Goal: Answer question/provide support: Share knowledge or assist other users

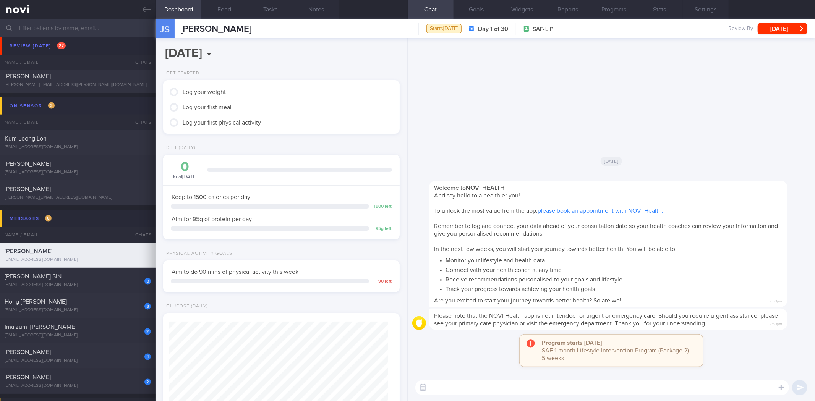
scroll to position [679, 0]
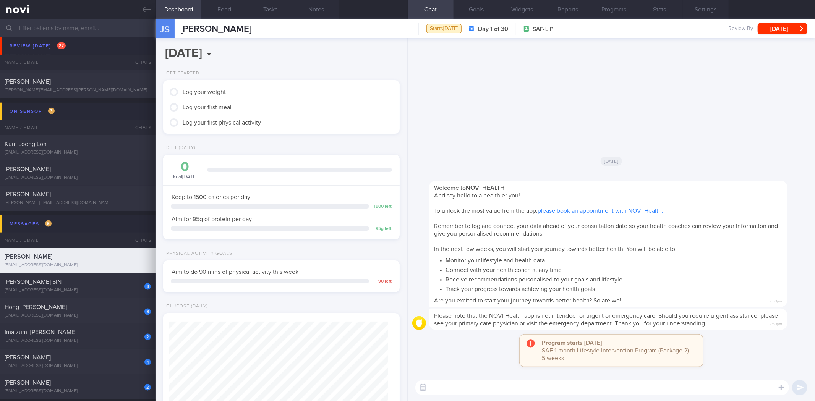
click at [467, 378] on div "​ ​" at bounding box center [611, 387] width 407 height 27
click at [464, 385] on textarea at bounding box center [602, 387] width 374 height 15
type textarea "Hi"
click at [480, 385] on textarea "Hi" at bounding box center [602, 387] width 374 height 15
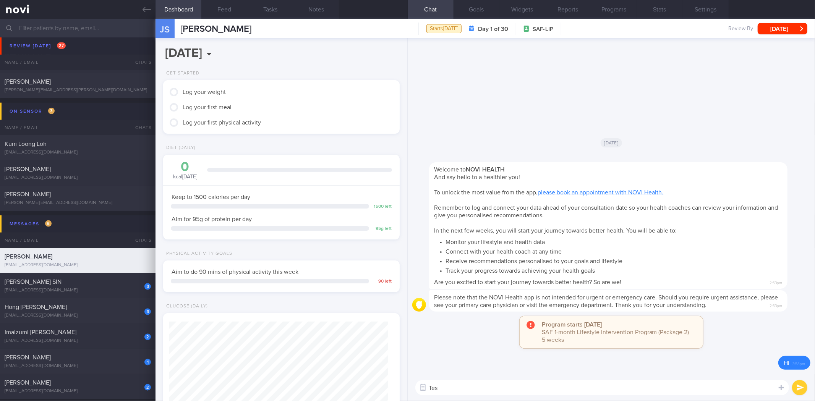
type textarea "Test"
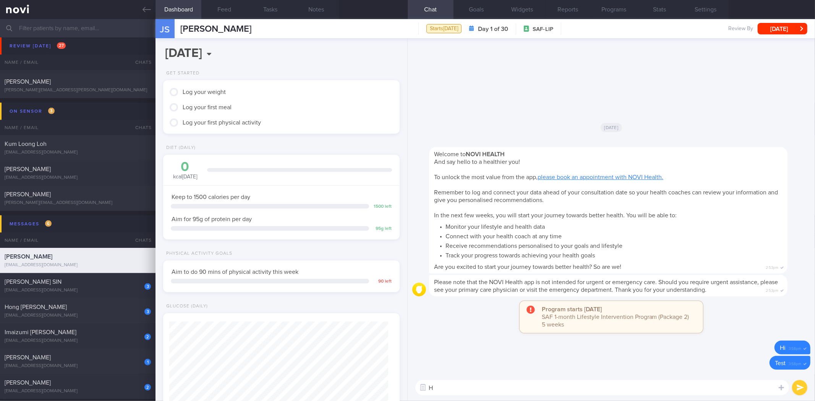
type textarea "Hi"
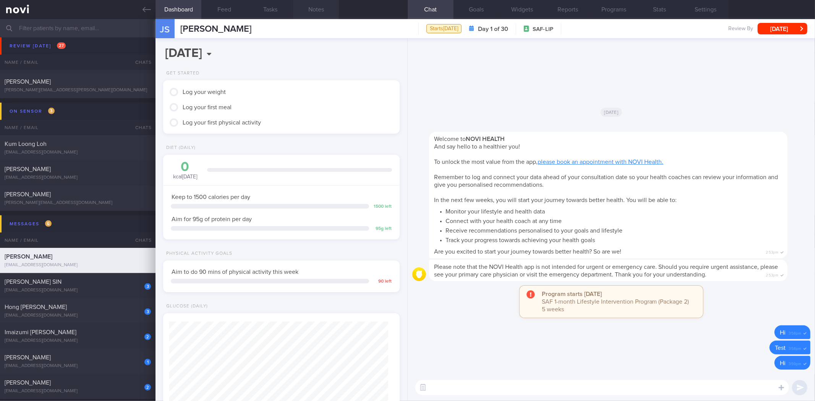
click at [310, 13] on button "Notes" at bounding box center [316, 9] width 46 height 19
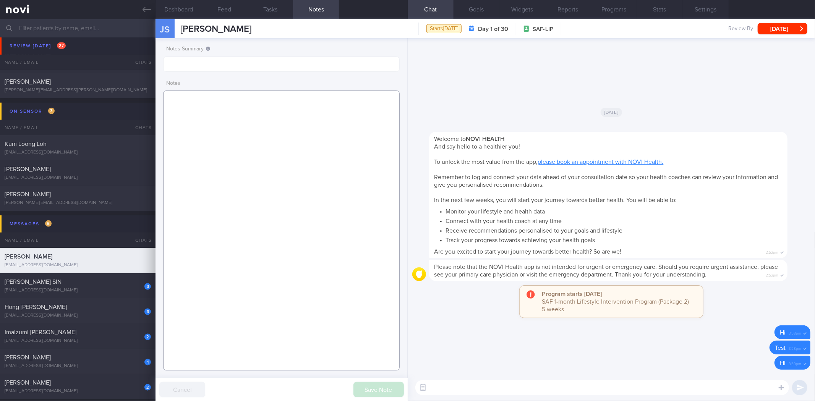
click at [255, 163] on textarea at bounding box center [281, 231] width 236 height 280
paste textarea "[DATE] 3:14 pm [DATE] 12:46 pm [PERSON_NAME] (RSN/ ME2) Weight: 77.5 kg Height:…"
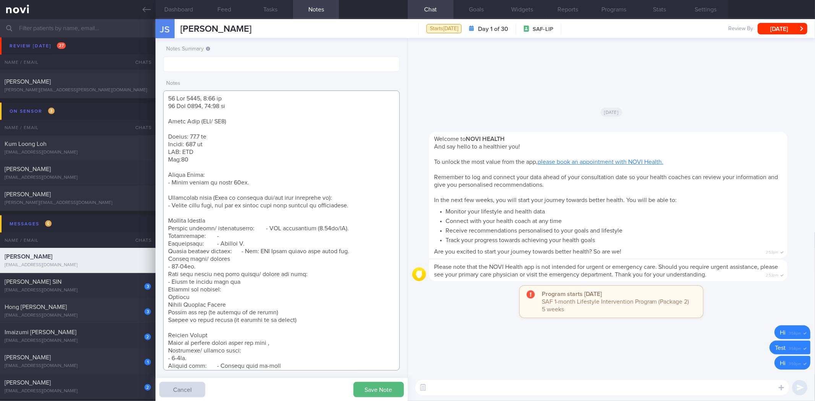
scroll to position [419, 0]
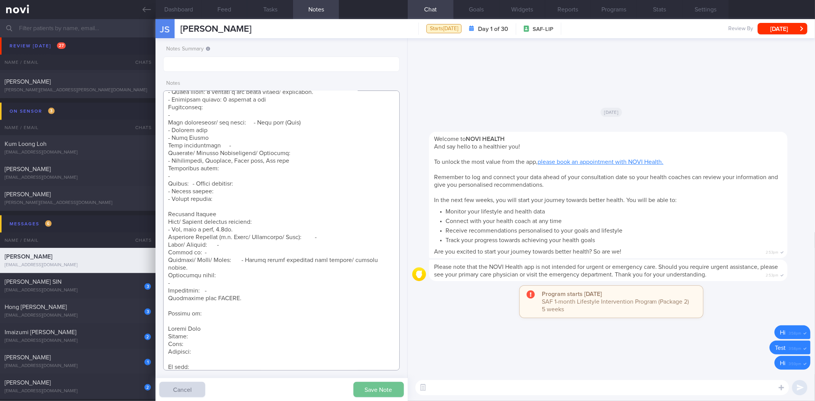
type textarea "[DATE] 3:14 pm [DATE] 12:46 pm [PERSON_NAME] (RSN/ ME2) Weight: 77.5 kg Height:…"
click at [377, 387] on button "Save Note" at bounding box center [378, 389] width 50 height 15
click at [426, 387] on button "button" at bounding box center [423, 388] width 14 height 14
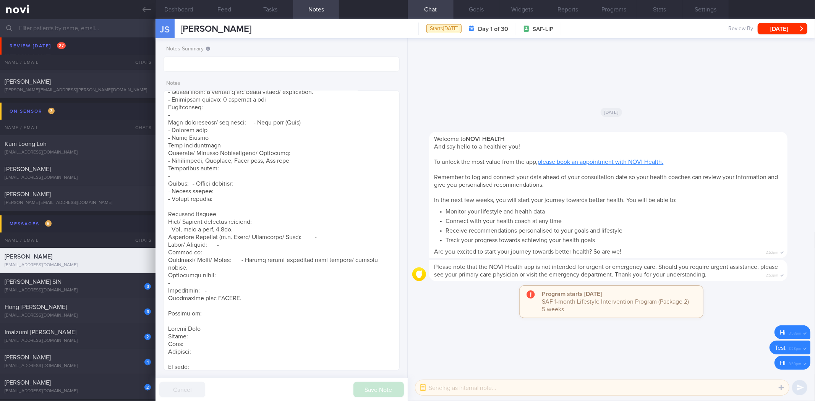
click at [441, 387] on textarea at bounding box center [602, 387] width 374 height 15
paste textarea "Hi , It was a pleasure speaking with you [DATE]. The Lifestyle Improvement Prog…"
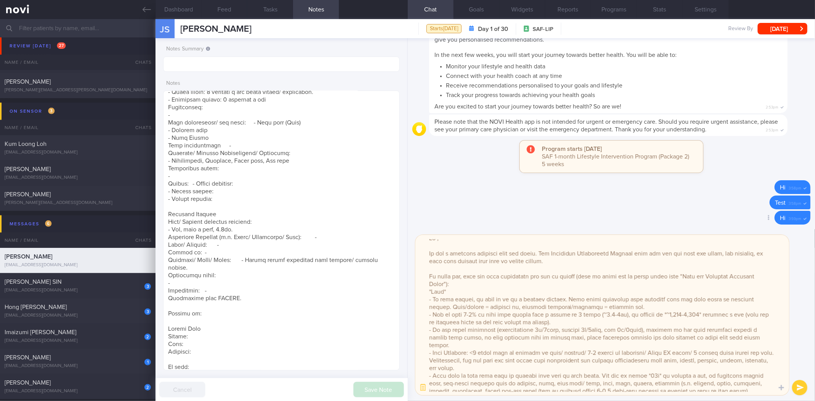
scroll to position [0, 0]
click at [441, 246] on textarea at bounding box center [602, 315] width 374 height 160
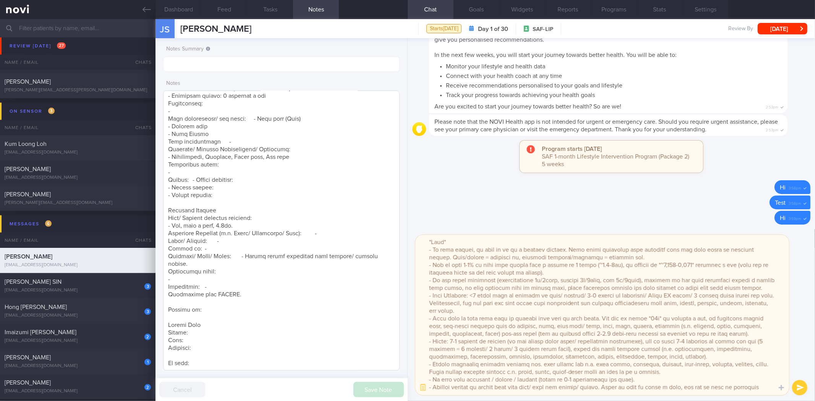
scroll to position [423, 0]
type textarea "Hi [PERSON_NAME], It was a pleasure speaking with you [DATE]. The Lifestyle Imp…"
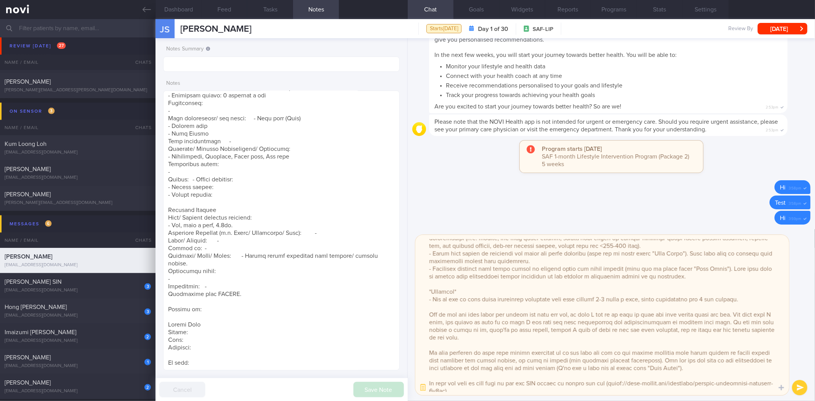
scroll to position [159, 0]
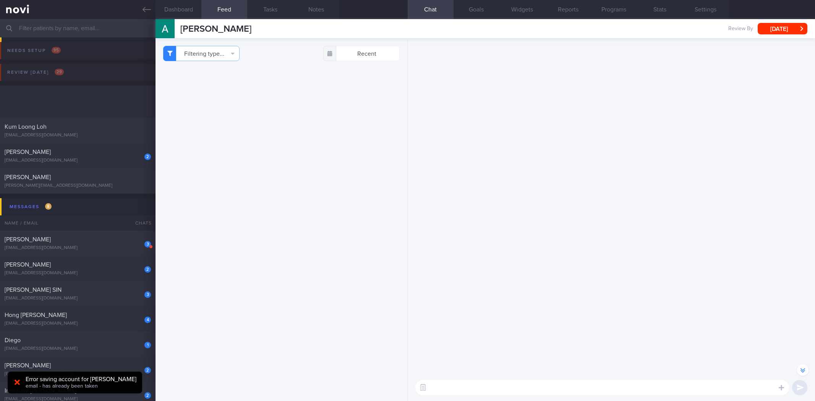
select select "8"
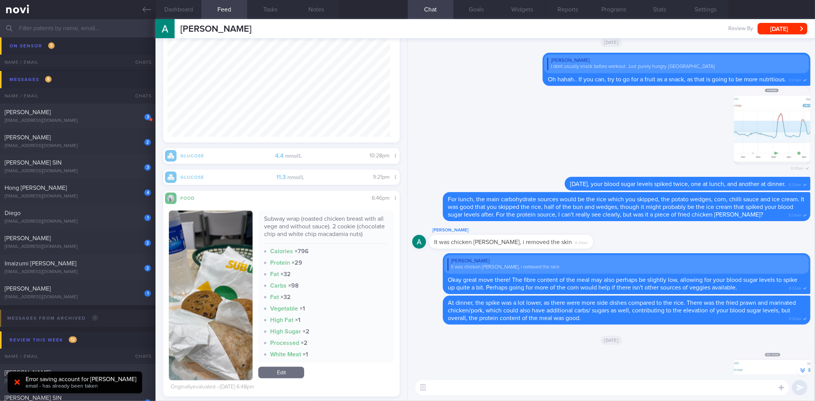
scroll to position [30845, 0]
drag, startPoint x: 300, startPoint y: 219, endPoint x: 330, endPoint y: 223, distance: 30.2
click at [330, 223] on div "Subway wrap (roasted chicken breast with all vege and without sauce). 2 cookie …" at bounding box center [326, 229] width 124 height 29
drag, startPoint x: 337, startPoint y: 223, endPoint x: 344, endPoint y: 240, distance: 18.0
click at [344, 240] on div "Subway wrap (roasted chicken breast with all vege and without sauce). 2 cookie …" at bounding box center [326, 229] width 124 height 29
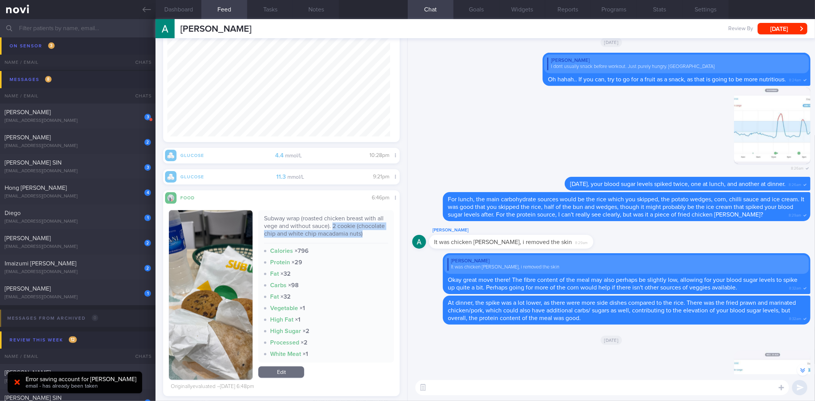
click at [344, 240] on div "Subway wrap (roasted chicken breast with all vege and without sauce). 2 cookie …" at bounding box center [326, 229] width 124 height 29
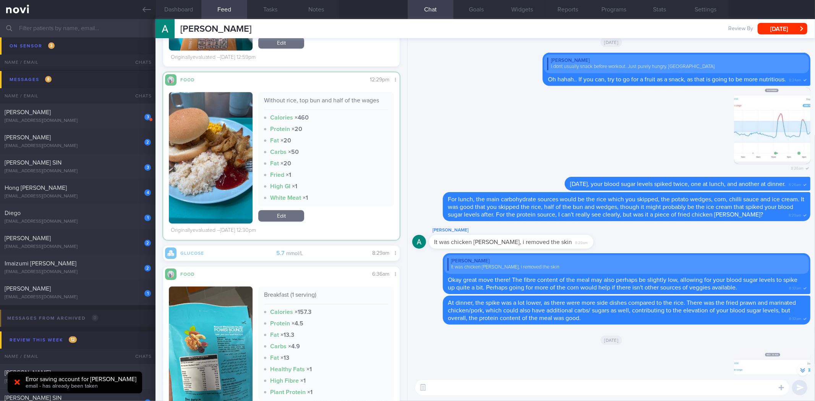
scroll to position [21429, 0]
click at [227, 155] on button "button" at bounding box center [211, 157] width 84 height 131
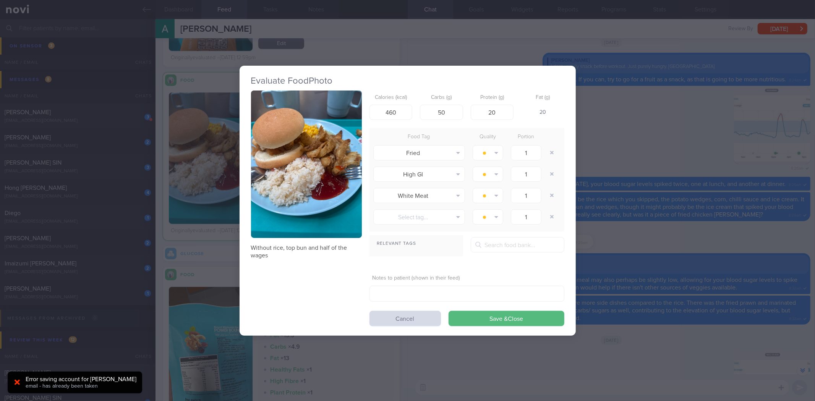
click at [337, 184] on button "button" at bounding box center [306, 165] width 111 height 148
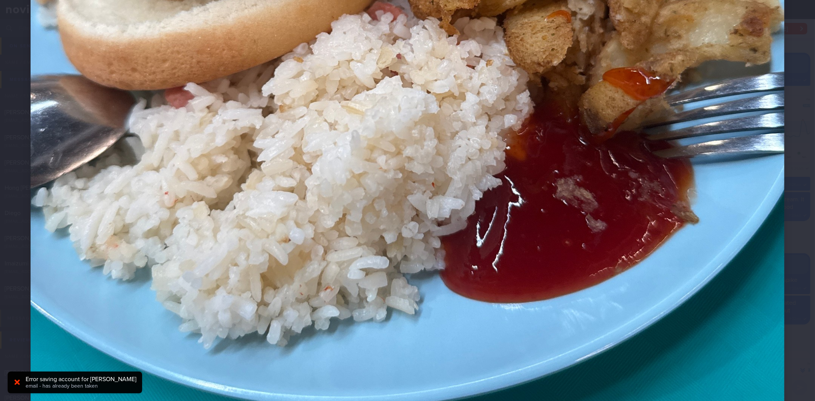
scroll to position [424, 0]
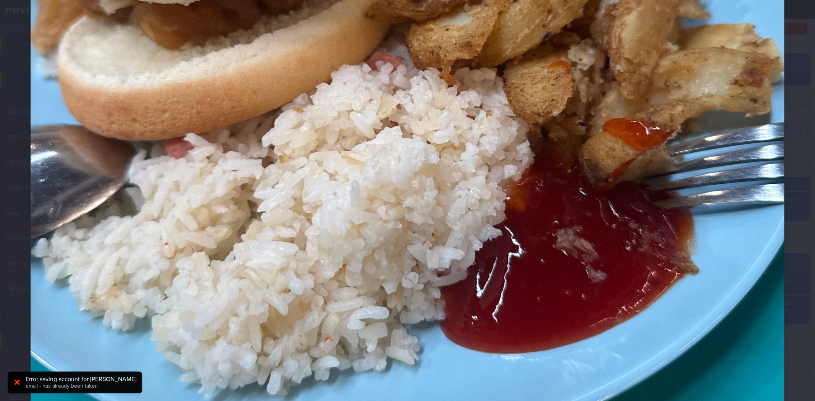
click at [793, 216] on div at bounding box center [407, 109] width 815 height 1066
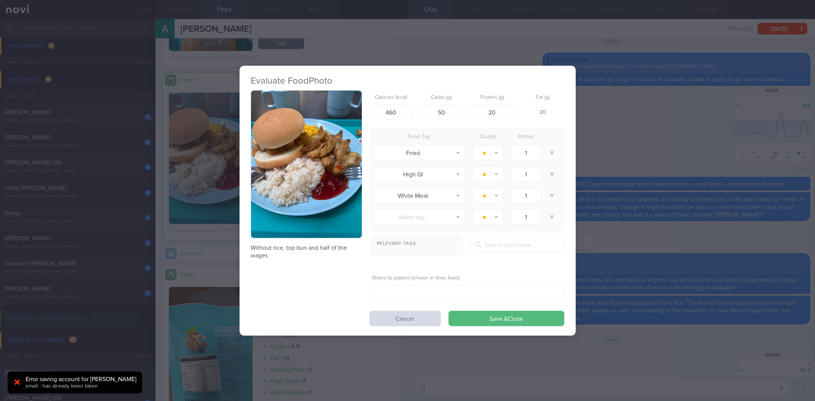
click at [669, 247] on div "Evaluate Food Photo Without rice, top bun and half of the wages Calories (kcal)…" at bounding box center [407, 200] width 815 height 401
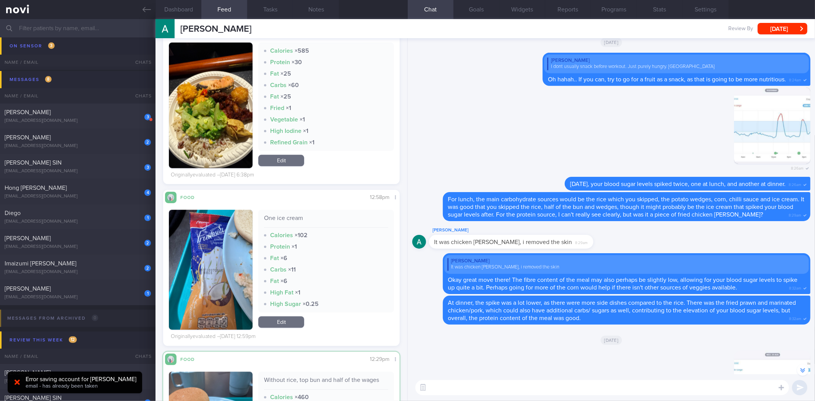
scroll to position [21152, 0]
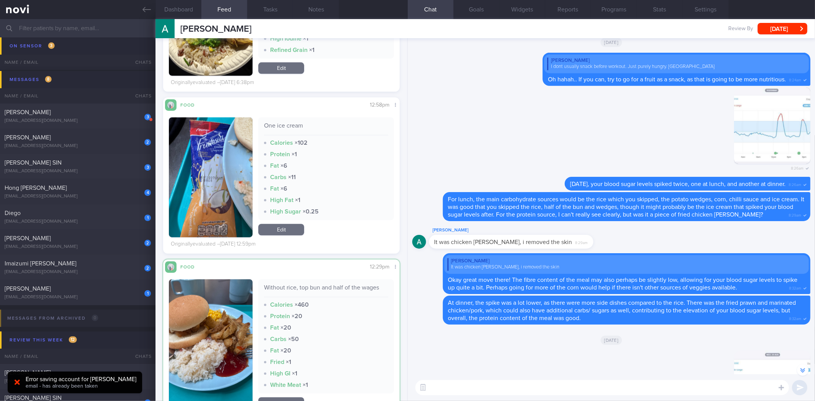
click at [220, 327] on button "button" at bounding box center [211, 344] width 84 height 131
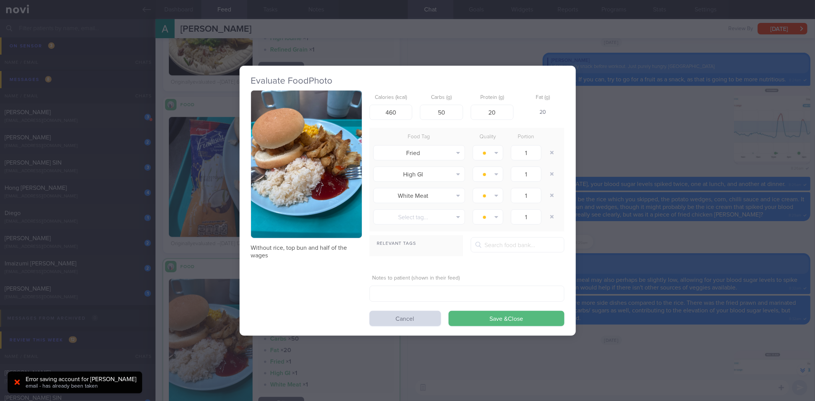
click at [679, 151] on div "Evaluate Food Photo Without rice, top bun and half of the wages Calories (kcal)…" at bounding box center [407, 200] width 815 height 401
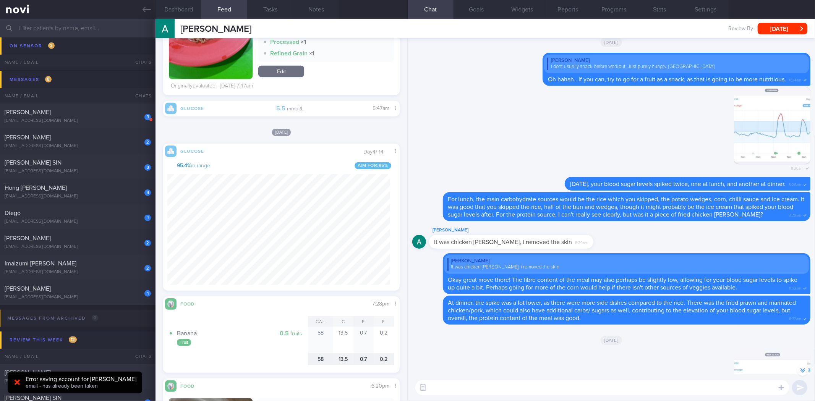
scroll to position [20059, 0]
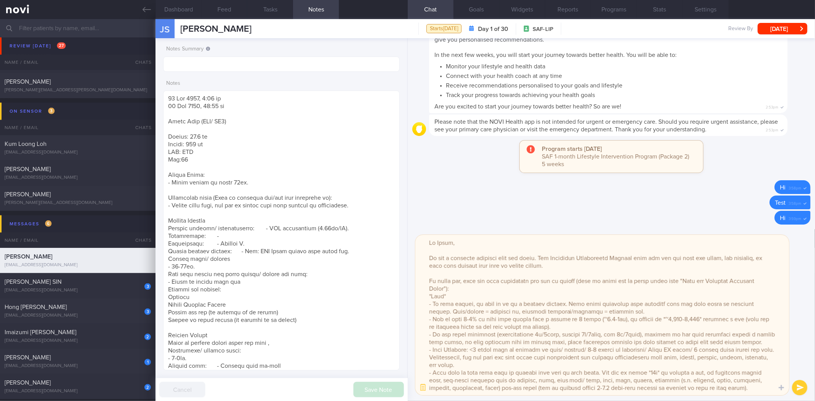
scroll to position [424, 0]
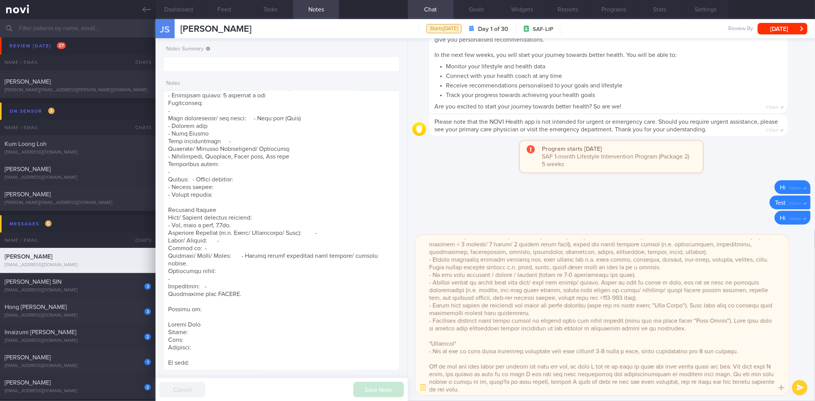
click at [751, 350] on textarea at bounding box center [602, 315] width 374 height 160
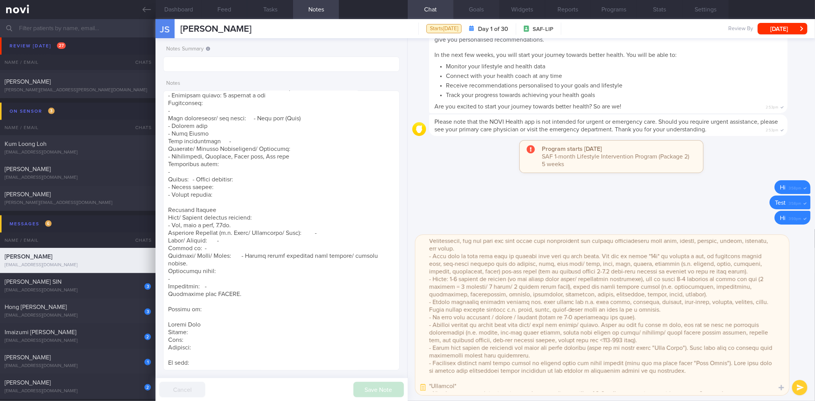
click at [486, 17] on button "Goals" at bounding box center [476, 9] width 46 height 19
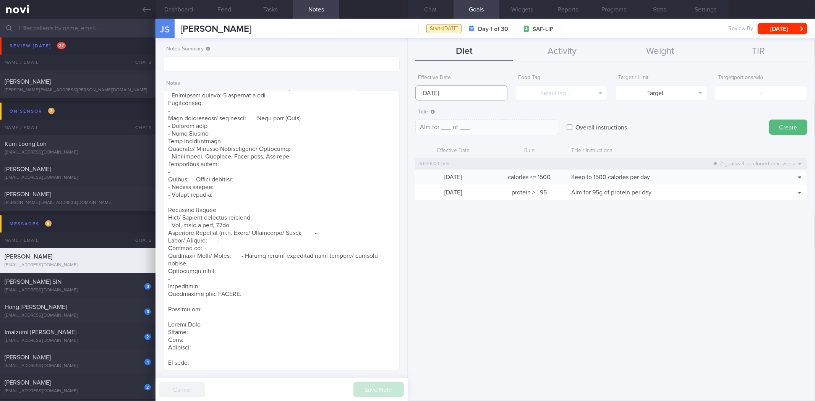
click at [477, 94] on input "[DATE]" at bounding box center [461, 92] width 92 height 15
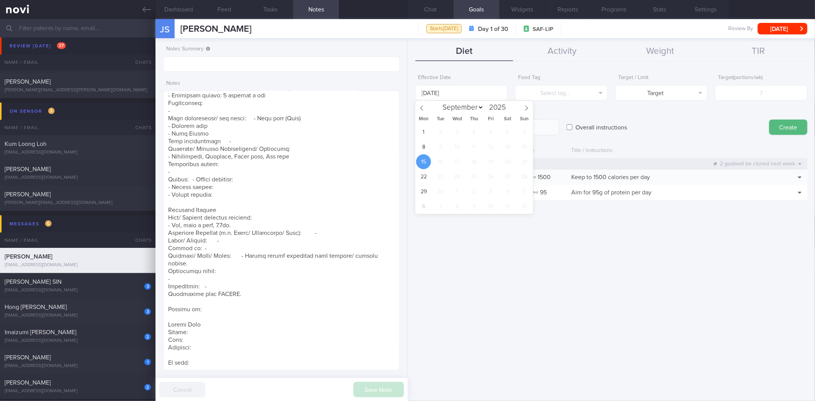
click at [418, 153] on div "1 2 3 4 5 6 7 8 9 10 11 12 13 14 15 16 17 18 19 20 21 22 23 24 25 26 27 28 29 3…" at bounding box center [474, 169] width 118 height 89
click at [416, 149] on span "8" at bounding box center [423, 146] width 15 height 15
type input "[DATE]"
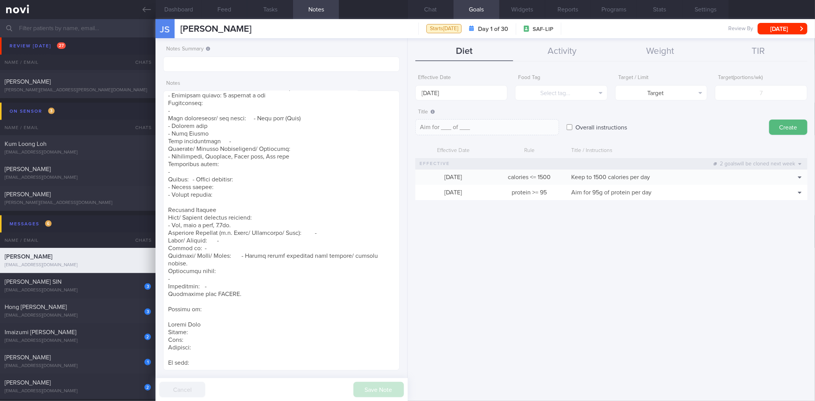
click at [586, 125] on label "Overall instructions" at bounding box center [601, 127] width 59 height 15
click at [572, 125] on input "Overall instructions" at bounding box center [570, 127] width 6 height 15
checkbox input "true"
click at [518, 121] on textarea at bounding box center [487, 127] width 144 height 16
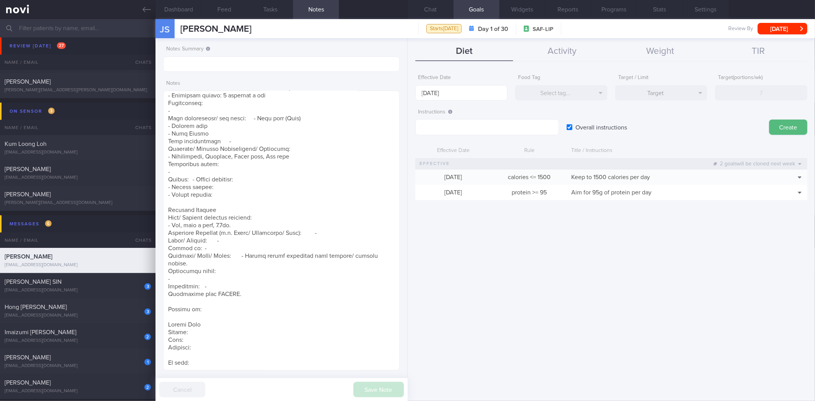
click at [510, 135] on form "Effective Date 8 Sep 2025 Food Tag Select tag... Select tag... Calories Carbs P…" at bounding box center [611, 139] width 392 height 137
click at [513, 131] on textarea at bounding box center [487, 127] width 144 height 16
paste textarea "*Reduce any intake of trans and saturated fat* - Trans fat: Deep-fried foods li…"
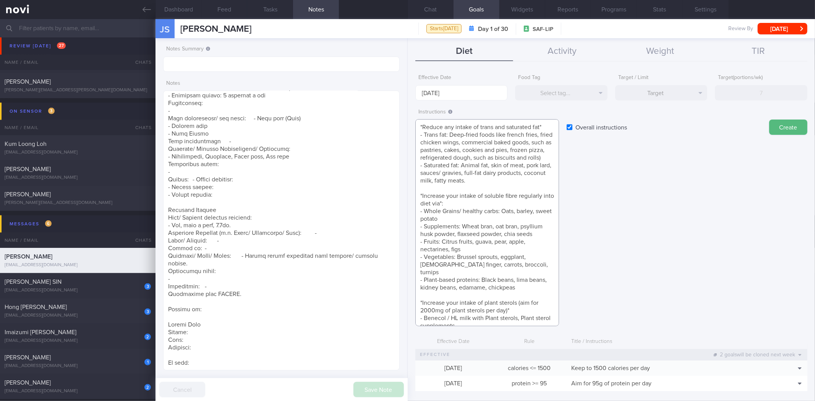
scroll to position [8, 0]
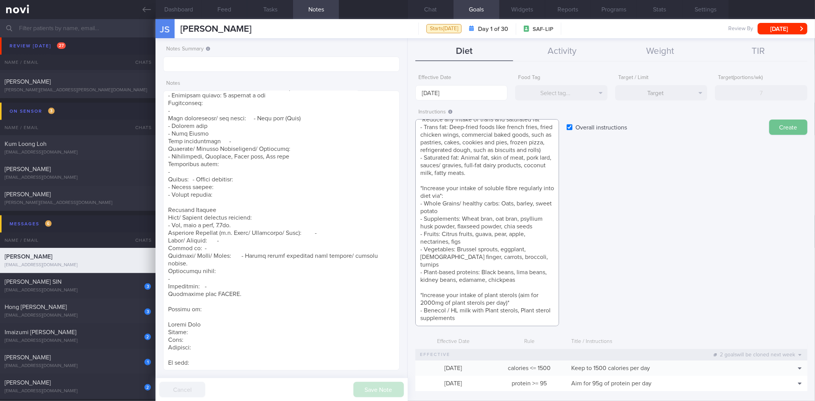
type textarea "*Reduce any intake of trans and saturated fat* - Trans fat: Deep-fried foods li…"
drag, startPoint x: 777, startPoint y: 126, endPoint x: 506, endPoint y: 166, distance: 273.7
click at [540, 142] on div "Instructions ​ Overall instructions Create" at bounding box center [611, 216] width 392 height 222
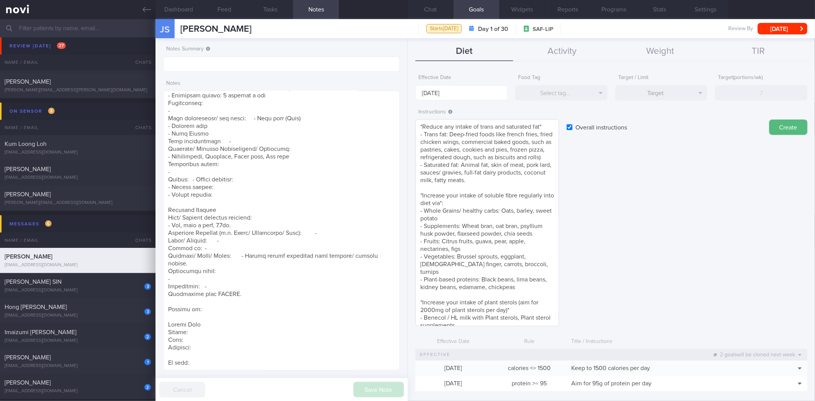
scroll to position [0, 0]
click at [781, 127] on button "Create" at bounding box center [788, 127] width 38 height 15
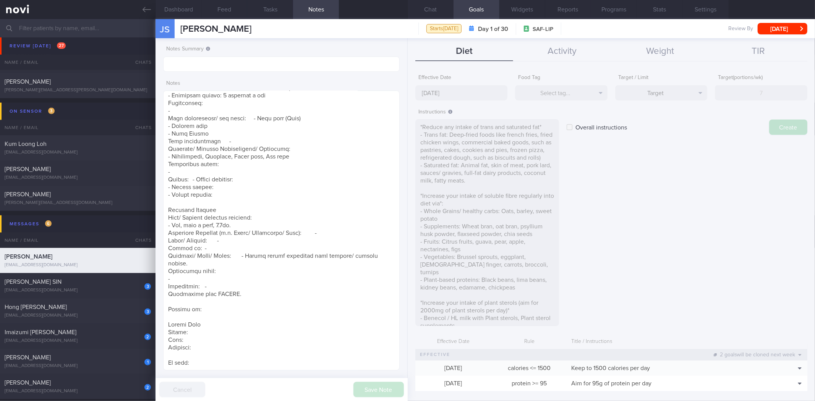
type input "[DATE]"
type textarea "Aim for ___ of ___"
checkbox input "false"
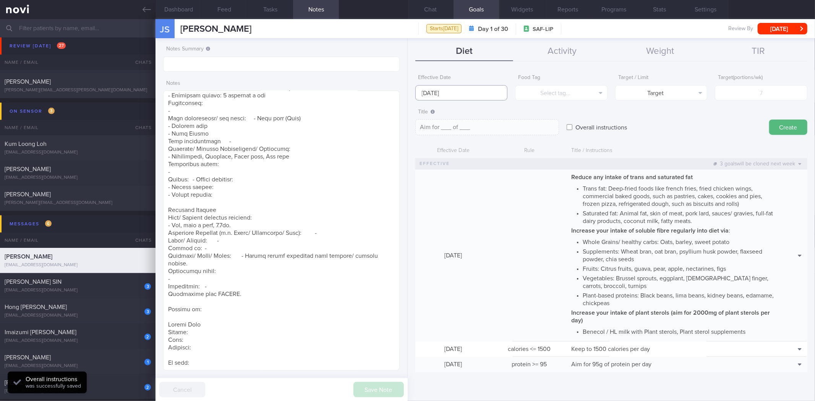
click at [473, 97] on input "[DATE]" at bounding box center [461, 92] width 92 height 15
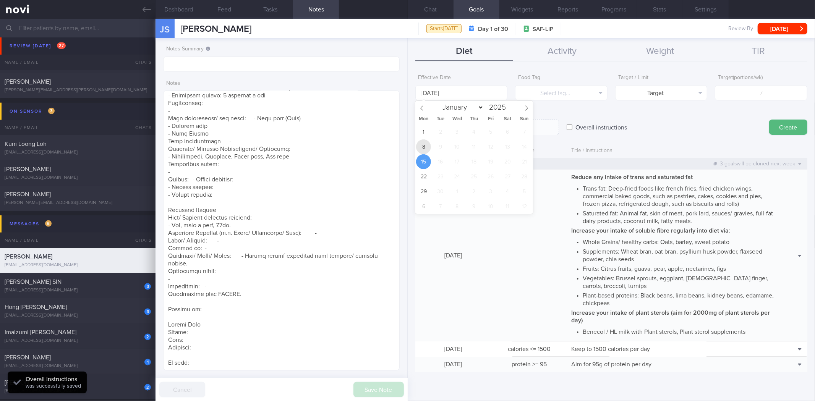
click at [423, 142] on span "8" at bounding box center [423, 146] width 15 height 15
type input "[DATE]"
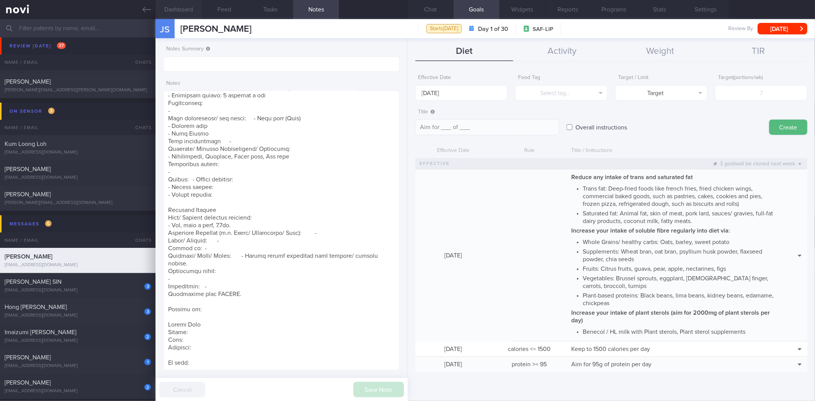
click at [182, 9] on button "Dashboard" at bounding box center [178, 9] width 46 height 19
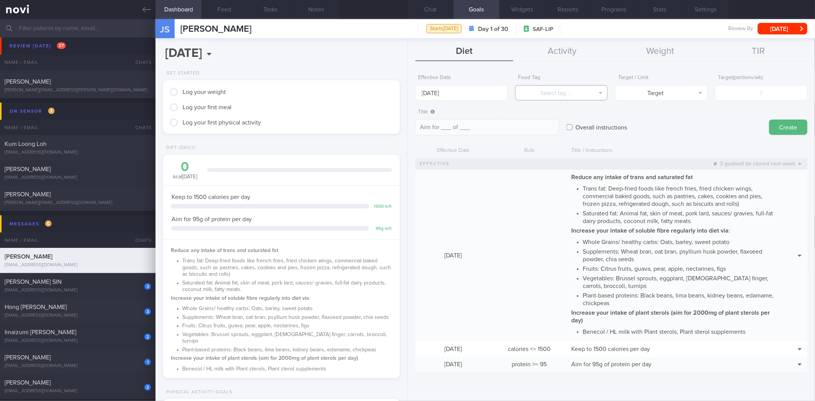
click at [574, 96] on button "Select tag..." at bounding box center [561, 92] width 92 height 15
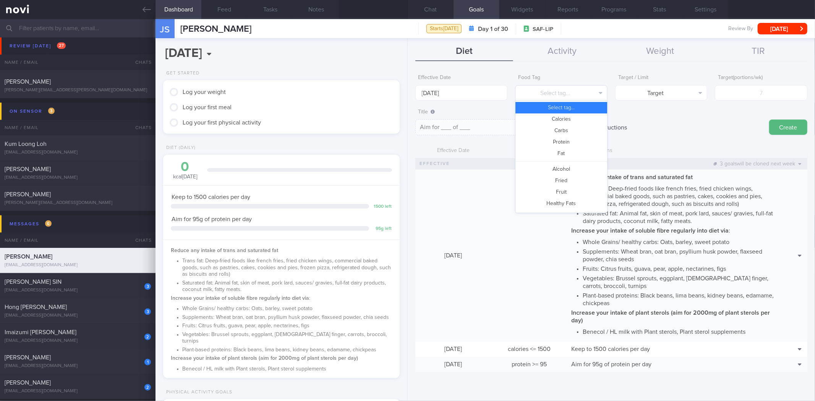
click at [576, 97] on button "Select tag..." at bounding box center [561, 92] width 92 height 15
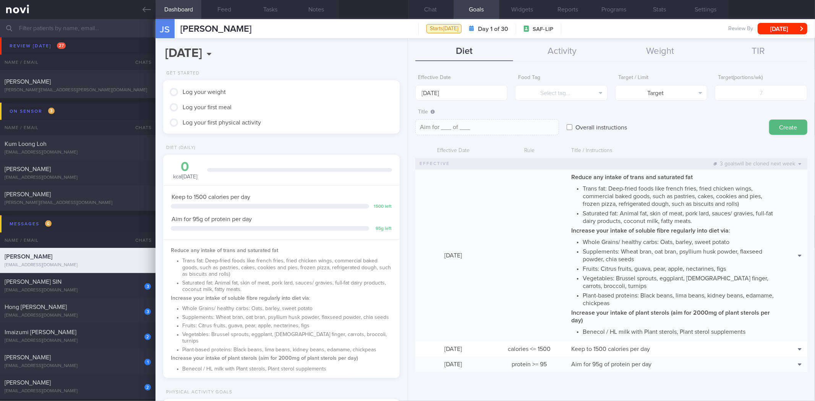
click at [557, 71] on div "Food Tag Select tag... Select tag... Calories Carbs Protein Fat Alcohol Fried F…" at bounding box center [561, 86] width 92 height 30
click at [432, 17] on button "Chat" at bounding box center [431, 9] width 46 height 19
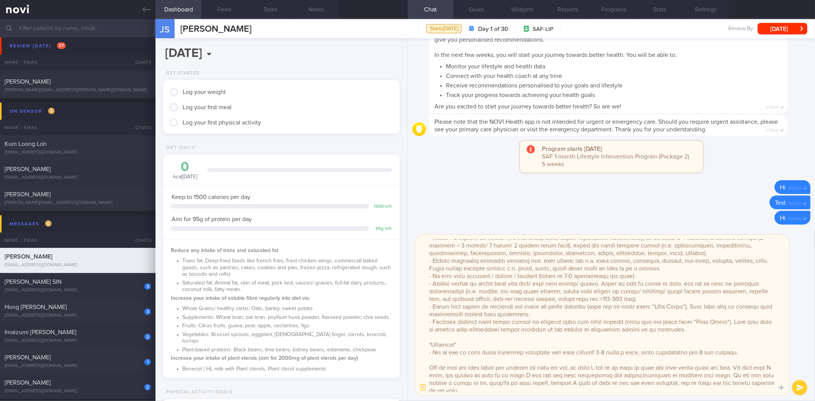
scroll to position [117, 0]
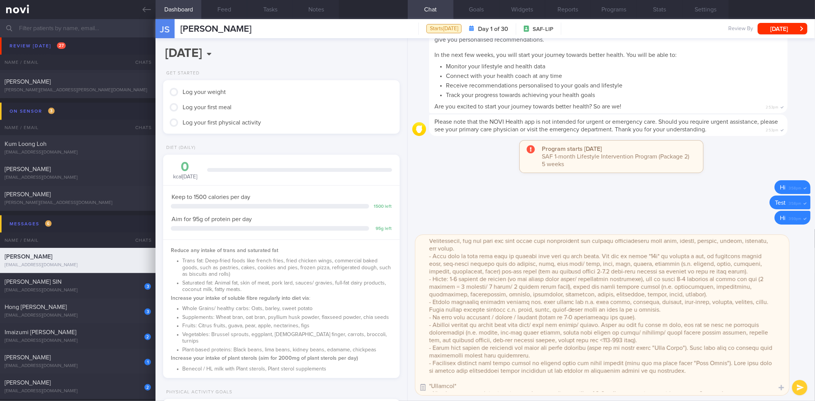
click at [423, 391] on button "button" at bounding box center [423, 388] width 14 height 14
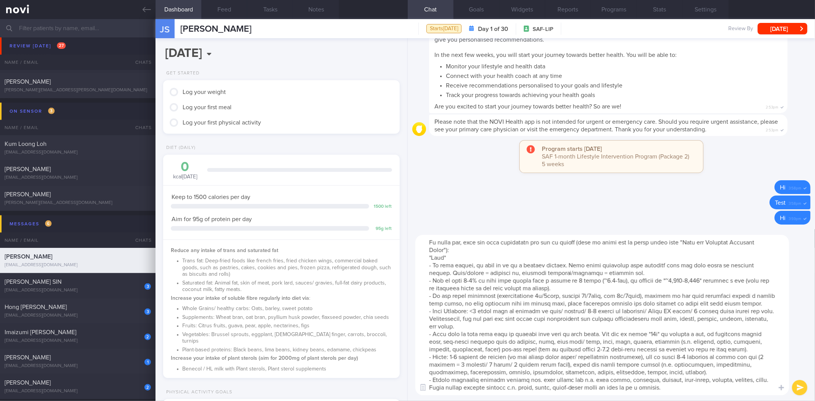
scroll to position [0, 0]
drag, startPoint x: 753, startPoint y: 303, endPoint x: 429, endPoint y: 311, distance: 323.7
click at [429, 311] on textarea at bounding box center [602, 315] width 374 height 160
click at [324, 9] on button "Notes" at bounding box center [316, 9] width 46 height 19
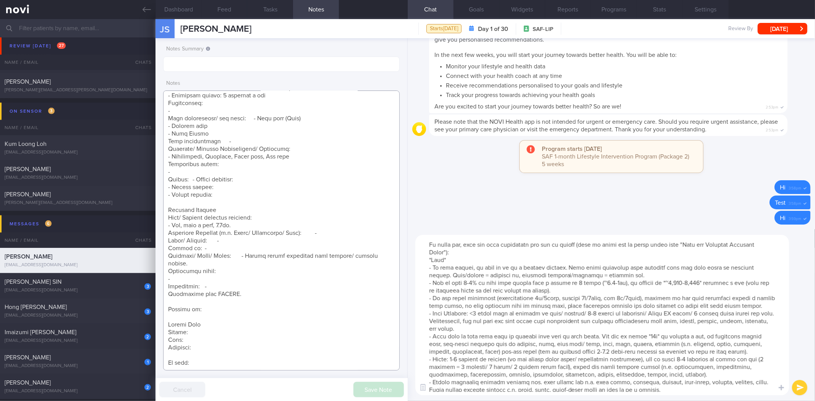
drag, startPoint x: 176, startPoint y: 364, endPoint x: 162, endPoint y: 325, distance: 41.7
click at [162, 325] on div "Notes Summary Notes Save Note Cancel" at bounding box center [281, 219] width 252 height 363
paste textarea "- Carb Portions: <1 small bowl or fistful of rice/ noodles/ 2-3 slices of whole…"
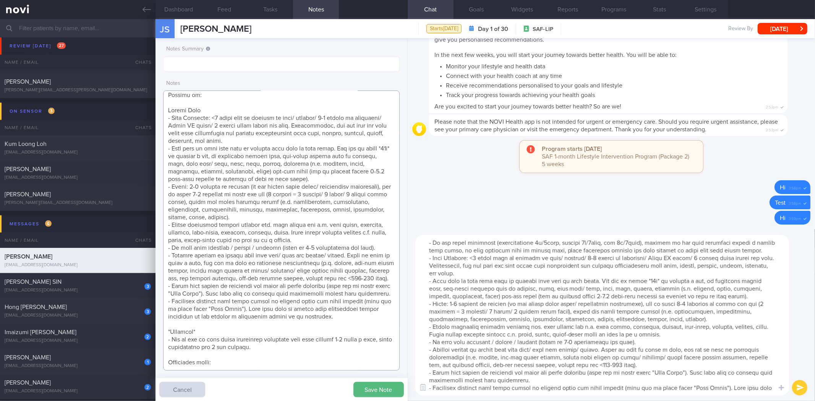
scroll to position [92, 0]
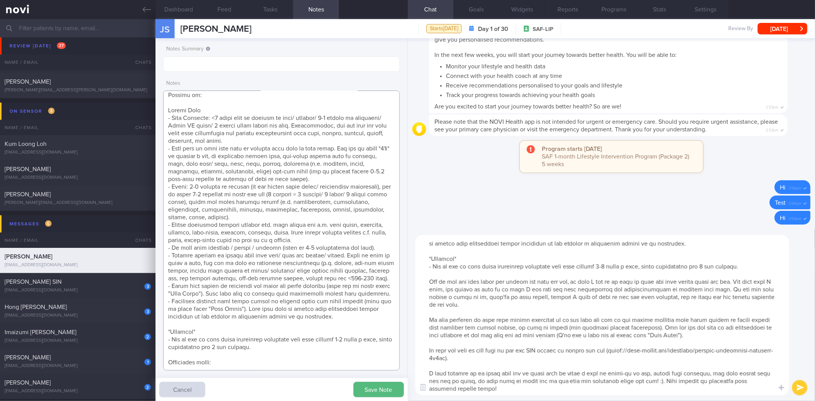
type textarea "[DATE] 3:14 pm [DATE] 12:46 pm [PERSON_NAME] (RSN/ ME2) Weight: 77.5 kg Height:…"
click at [758, 267] on textarea at bounding box center [602, 315] width 374 height 160
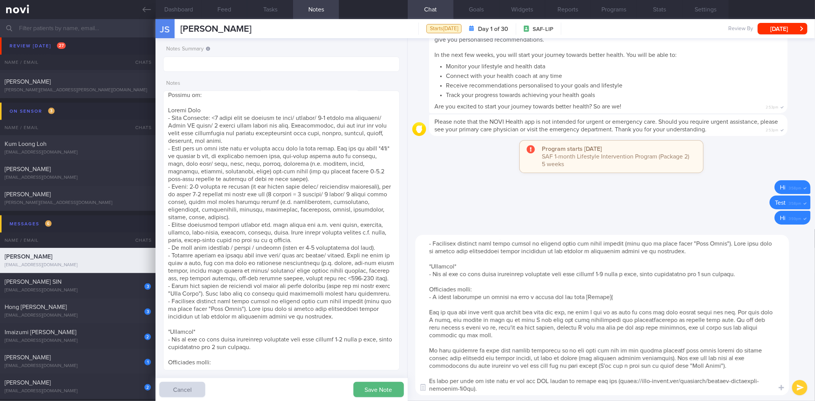
paste textarea "https://www.fairprice.com.sg/product/equal-stevia-no-calorie-sweetener-40s-1302…"
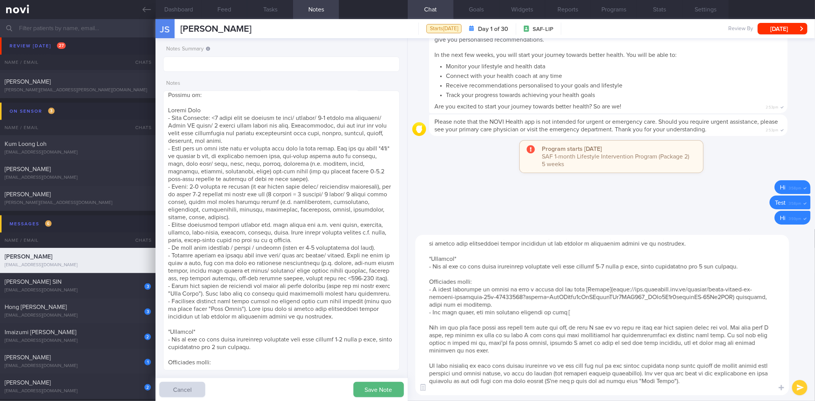
paste textarea "https://www.fairprice.com.sg/product/sunshine-smart-carb-low-gi-bread-360g-1308…"
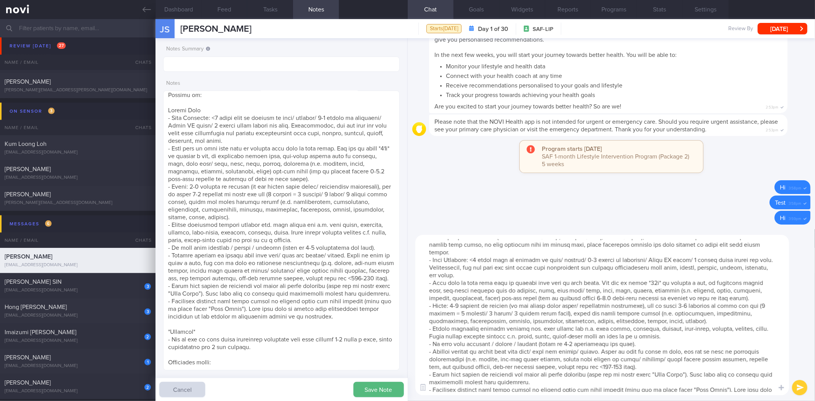
scroll to position [32, 0]
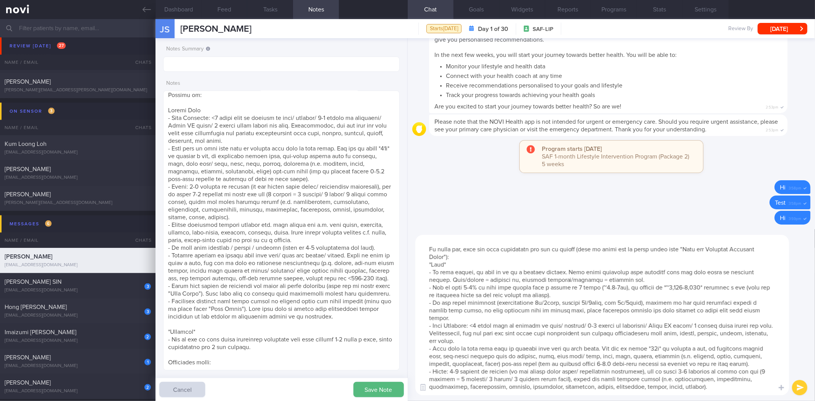
drag, startPoint x: 544, startPoint y: 340, endPoint x: 428, endPoint y: 314, distance: 118.7
click at [428, 314] on textarea at bounding box center [602, 315] width 374 height 160
type textarea "Hi [PERSON_NAME], It was a pleasure speaking with you [DATE]. The Lifestyle Imp…"
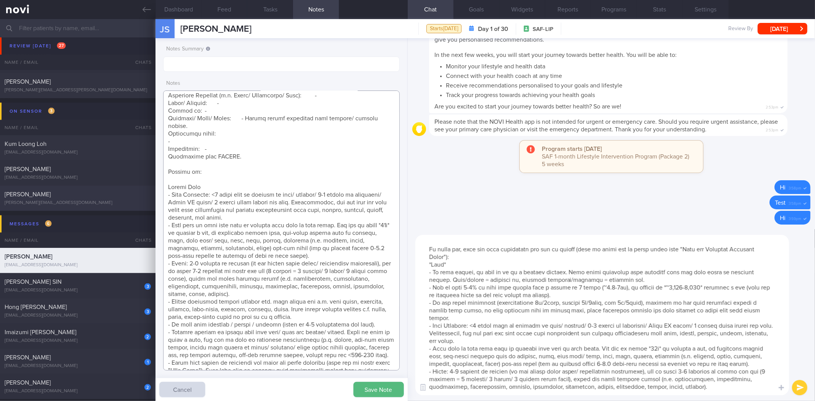
scroll to position [560, 0]
drag, startPoint x: 219, startPoint y: 362, endPoint x: 151, endPoint y: 189, distance: 186.2
click at [151, 189] on div "Patients New Users Coaches Assigned patients Assigned patients All active patie…" at bounding box center [407, 210] width 815 height 382
paste textarea "(e.g. push ups, incline pull ups/ pull ups, squats/ lunges) into your routine 2…"
type textarea "[DATE] 3:14 pm [DATE] 12:46 pm [PERSON_NAME] (RSN/ ME2) Weight: 77.5 kg Height:…"
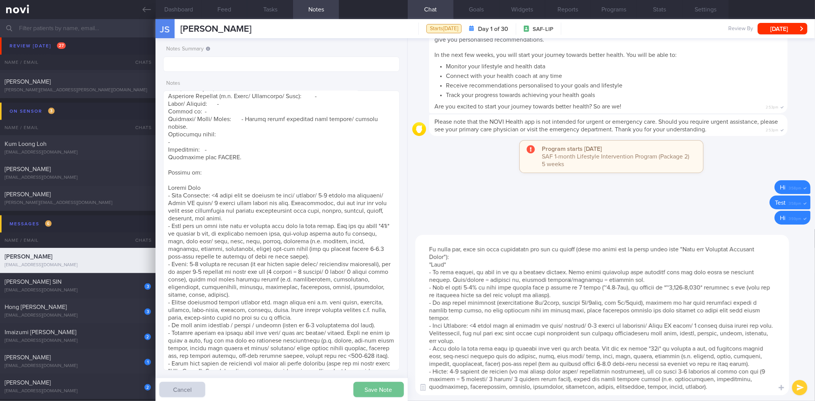
click at [381, 387] on button "Save Note" at bounding box center [378, 389] width 50 height 15
click at [617, 293] on textarea at bounding box center [602, 315] width 374 height 160
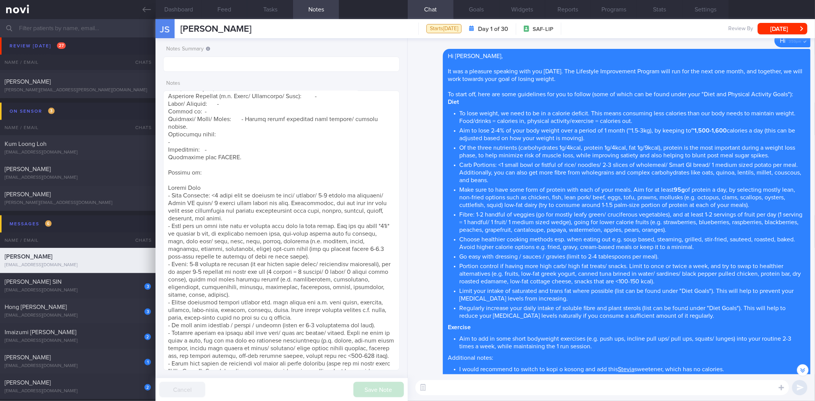
scroll to position [-127, 0]
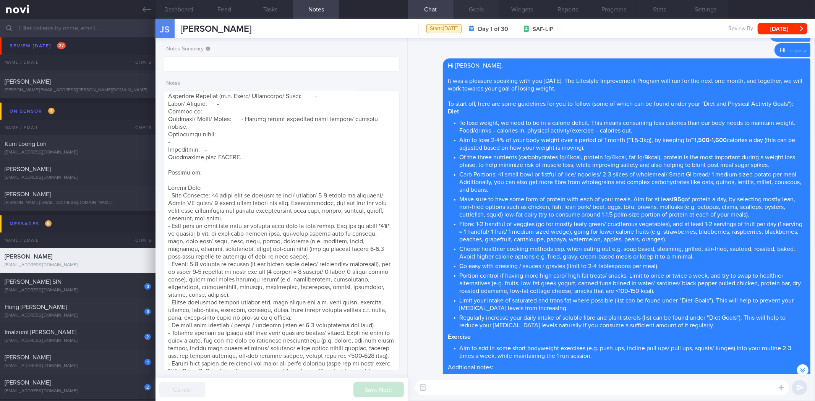
click at [478, 1] on button "Goals" at bounding box center [476, 9] width 46 height 19
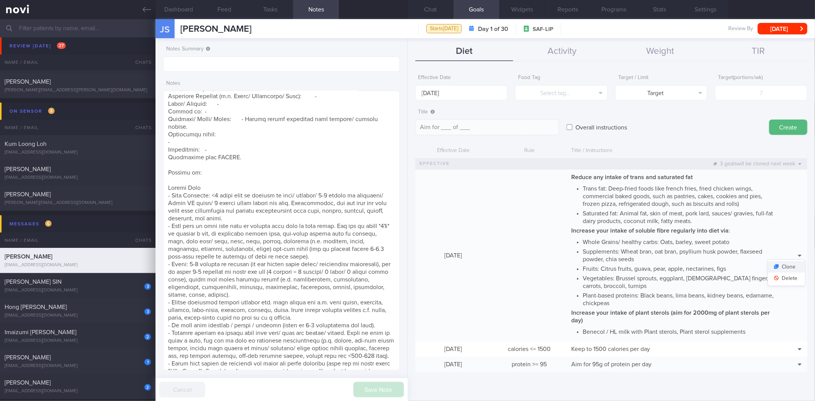
click at [791, 264] on button "Clone" at bounding box center [786, 266] width 37 height 11
type input "[DATE]"
type textarea "*Reduce any intake of trans and saturated fat* - Trans fat: Deep-fried foods li…"
checkbox input "true"
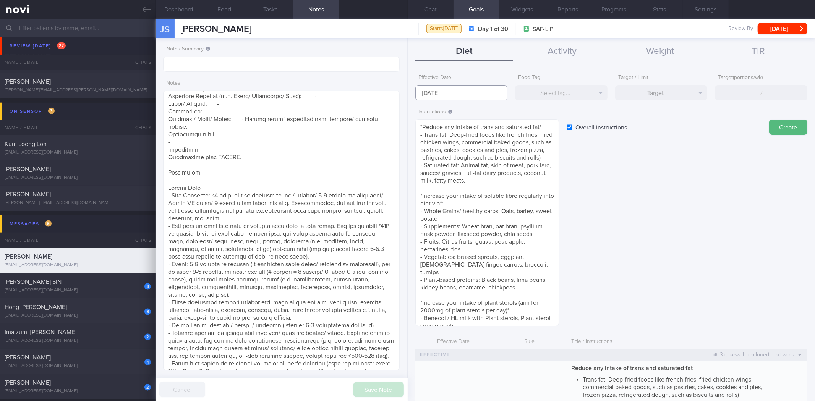
click at [477, 91] on input "[DATE]" at bounding box center [461, 92] width 92 height 15
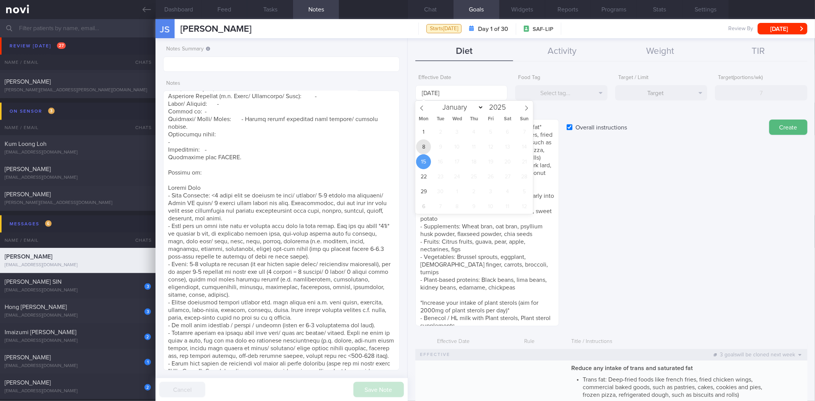
click at [427, 150] on span "8" at bounding box center [423, 146] width 15 height 15
type input "[DATE]"
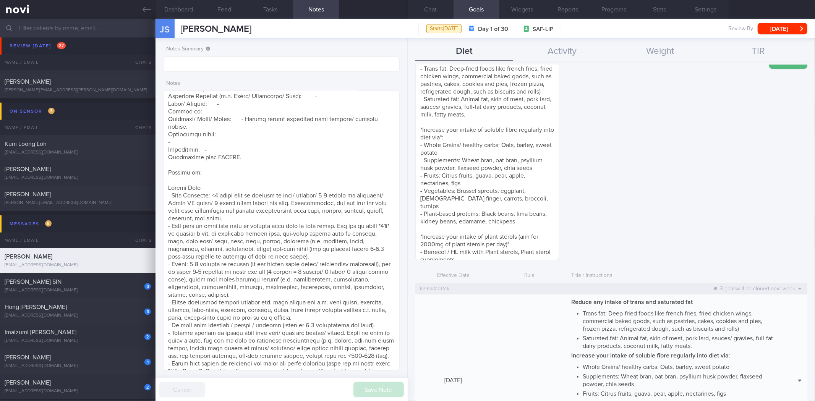
scroll to position [185, 0]
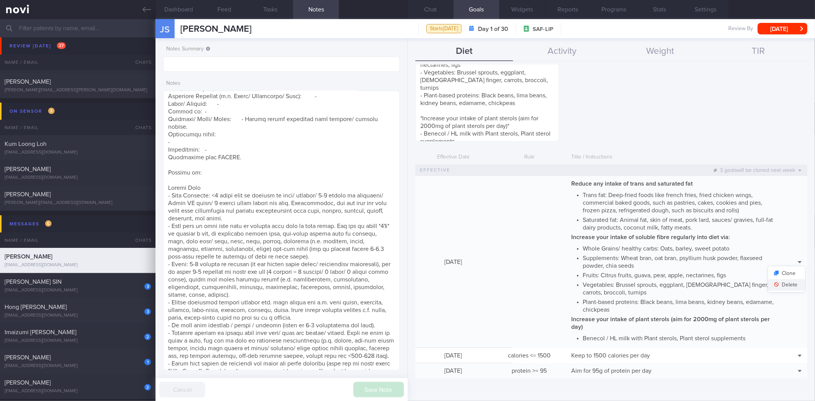
click at [781, 282] on button "Delete" at bounding box center [786, 284] width 37 height 11
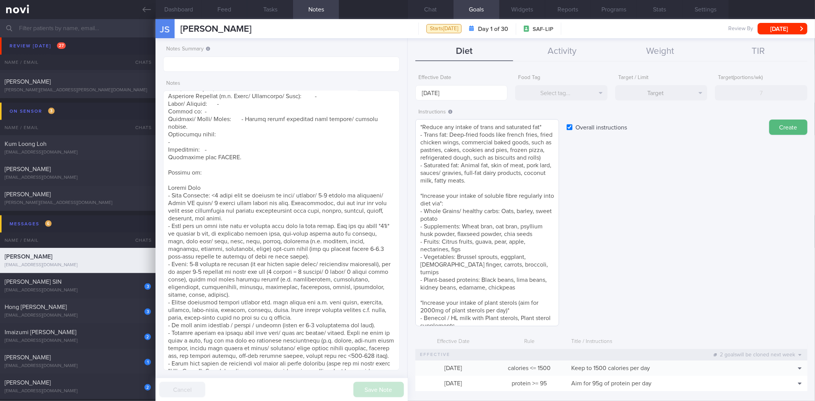
scroll to position [8, 0]
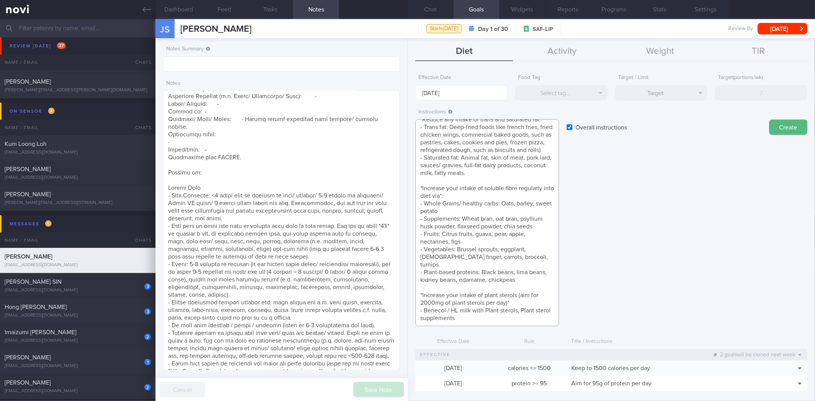
click at [499, 315] on textarea "*Reduce any intake of trans and saturated fat* - Trans fat: Deep-fried foods li…" at bounding box center [487, 222] width 144 height 207
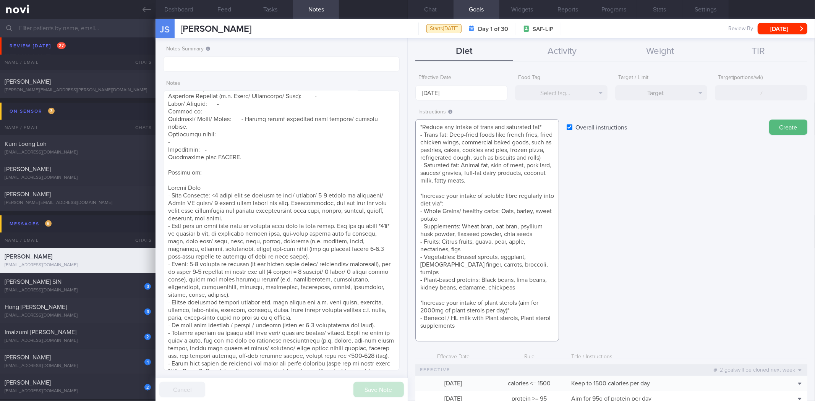
paste textarea "- You may want to try and test out some of these [Glucose Experiments](https://…"
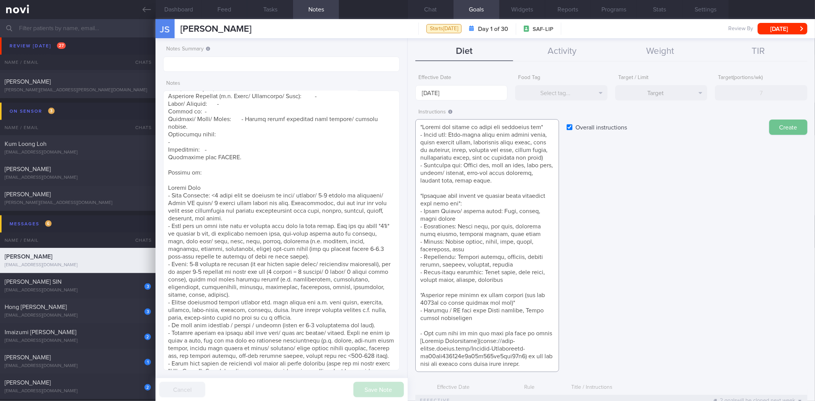
type textarea "*Reduce any intake of trans and saturated fat* - Trans fat: Deep-fried foods li…"
click at [770, 123] on button "Create" at bounding box center [788, 127] width 38 height 15
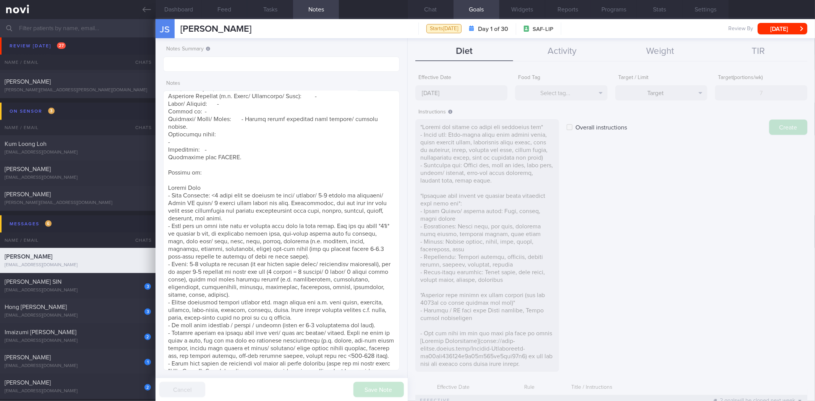
type input "[DATE]"
type textarea "Aim for ___ of ___"
checkbox input "false"
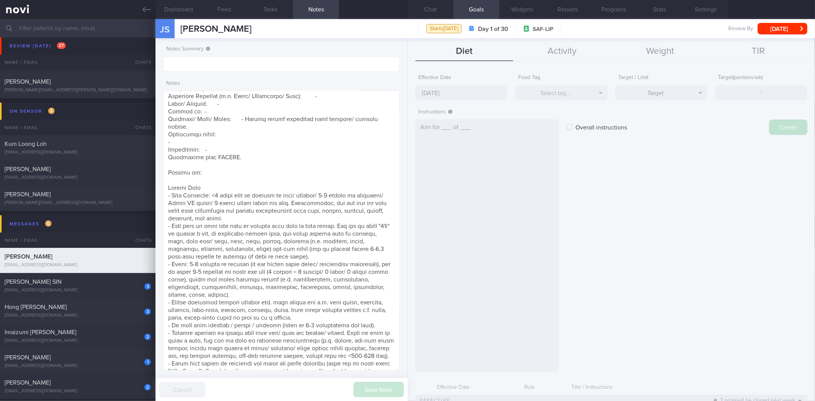
scroll to position [0, 0]
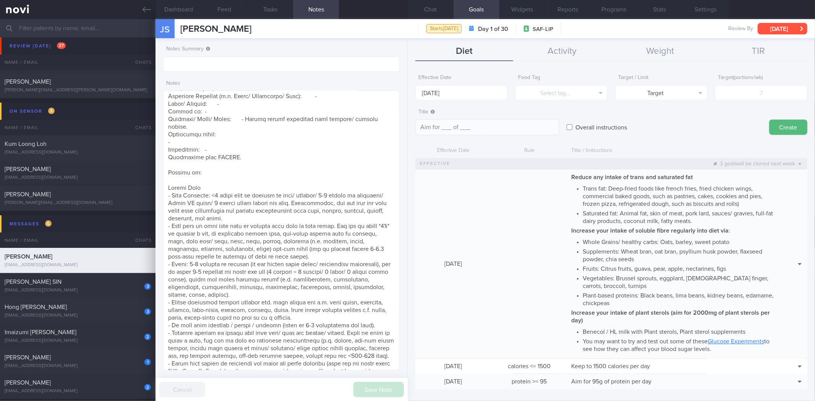
click at [786, 27] on button "[DATE]" at bounding box center [783, 28] width 50 height 11
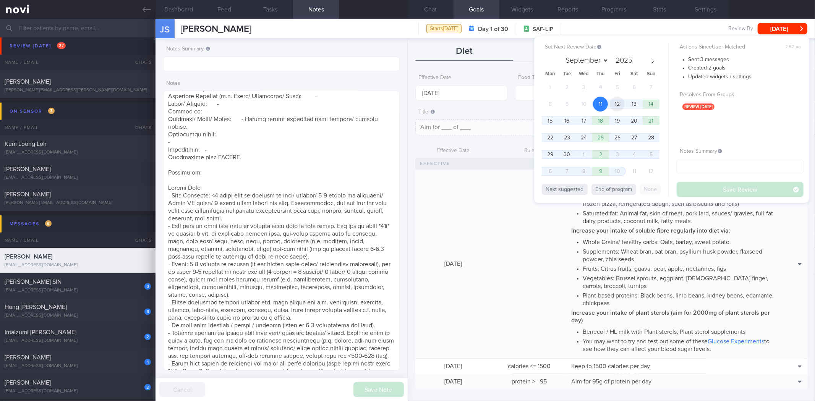
click at [613, 100] on span "12" at bounding box center [617, 104] width 15 height 15
click at [743, 185] on button "Save Review" at bounding box center [740, 189] width 127 height 15
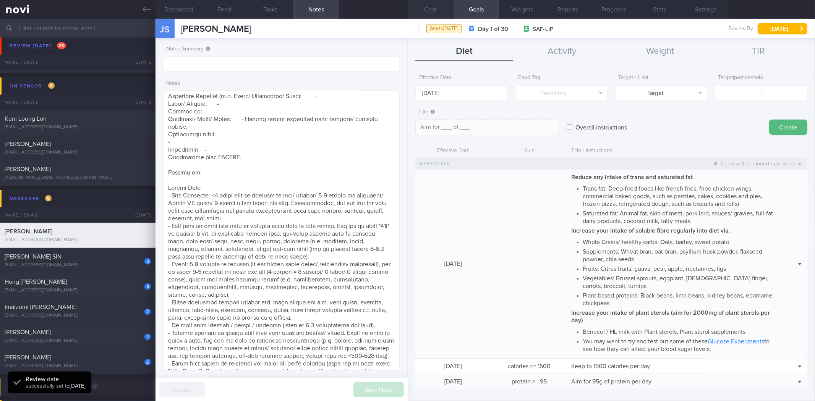
click at [428, 2] on button "Chat" at bounding box center [431, 9] width 46 height 19
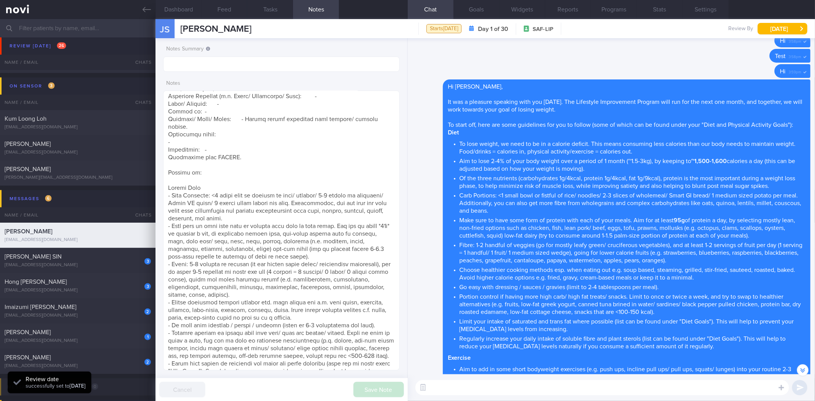
scroll to position [-170, 0]
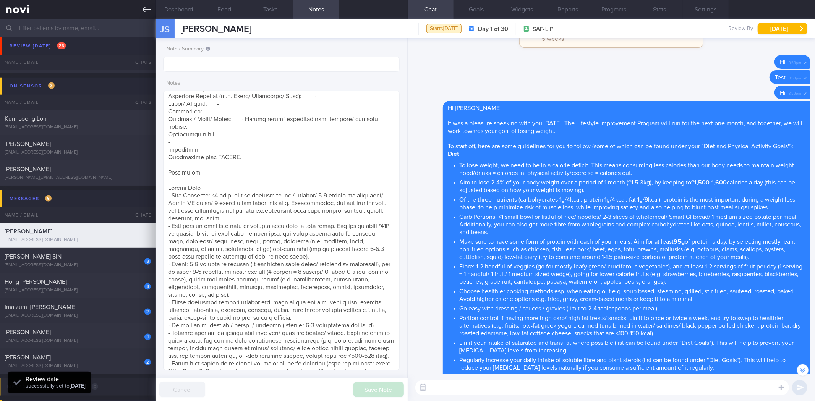
click at [149, 10] on icon at bounding box center [147, 9] width 8 height 8
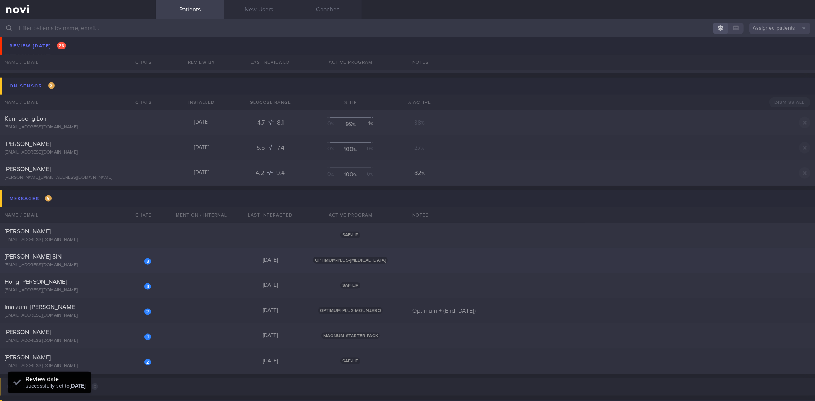
click at [119, 260] on div "3 ONG TENG SIN tengsin@onenorthdental.com" at bounding box center [77, 260] width 155 height 15
select select "8"
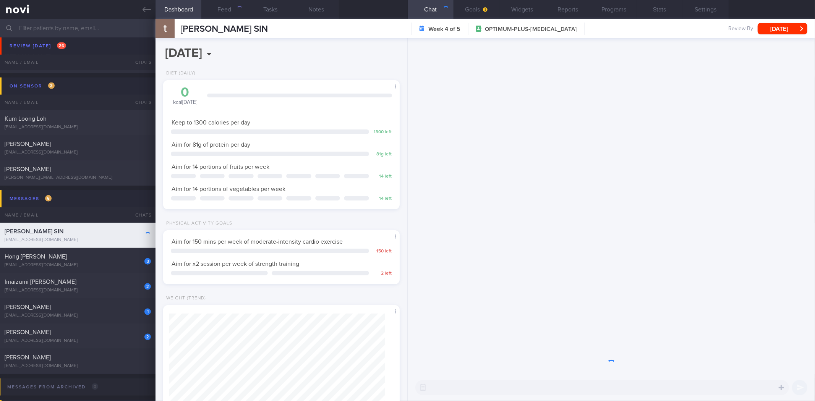
scroll to position [108, 216]
click at [782, 33] on button "[DATE]" at bounding box center [783, 28] width 50 height 11
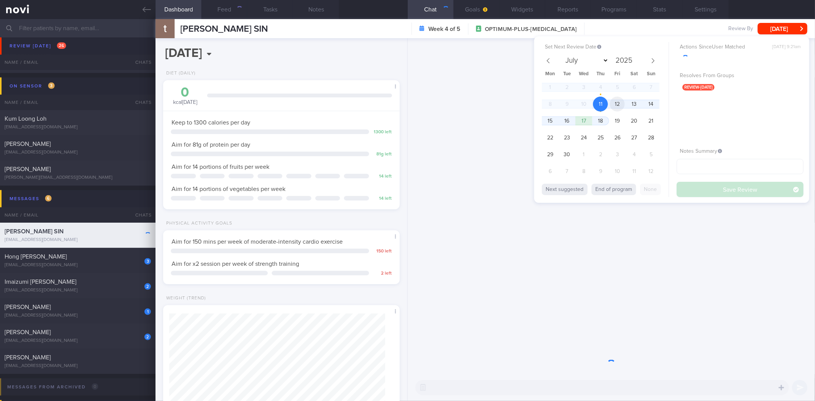
click at [619, 104] on span "12" at bounding box center [617, 104] width 15 height 15
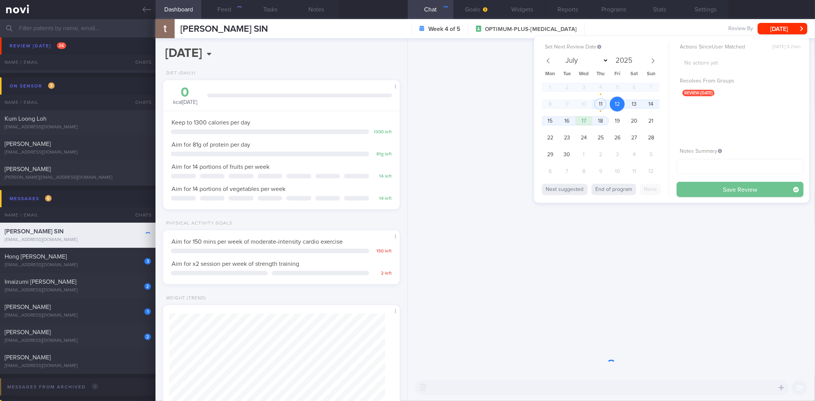
click at [710, 189] on button "Save Review" at bounding box center [740, 189] width 127 height 15
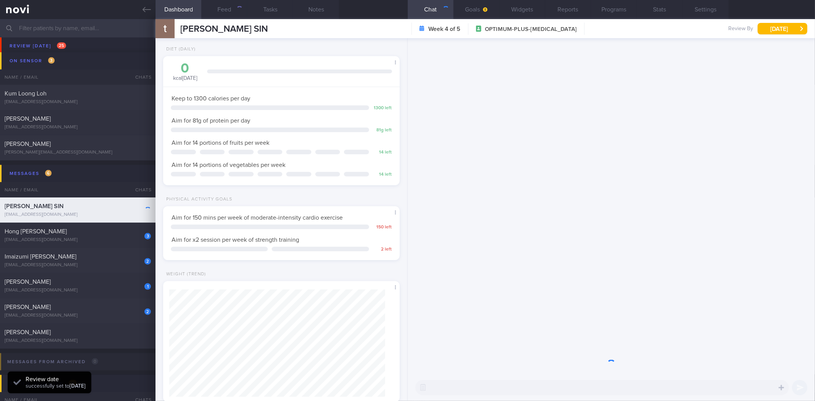
scroll to position [44, 0]
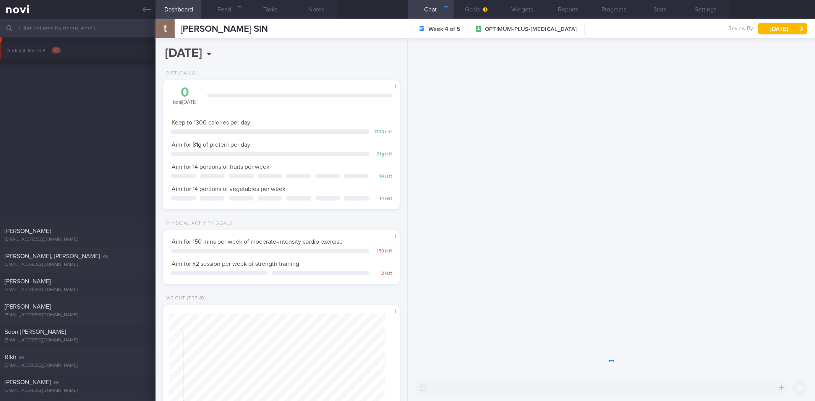
select select "8"
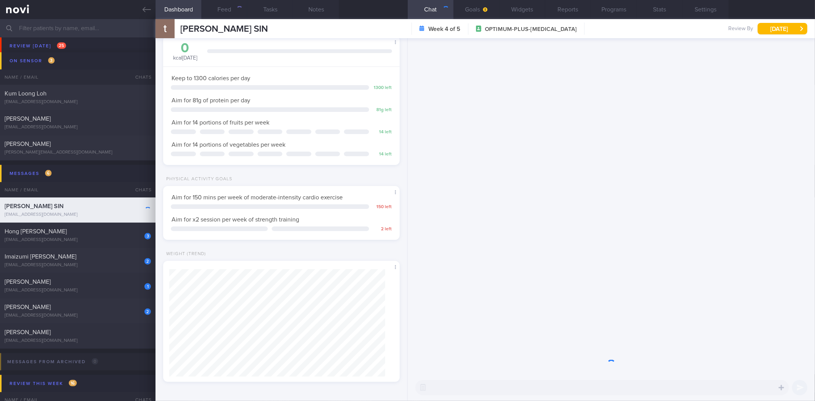
drag, startPoint x: 232, startPoint y: 9, endPoint x: 232, endPoint y: 34, distance: 24.5
click at [232, 9] on button "Feed" at bounding box center [224, 9] width 46 height 19
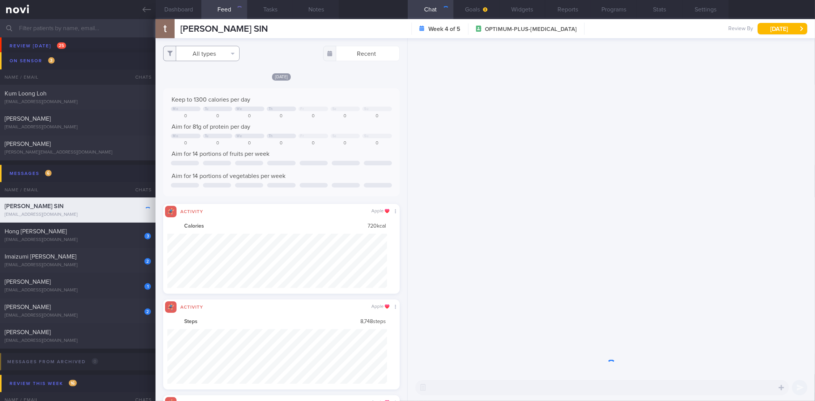
click at [228, 51] on button "All types" at bounding box center [201, 53] width 76 height 15
click at [216, 80] on button "Activity" at bounding box center [202, 79] width 76 height 11
checkbox input "false"
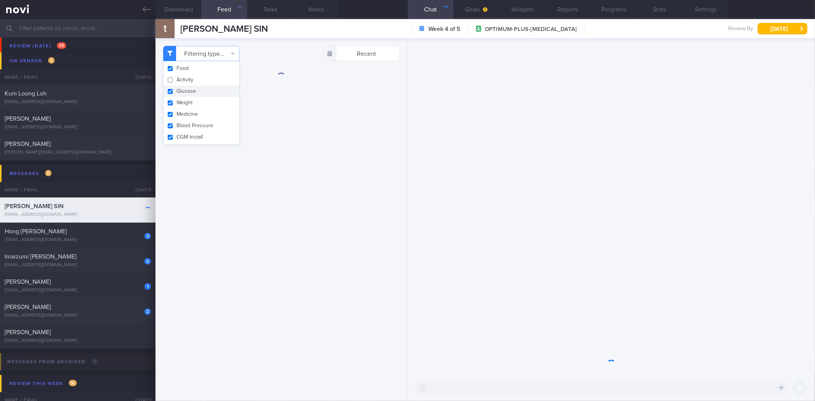
click at [211, 97] on button "Weight" at bounding box center [202, 102] width 76 height 11
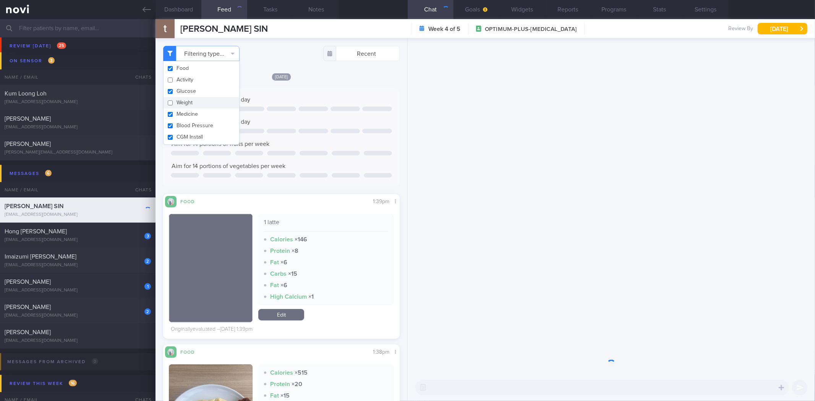
checkbox input "false"
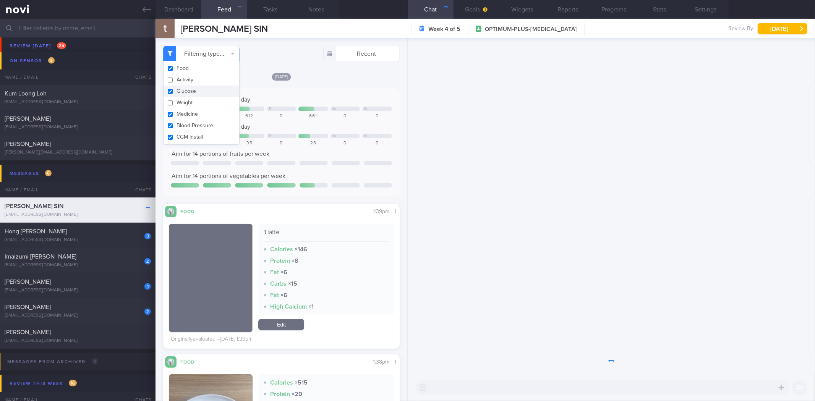
click at [289, 60] on div "Filtering type... Food Activity Glucose Weight Medicine Blood Pressure CGM Inst…" at bounding box center [281, 53] width 236 height 15
click at [185, 13] on button "Dashboard" at bounding box center [178, 9] width 46 height 19
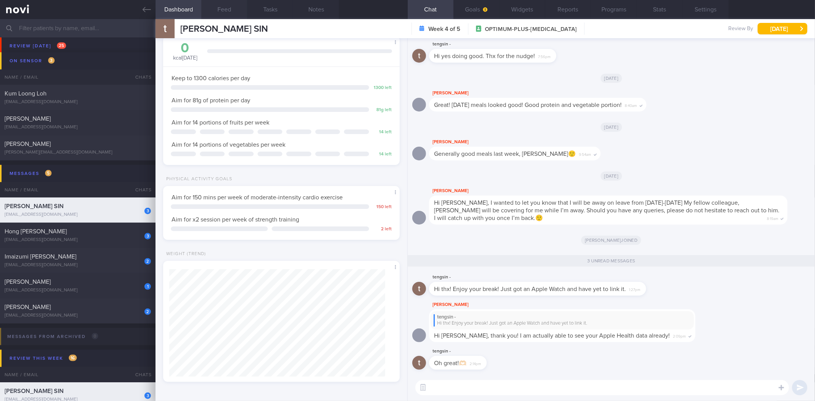
click at [220, 9] on button "Feed" at bounding box center [224, 9] width 46 height 19
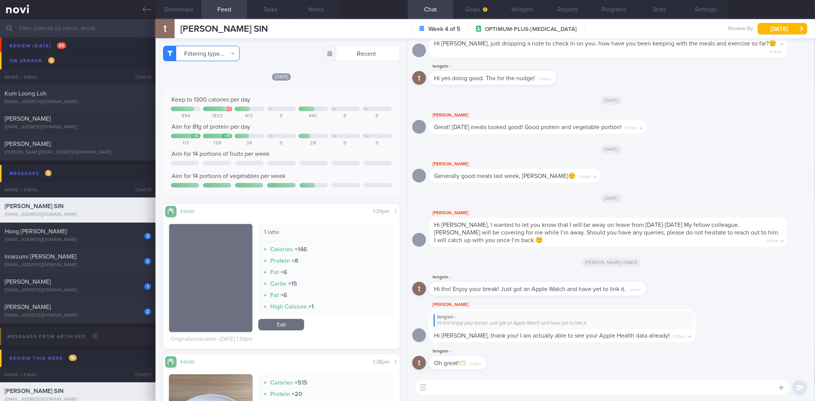
click at [219, 53] on button "Filtering type..." at bounding box center [201, 53] width 76 height 15
click at [199, 77] on button "Activity" at bounding box center [202, 79] width 76 height 11
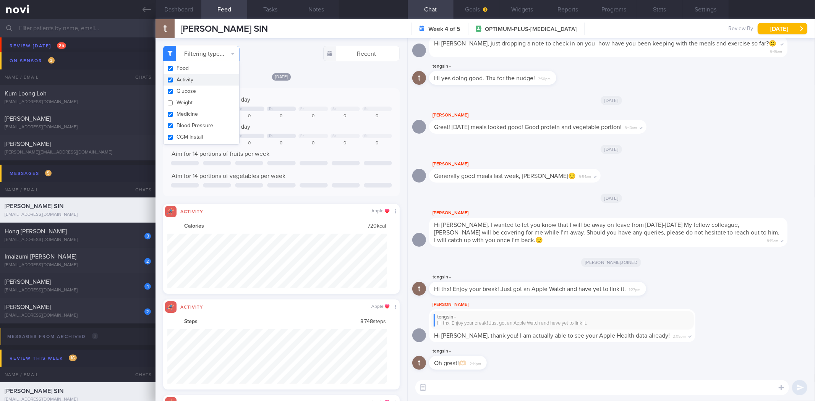
click at [206, 81] on button "Activity" at bounding box center [202, 79] width 76 height 11
checkbox input "false"
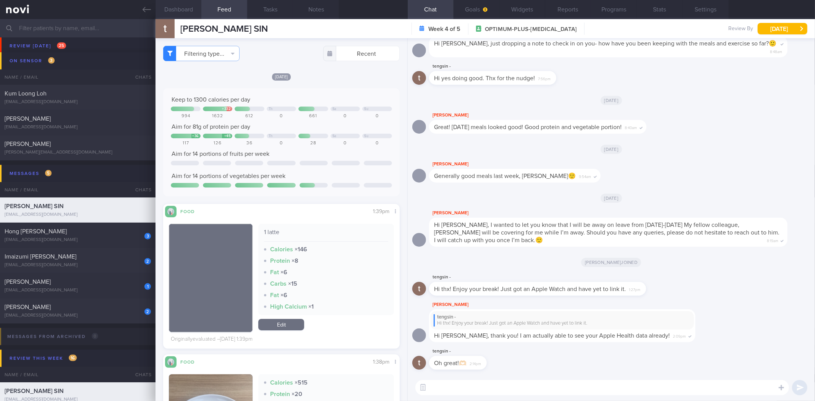
click at [177, 10] on button "Dashboard" at bounding box center [178, 9] width 46 height 19
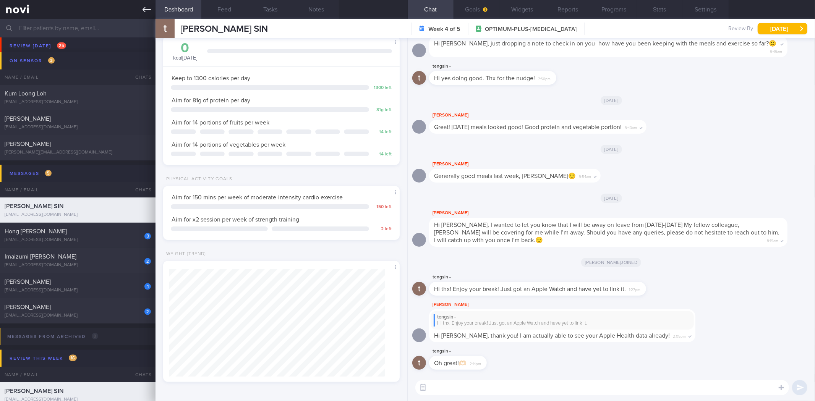
click at [154, 10] on link at bounding box center [77, 9] width 155 height 19
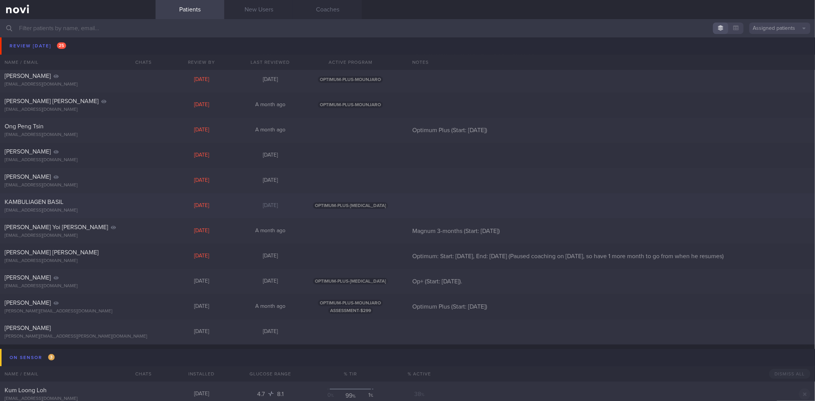
click at [113, 216] on div "KAMBULIAGEN BASIL basilkambuliagen@gmail.com Yesterday Yesterday OPTIMUM-PLUS-R…" at bounding box center [407, 205] width 815 height 25
select select "8"
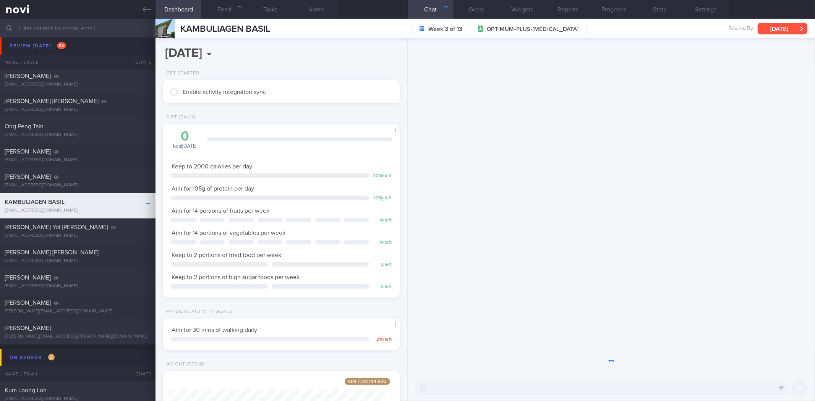
click at [793, 29] on button "Wed, 10 Sep" at bounding box center [783, 28] width 50 height 11
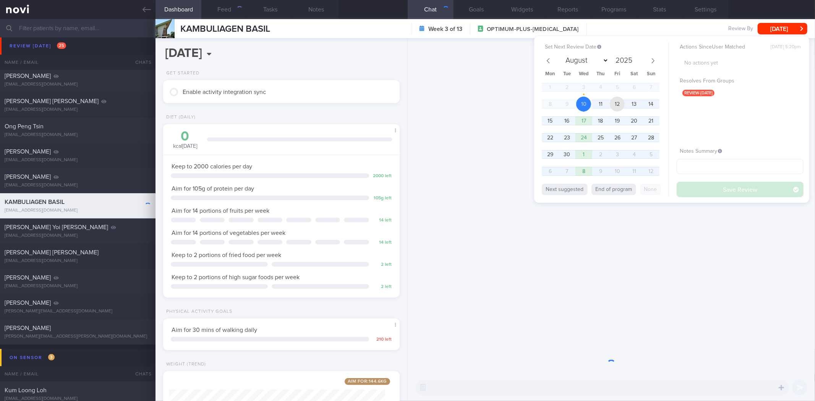
drag, startPoint x: 618, startPoint y: 104, endPoint x: 731, endPoint y: 186, distance: 140.2
click at [618, 104] on span "12" at bounding box center [617, 104] width 15 height 15
click at [731, 188] on button "Save Review" at bounding box center [740, 189] width 127 height 15
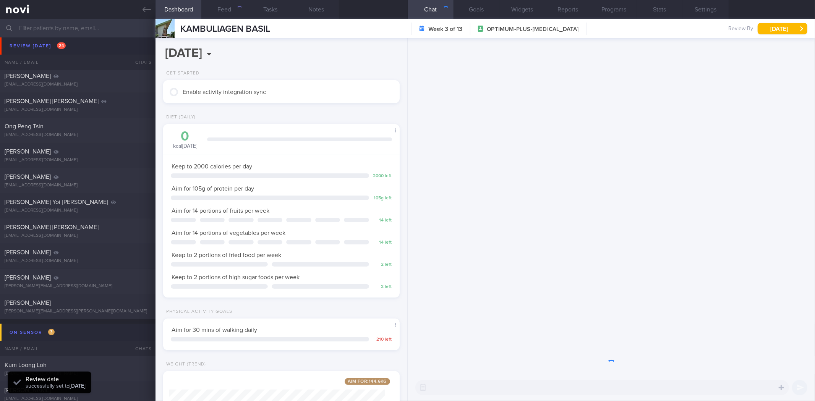
click at [157, 11] on button "Dashboard" at bounding box center [178, 9] width 46 height 19
click at [151, 12] on link at bounding box center [77, 9] width 155 height 19
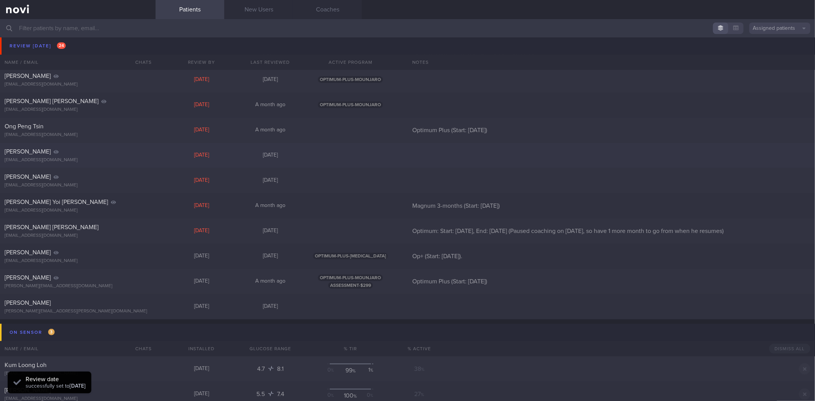
click at [85, 160] on div "[EMAIL_ADDRESS][DOMAIN_NAME]" at bounding box center [78, 160] width 146 height 6
select select "8"
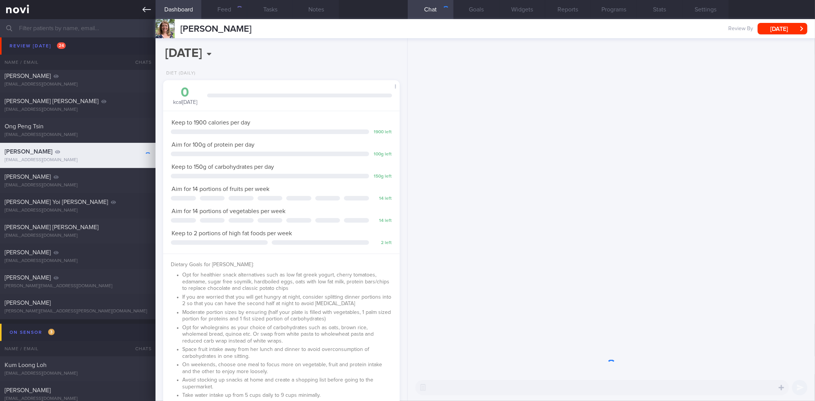
click at [152, 14] on link at bounding box center [77, 9] width 155 height 19
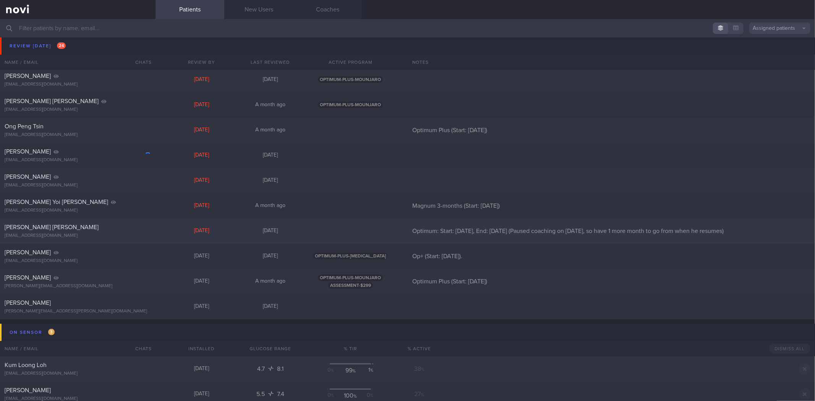
click at [143, 234] on div "[EMAIL_ADDRESS][DOMAIN_NAME]" at bounding box center [78, 236] width 146 height 6
select select "8"
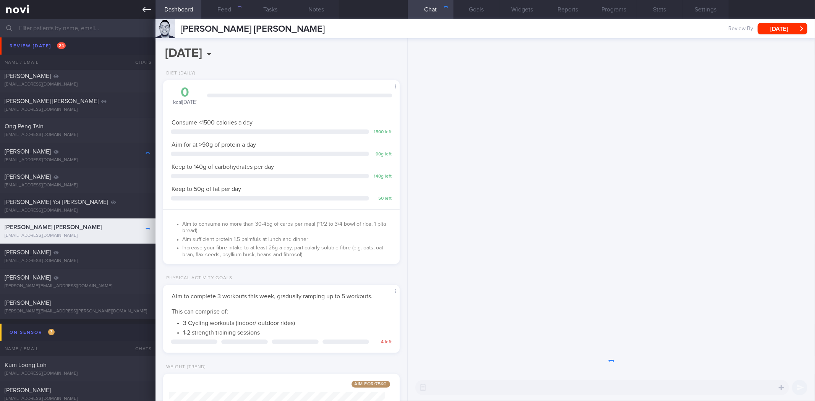
click at [150, 8] on icon at bounding box center [147, 9] width 8 height 8
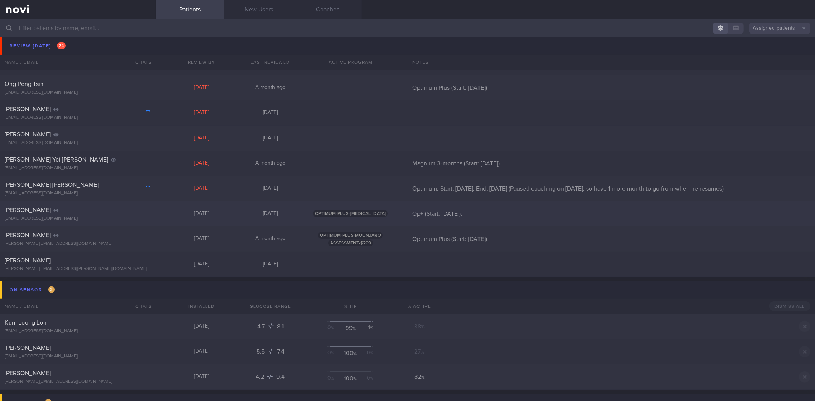
click at [132, 225] on div "Jomar Eldoey jomar.eldoy@gmail.com Today 4 months ago OPTIMUM-PLUS-OZEMPIC Op+ …" at bounding box center [407, 213] width 815 height 25
select select "8"
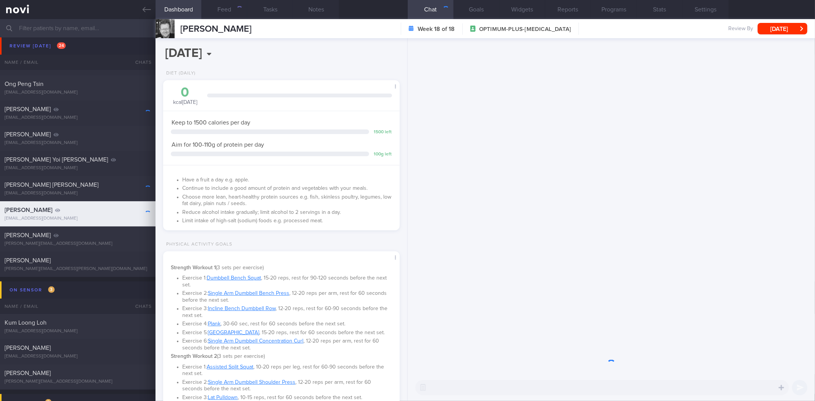
click at [766, 29] on button "[DATE]" at bounding box center [783, 28] width 50 height 11
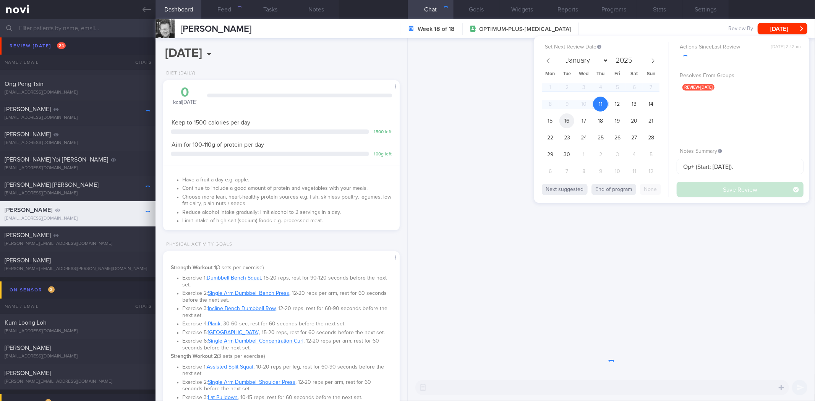
click at [563, 123] on span "16" at bounding box center [566, 120] width 15 height 15
click at [714, 193] on button "Save Review" at bounding box center [740, 189] width 127 height 15
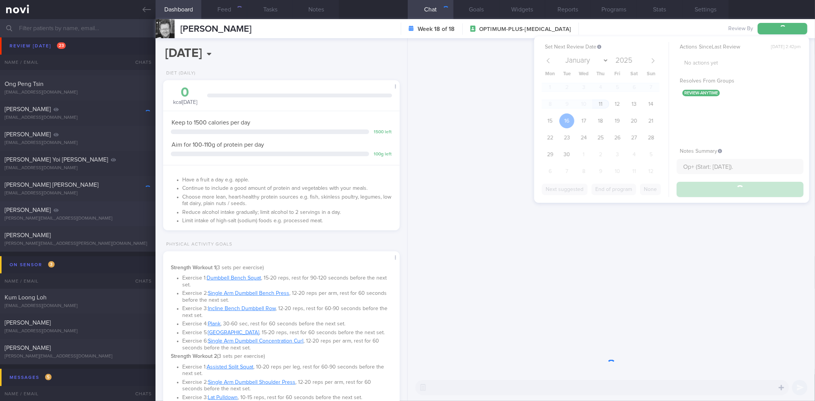
click at [144, 6] on icon at bounding box center [147, 9] width 8 height 8
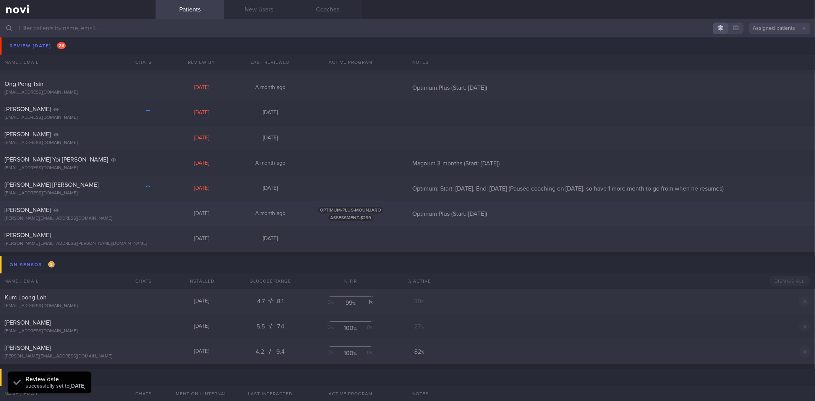
click at [104, 217] on div "[PERSON_NAME][EMAIL_ADDRESS][DOMAIN_NAME]" at bounding box center [78, 219] width 146 height 6
select select "8"
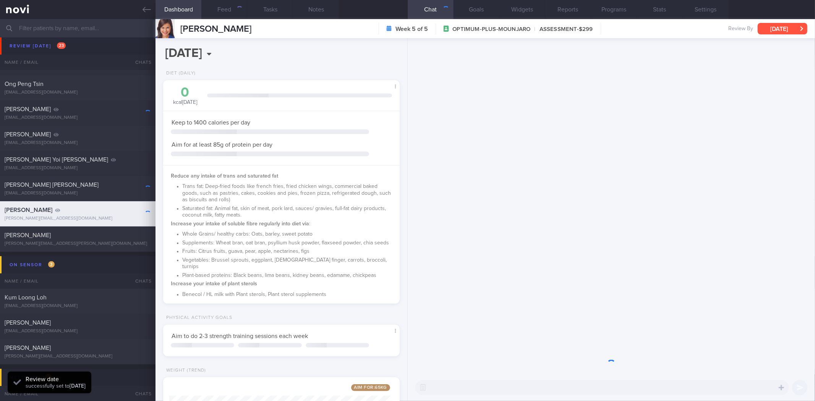
click at [763, 25] on button "[DATE]" at bounding box center [783, 28] width 50 height 11
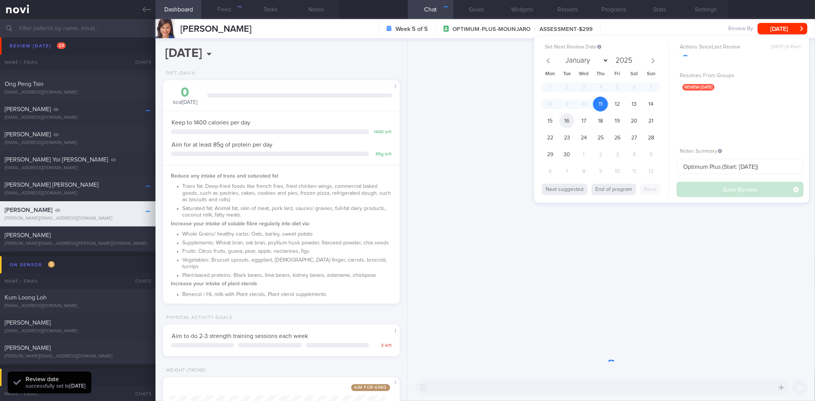
click at [567, 121] on span "16" at bounding box center [566, 120] width 15 height 15
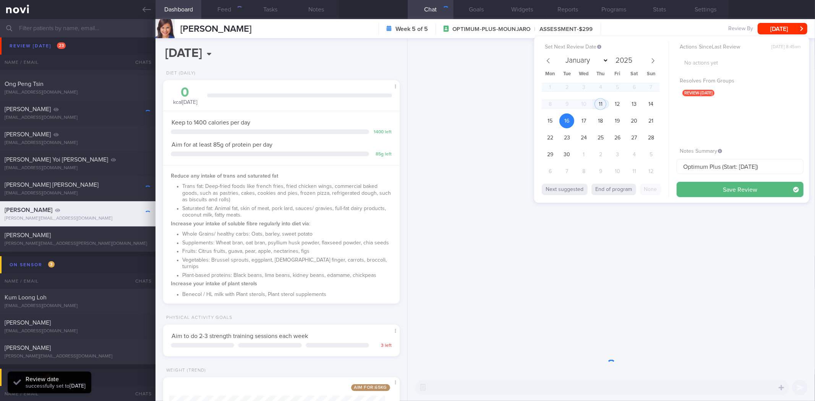
click at [738, 189] on button "Save Review" at bounding box center [740, 189] width 127 height 15
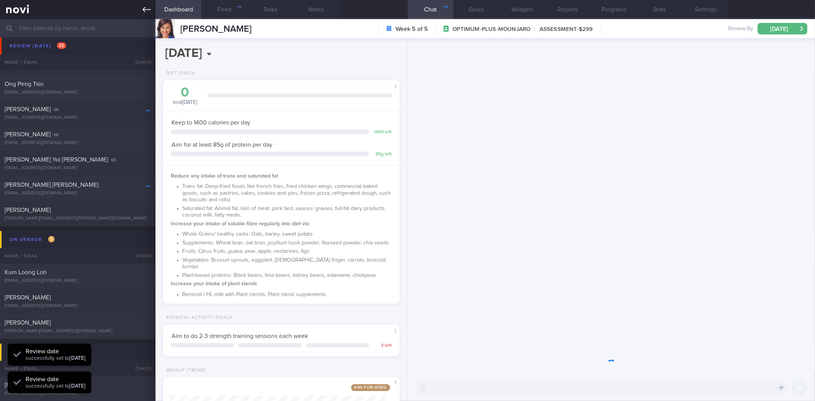
click at [143, 5] on link at bounding box center [77, 9] width 155 height 19
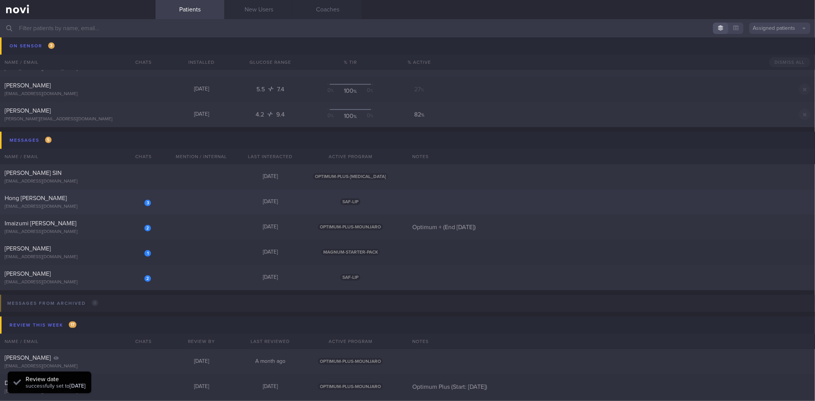
click at [128, 204] on div "[EMAIL_ADDRESS][DOMAIN_NAME]" at bounding box center [78, 207] width 146 height 6
select select "8"
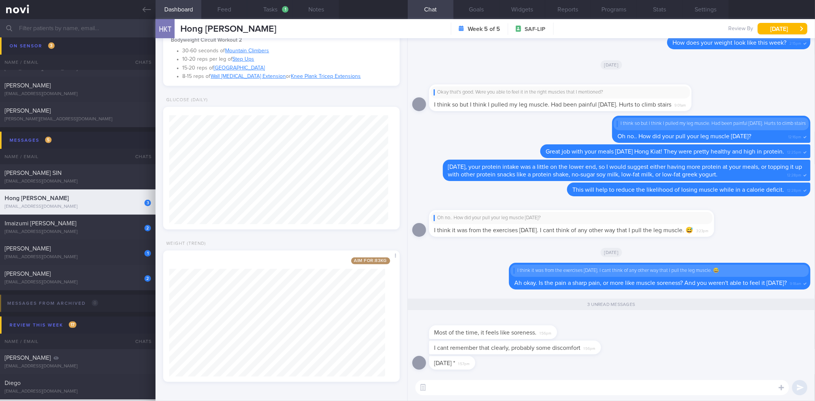
click at [543, 387] on textarea at bounding box center [602, 387] width 374 height 15
click at [538, 389] on textarea at bounding box center [602, 387] width 374 height 15
type textarea "If it's muscle soreness, then that's fine. A pull would usually take a few week…"
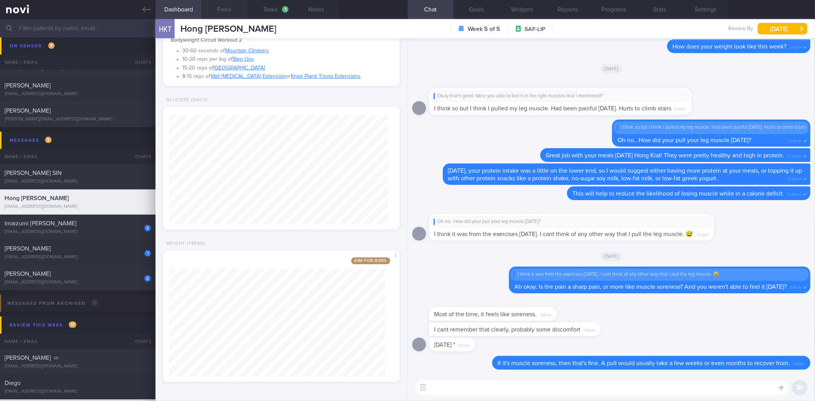
click at [227, 12] on button "Feed" at bounding box center [224, 9] width 46 height 19
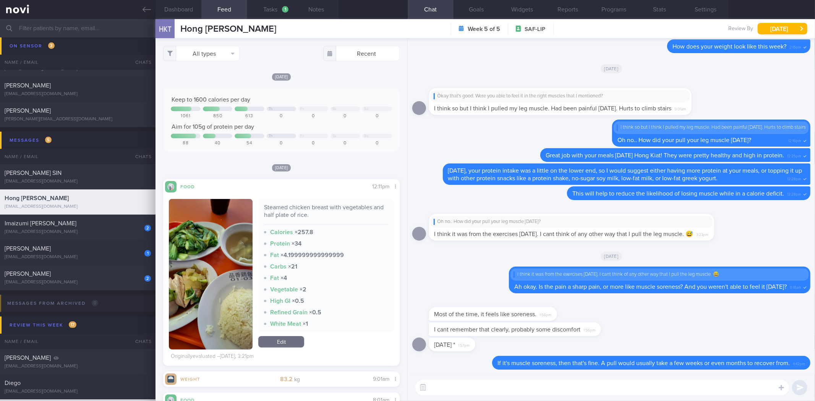
click at [458, 382] on textarea at bounding box center [602, 387] width 374 height 15
type textarea "Muscle soreness tends to be normal when you're new to a workout, or have pushed…"
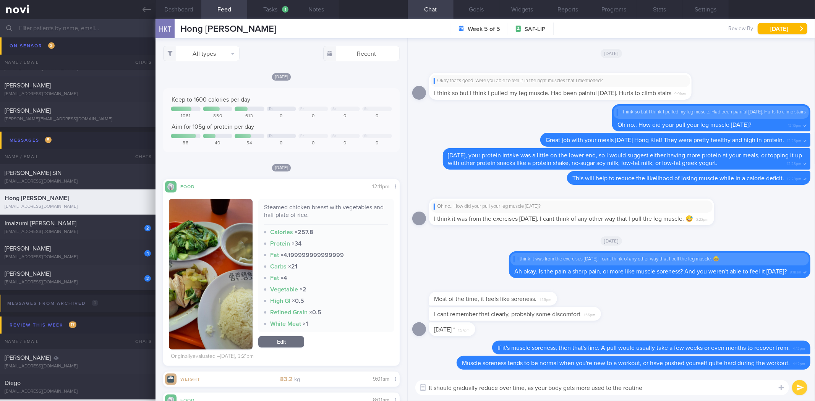
type textarea "It should gradually reduce over time, as your body gets more used to the routin…"
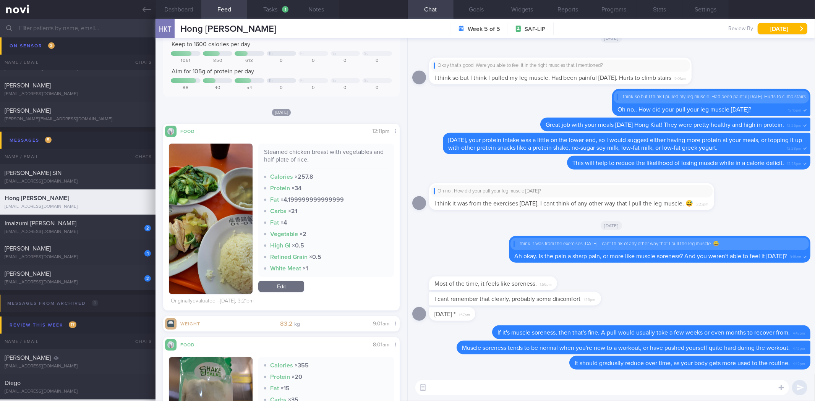
scroll to position [127, 0]
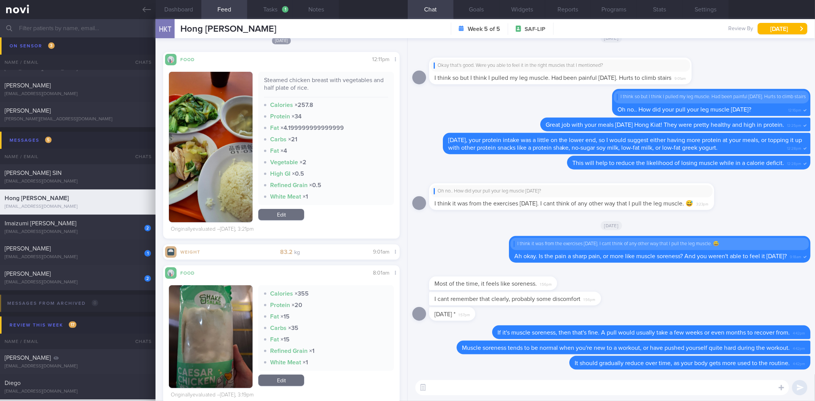
click at [457, 392] on textarea at bounding box center [602, 387] width 374 height 15
type textarea "Yesterday, you did well by having the Caesae chick"
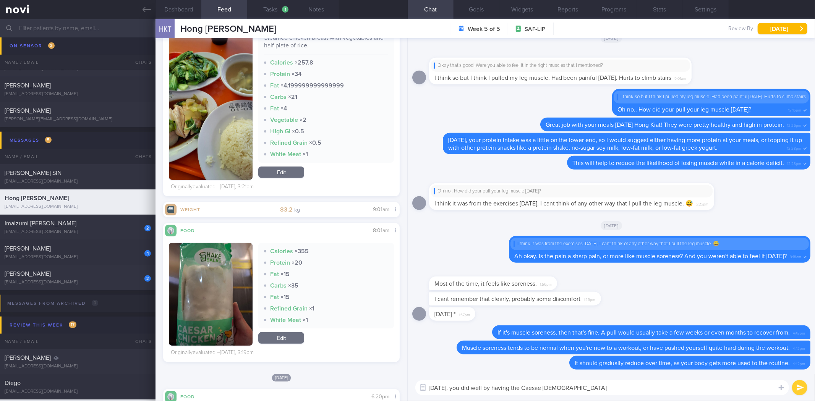
click at [285, 332] on link "Edit" at bounding box center [281, 337] width 46 height 11
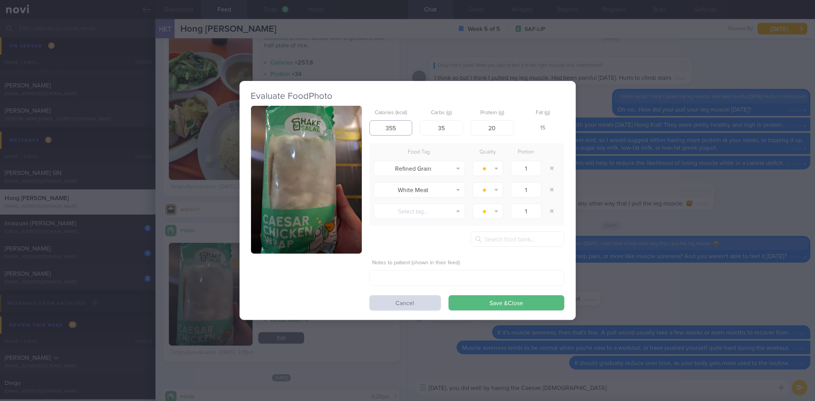
drag, startPoint x: 398, startPoint y: 124, endPoint x: 349, endPoint y: 121, distance: 49.4
click at [349, 121] on div "Calories (kcal) 355 Carbs (g) 35 Protein (g) 20 Fat (g) 15 Food Tag Quality Por…" at bounding box center [407, 208] width 313 height 205
type input "485"
type input "3.85"
type input "35.5"
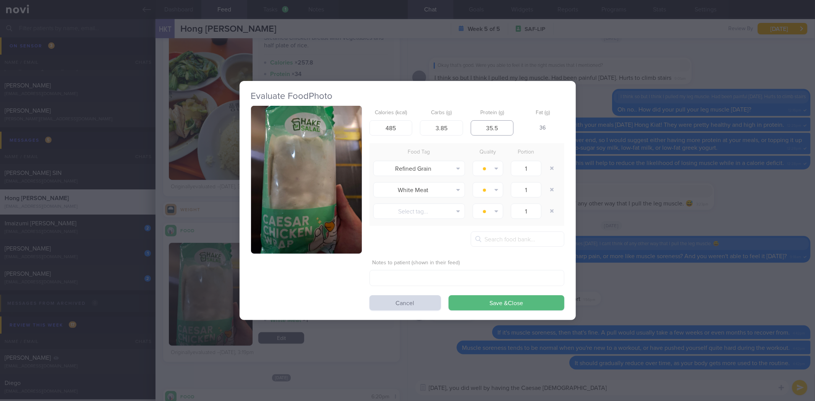
click at [449, 295] on button "Save & Close" at bounding box center [507, 302] width 116 height 15
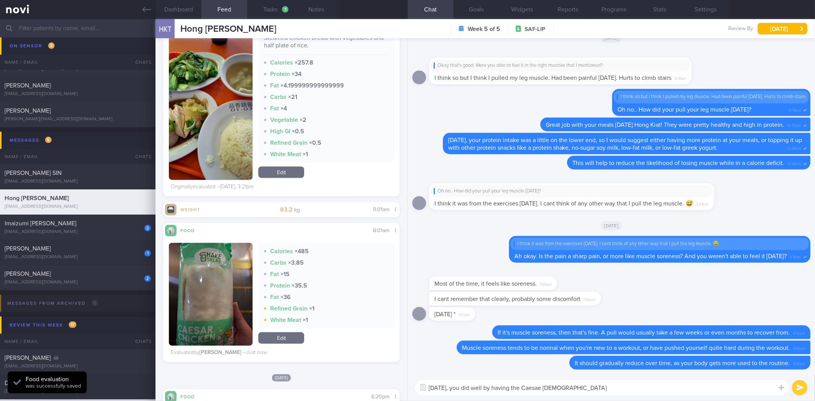
click at [289, 338] on link "Edit" at bounding box center [281, 337] width 46 height 11
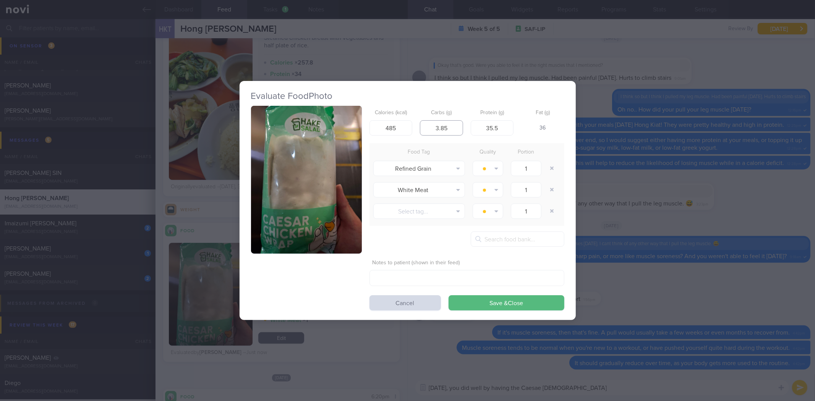
click at [440, 128] on input "3.85" at bounding box center [441, 127] width 43 height 15
type input "38.5"
click at [449, 295] on button "Save & Close" at bounding box center [507, 302] width 116 height 15
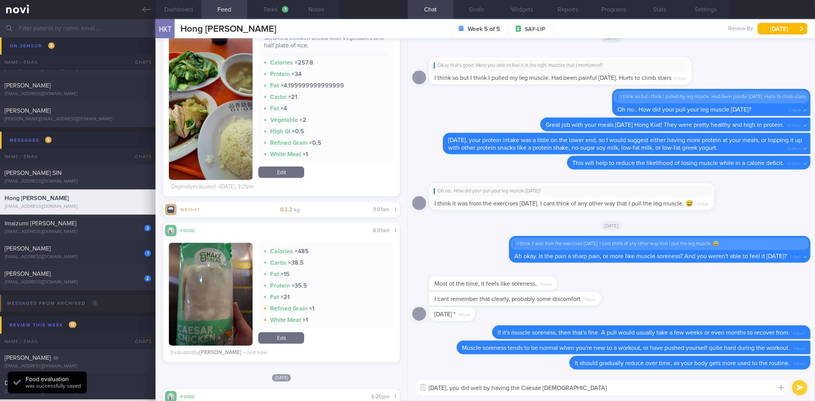
click at [629, 387] on textarea "Yesterday, you did well by having the Caesae chick" at bounding box center [602, 387] width 374 height 15
click at [540, 385] on textarea "Yesterday, you did well by having the Caesae chick" at bounding box center [602, 387] width 374 height 15
click at [730, 393] on textarea "Yesterday, you did well by having the Caesar chicken wrap for lunch which is qu…" at bounding box center [602, 387] width 374 height 15
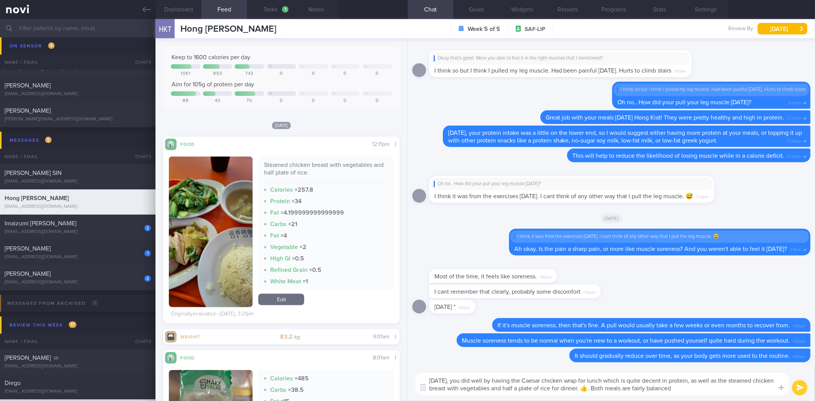
type textarea "Yesterday, you did well by having the Caesar chicken wrap for lunch which is qu…"
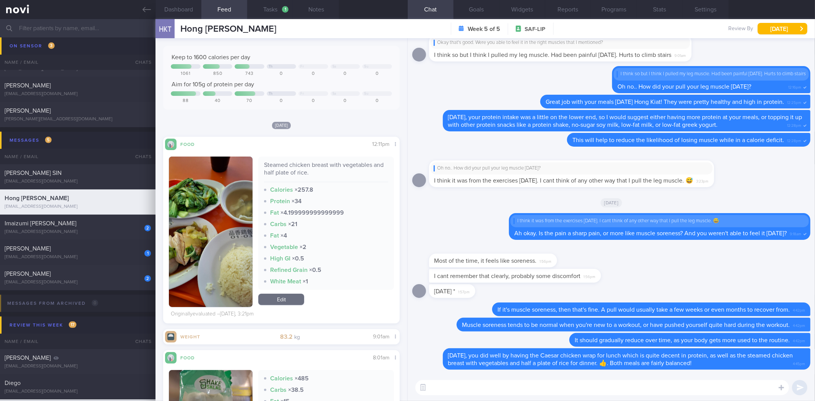
drag, startPoint x: 143, startPoint y: 10, endPoint x: 143, endPoint y: 26, distance: 15.3
click at [143, 10] on icon at bounding box center [147, 9] width 8 height 8
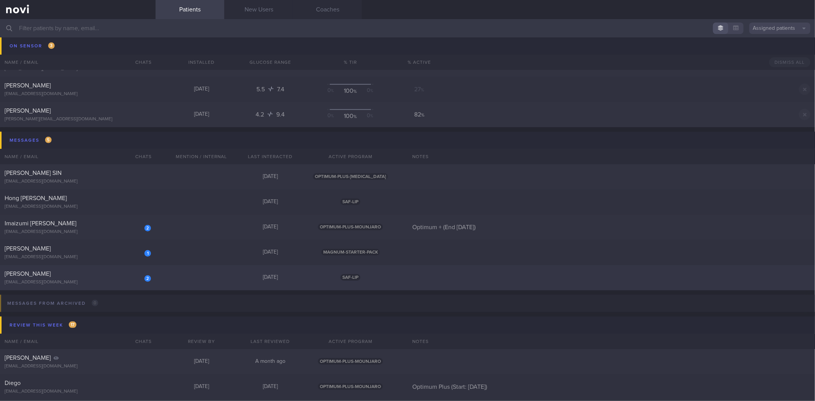
click at [115, 278] on div "2 Terrence Siah terrence2711@gmail.com" at bounding box center [77, 277] width 155 height 15
select select "8"
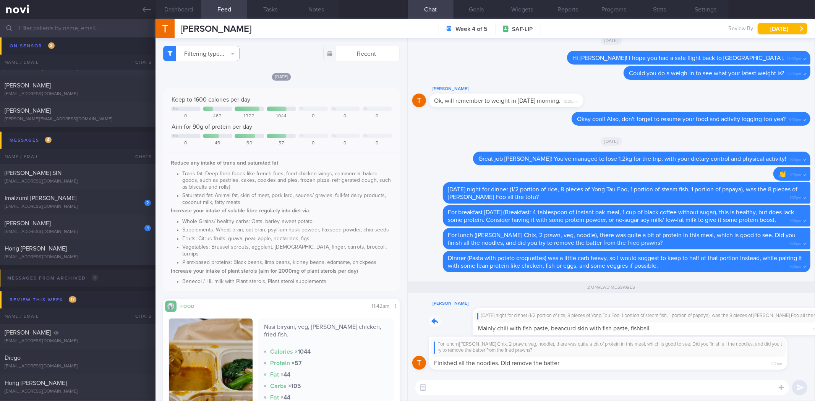
drag, startPoint x: 510, startPoint y: 319, endPoint x: 637, endPoint y: 308, distance: 126.9
click at [637, 308] on div "Terrence Siah On Tuesday night for dinner (1/2 portion of rice, 8 pieces of Yon…" at bounding box center [619, 317] width 380 height 36
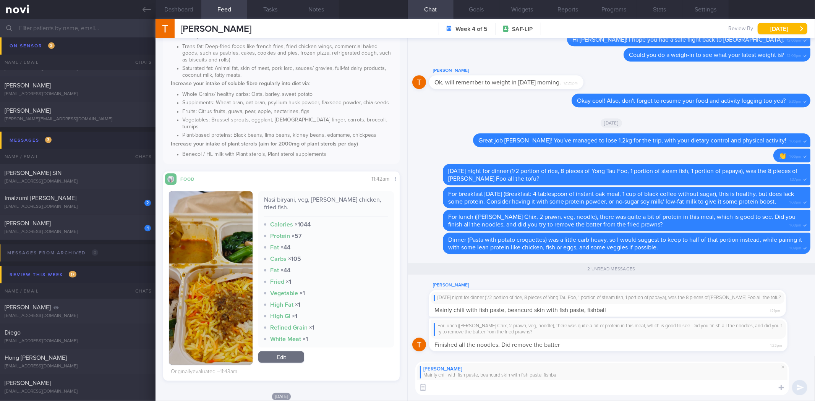
scroll to position [254, 0]
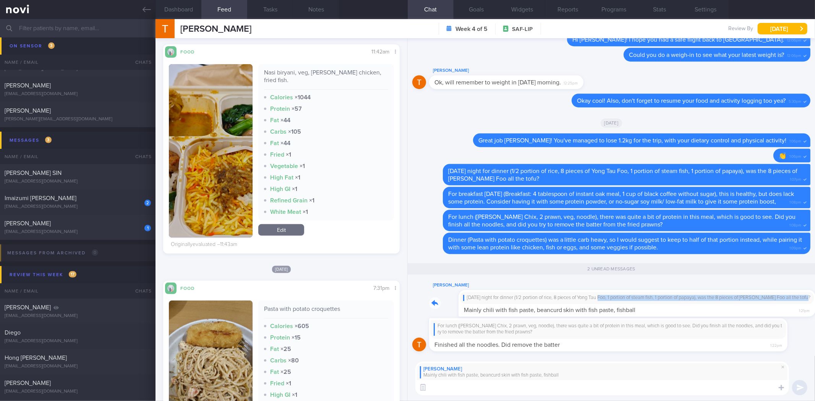
drag, startPoint x: 497, startPoint y: 300, endPoint x: 575, endPoint y: 287, distance: 79.0
click at [575, 287] on div "Terrence Siah On Tuesday night for dinner (1/2 portion of rice, 8 pieces of Yon…" at bounding box center [619, 299] width 380 height 36
click at [523, 388] on textarea at bounding box center [602, 387] width 374 height 15
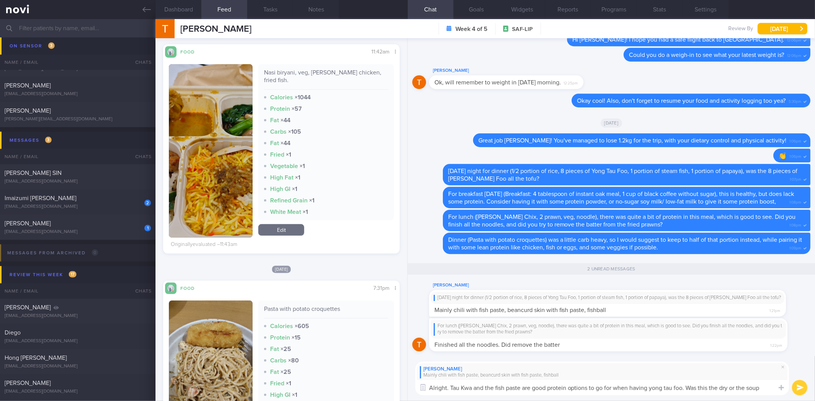
scroll to position [0, 0]
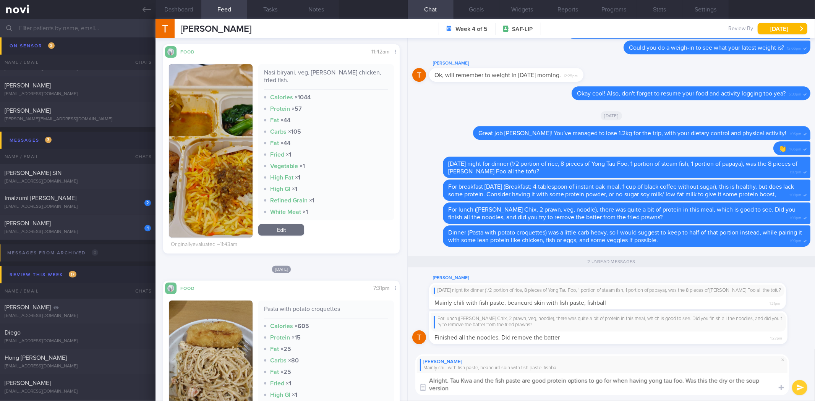
type textarea "Alright. Tau Kwa and the fish paste are good protein options to go for when hav…"
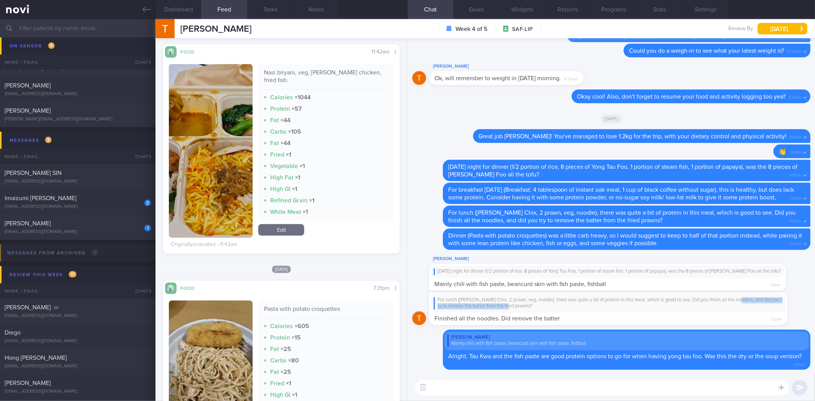
drag, startPoint x: 520, startPoint y: 308, endPoint x: 738, endPoint y: 303, distance: 217.8
click at [738, 303] on div "For lunch (Curry Chix, 2 prawn, veg, noodle), there was quite a bit of protein …" at bounding box center [608, 303] width 349 height 13
click at [513, 281] on span "Mainly chili with fish paste, beancurd skin with fish paste, fishball" at bounding box center [520, 284] width 172 height 6
drag, startPoint x: 492, startPoint y: 311, endPoint x: 664, endPoint y: 310, distance: 171.9
click at [664, 310] on div "For lunch (Curry Chix, 2 prawn, veg, noodle), there was quite a bit of protein …" at bounding box center [619, 308] width 381 height 33
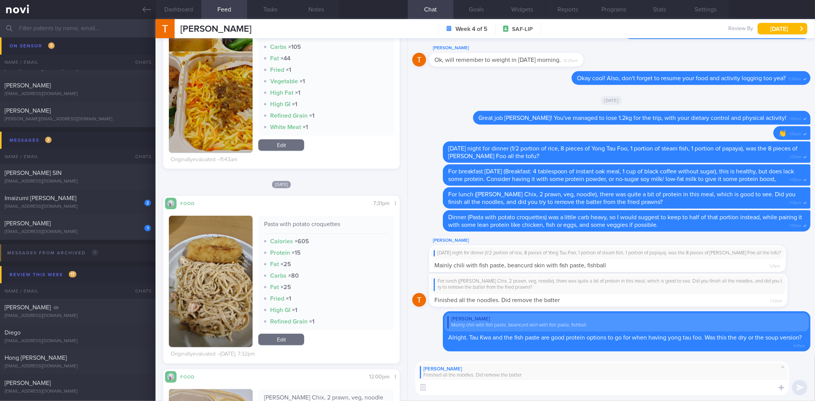
scroll to position [127, 0]
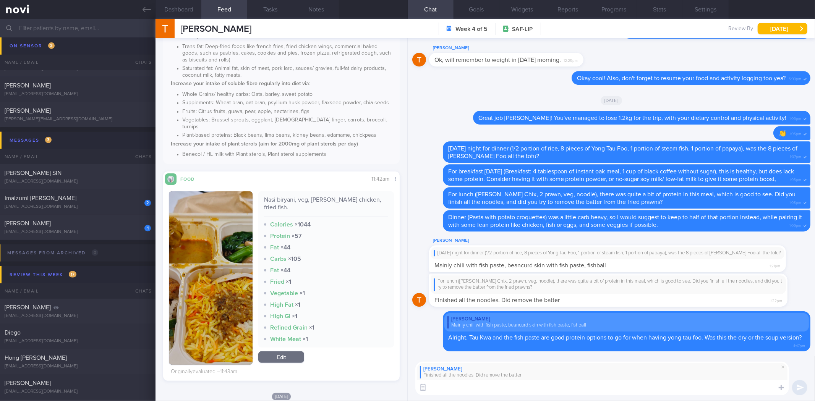
click at [533, 391] on textarea at bounding box center [602, 387] width 374 height 15
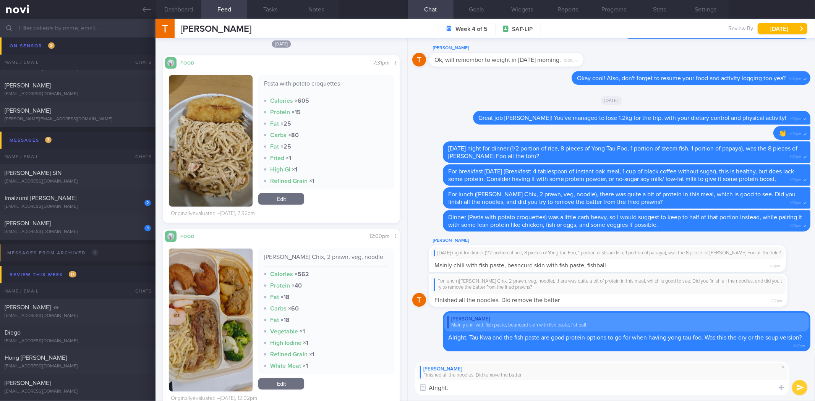
scroll to position [594, 0]
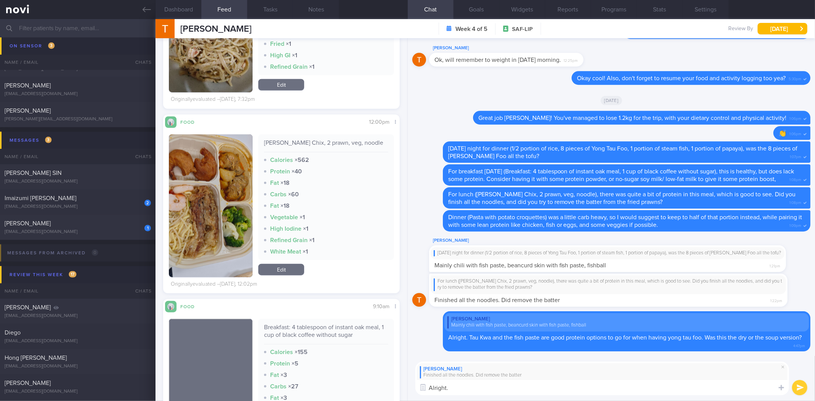
click at [186, 236] on img "button" at bounding box center [211, 205] width 84 height 143
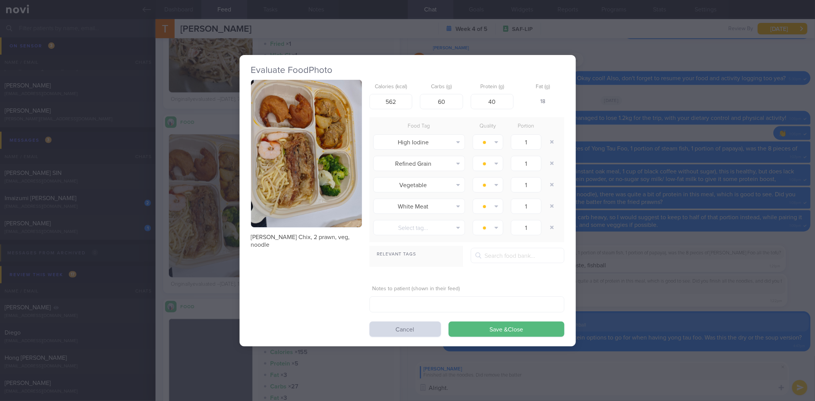
click at [240, 198] on div "Evaluate Food Photo Curry Chix, 2 prawn, veg, noodle Calories (kcal) 562 Carbs …" at bounding box center [408, 201] width 336 height 292
click at [283, 201] on img "button" at bounding box center [306, 154] width 111 height 148
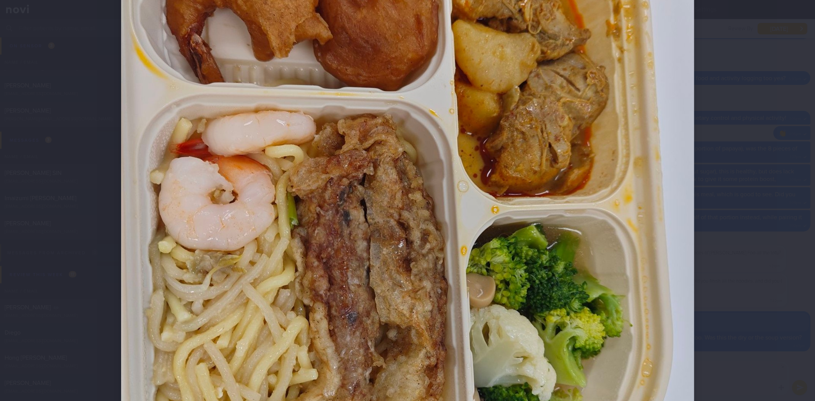
scroll to position [254, 0]
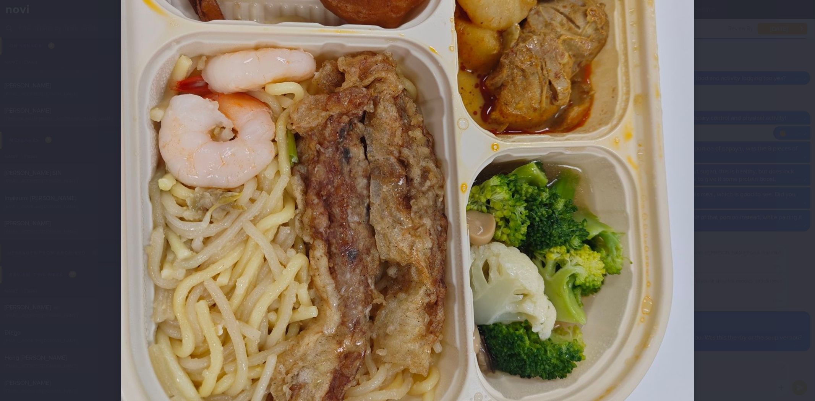
click at [739, 261] on div at bounding box center [407, 200] width 815 height 401
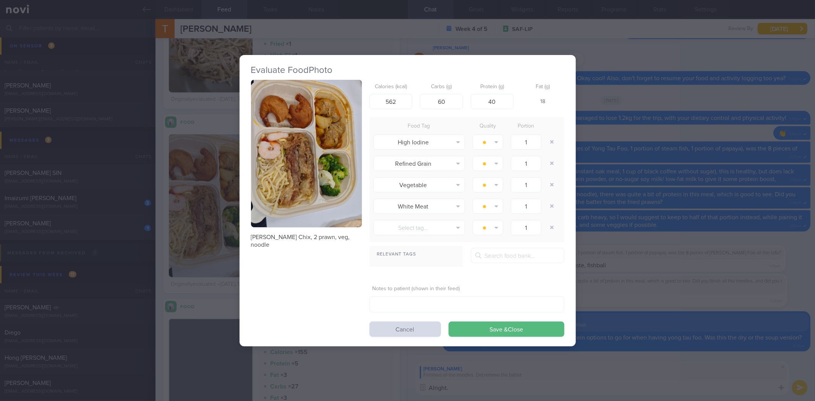
click at [712, 264] on div "Evaluate Food Photo Curry Chix, 2 prawn, veg, noodle Calories (kcal) 562 Carbs …" at bounding box center [407, 200] width 815 height 401
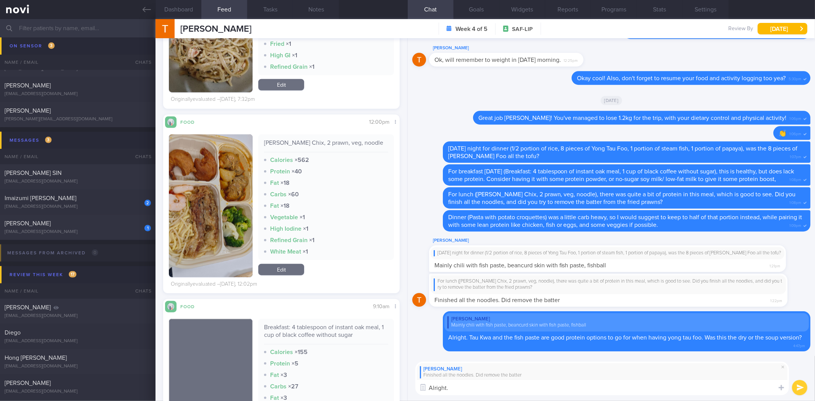
click at [596, 383] on textarea "Alright." at bounding box center [602, 387] width 374 height 15
type textarea "Alright. The noodles look it's been stir-fried,"
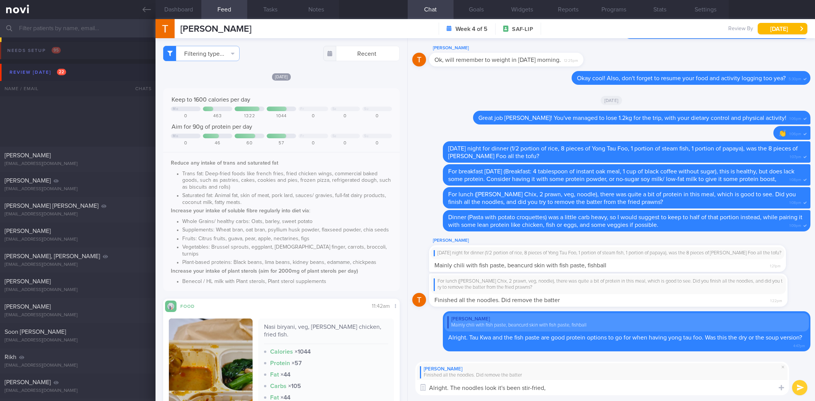
select select "8"
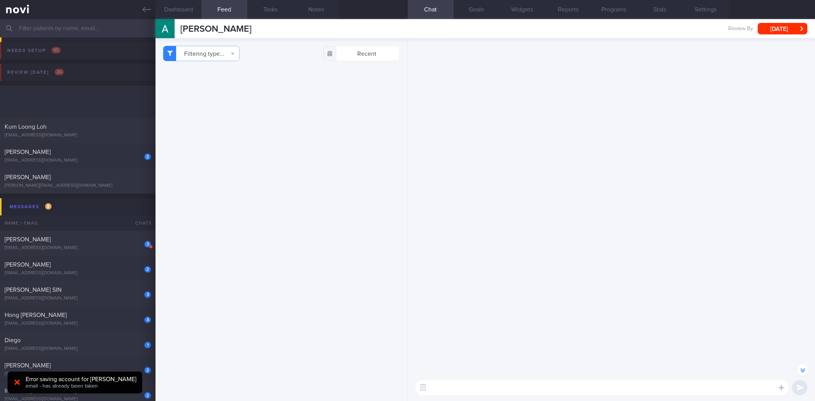
select select "8"
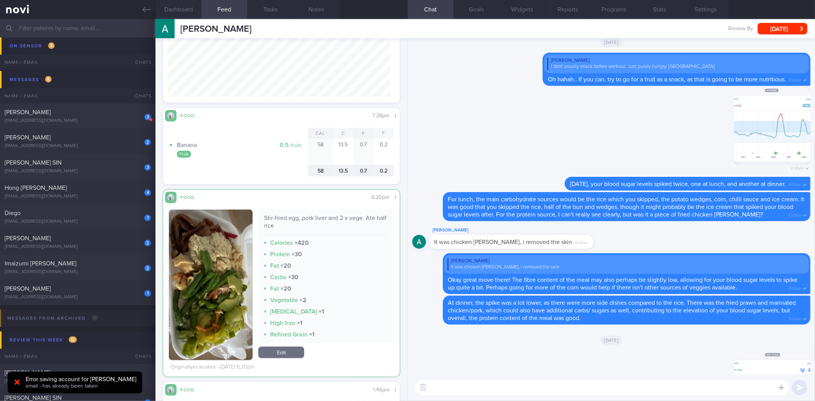
scroll to position [20271, 0]
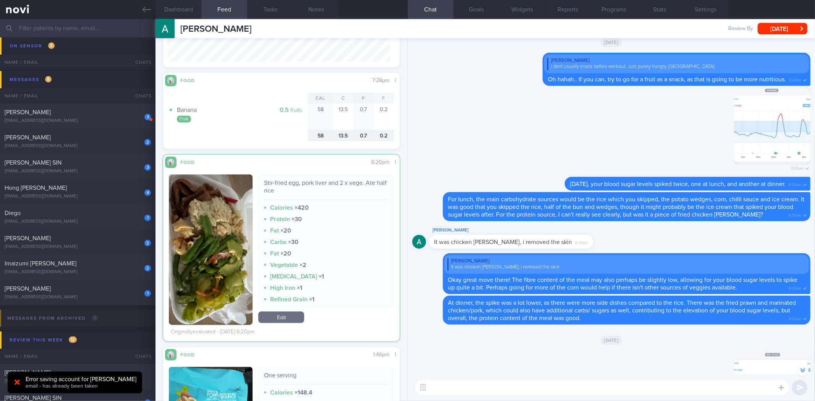
click at [234, 228] on button "button" at bounding box center [211, 250] width 84 height 151
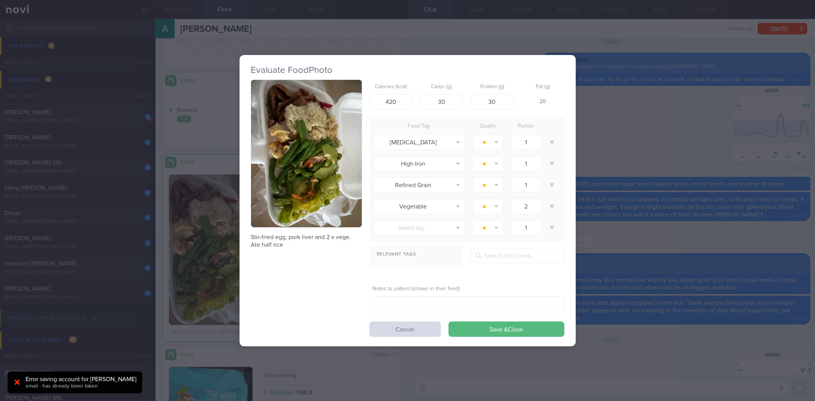
click at [358, 181] on button "button" at bounding box center [306, 154] width 111 height 148
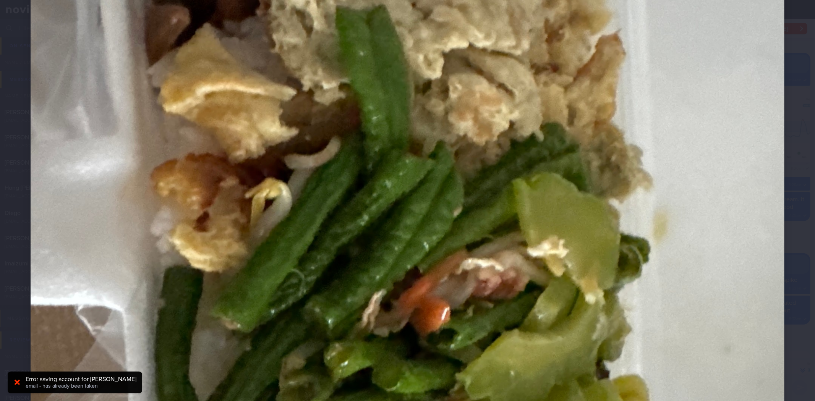
scroll to position [212, 0]
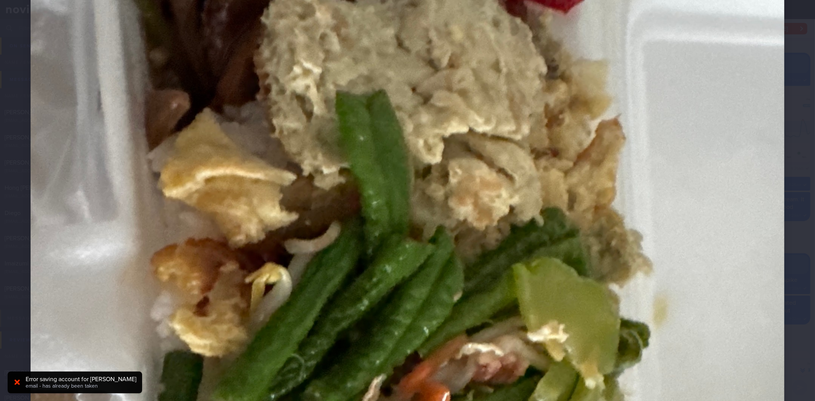
click at [742, 249] on img at bounding box center [408, 321] width 754 height 1005
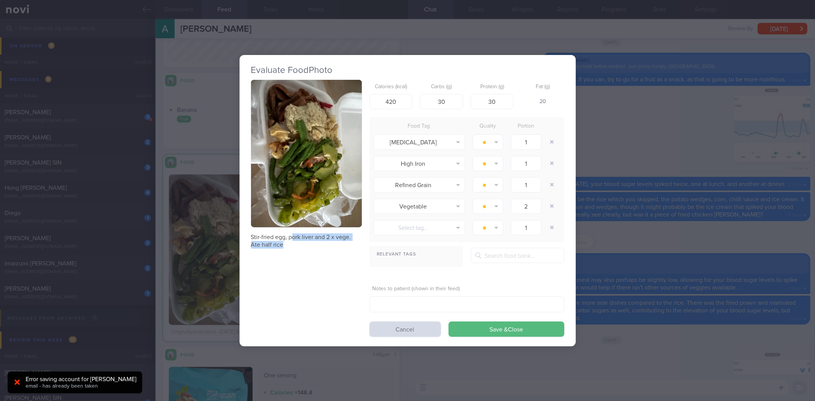
drag, startPoint x: 293, startPoint y: 238, endPoint x: 311, endPoint y: 242, distance: 17.9
click at [311, 242] on p "Stir-fried egg, pork liver and 2 x vege. Ate half rice" at bounding box center [306, 240] width 111 height 15
click at [289, 243] on p "Stir-fried egg, pork liver and 2 x vege. Ate half rice" at bounding box center [306, 240] width 111 height 15
click at [632, 196] on div "Evaluate Food Photo Stir-fried egg, pork liver and 2 x vege. Ate half rice Calo…" at bounding box center [407, 200] width 815 height 401
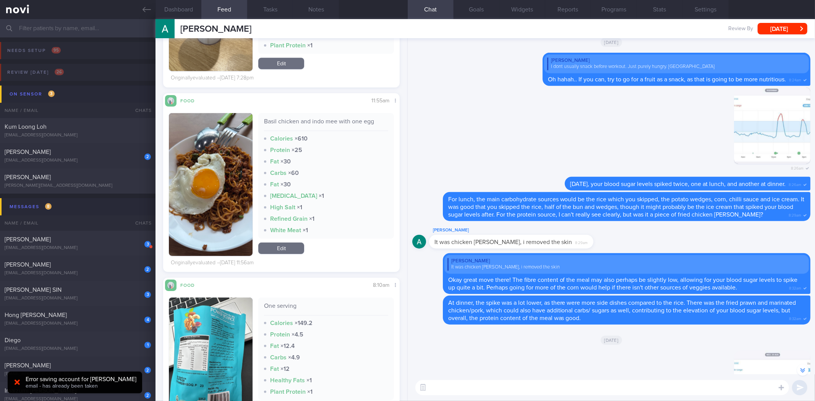
scroll to position [14318, 0]
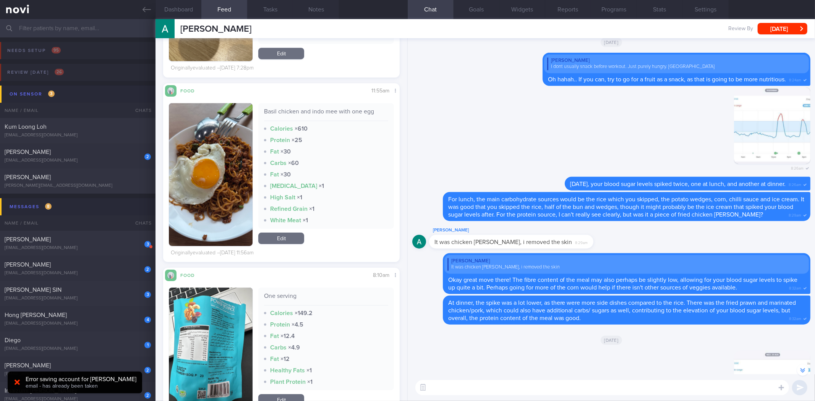
click at [216, 311] on button "button" at bounding box center [211, 348] width 84 height 120
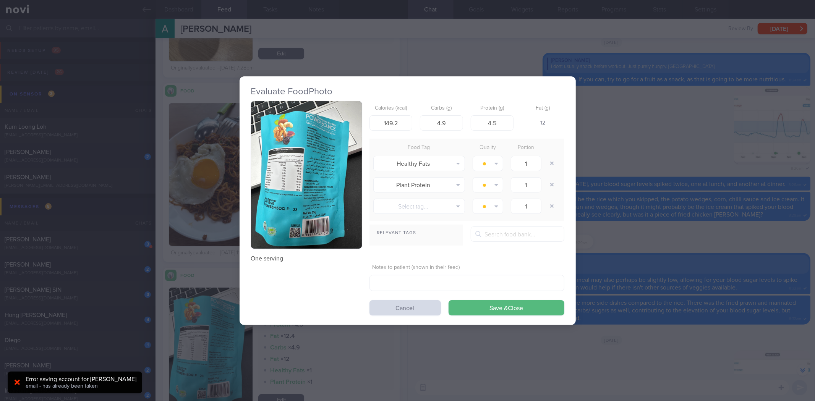
click at [320, 196] on button "button" at bounding box center [306, 175] width 111 height 148
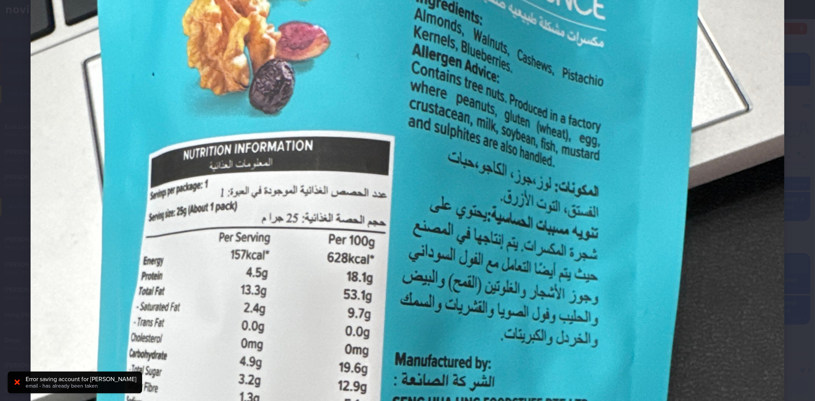
scroll to position [297, 0]
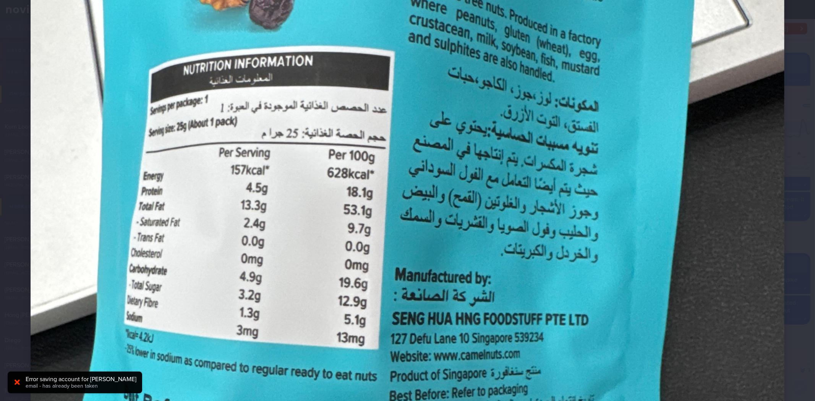
click at [785, 169] on div at bounding box center [407, 236] width 815 height 1066
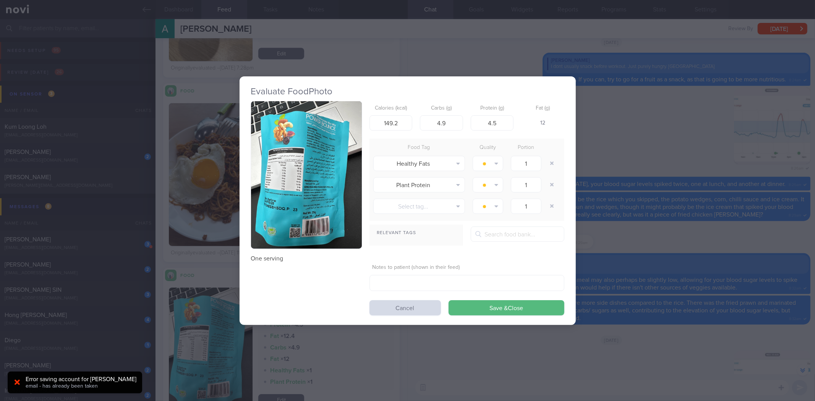
drag, startPoint x: 734, startPoint y: 188, endPoint x: 734, endPoint y: 193, distance: 5.3
click at [734, 193] on div "Evaluate Food Photo One serving Calories (kcal) 149.2 Carbs (g) 4.9 Protein (g)…" at bounding box center [407, 200] width 815 height 401
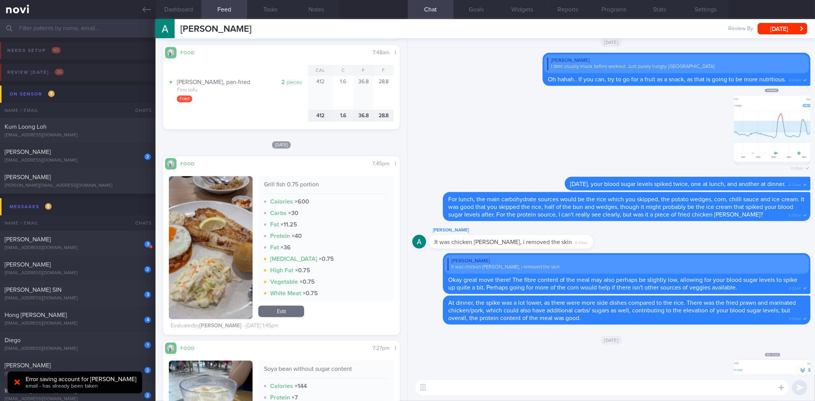
scroll to position [13903, 0]
click at [220, 240] on button "button" at bounding box center [211, 248] width 84 height 143
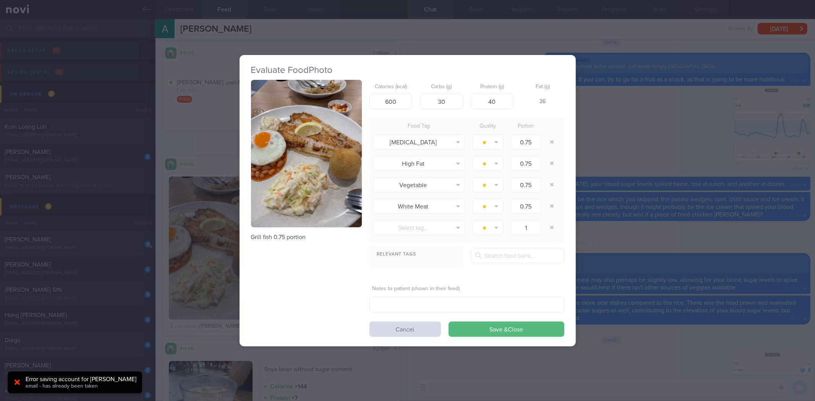
drag, startPoint x: 339, startPoint y: 174, endPoint x: 361, endPoint y: 189, distance: 27.4
click at [339, 174] on img "button" at bounding box center [306, 154] width 111 height 148
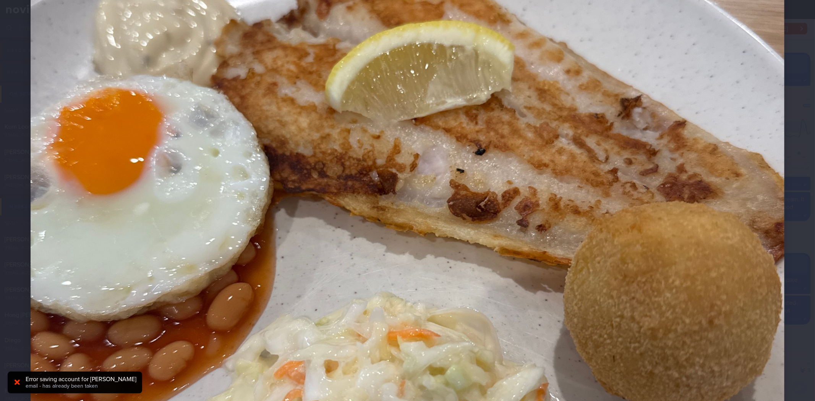
scroll to position [382, 0]
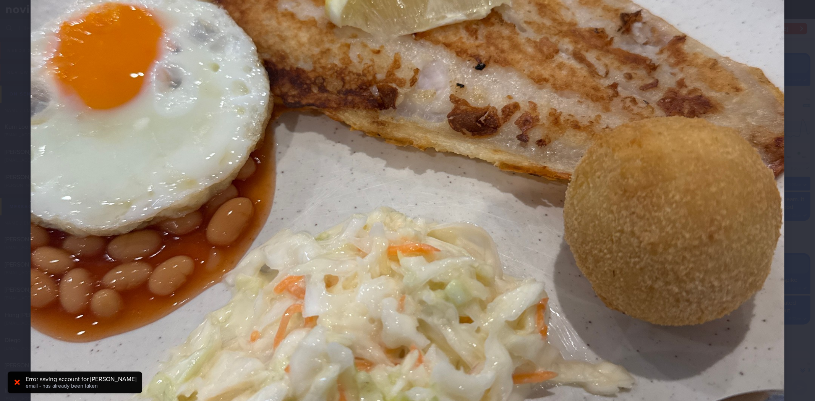
click at [785, 226] on div at bounding box center [407, 151] width 815 height 1066
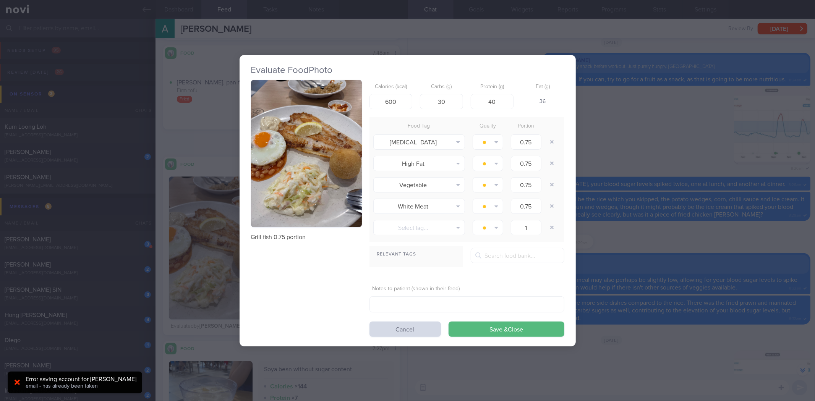
click at [309, 179] on button "button" at bounding box center [306, 154] width 111 height 148
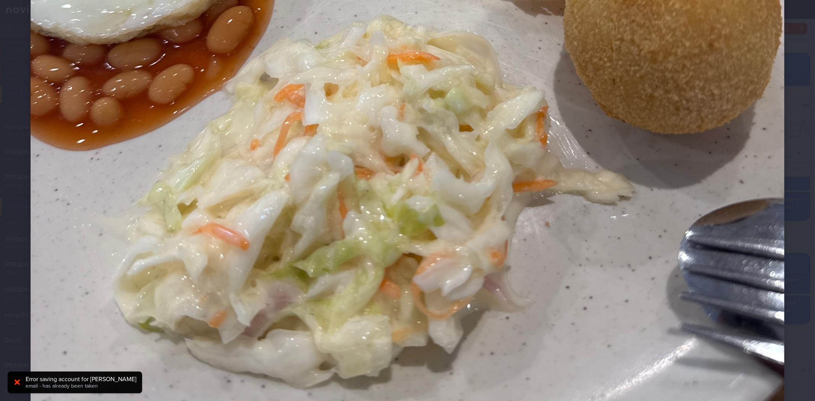
scroll to position [594, 0]
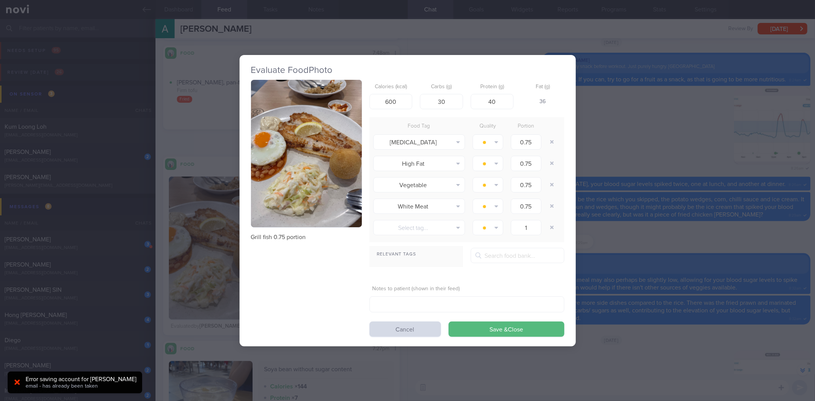
click at [678, 180] on div "Evaluate Food Photo Grill fish 0.75 portion Calories (kcal) 600 Carbs (g) 30 Pr…" at bounding box center [407, 200] width 815 height 401
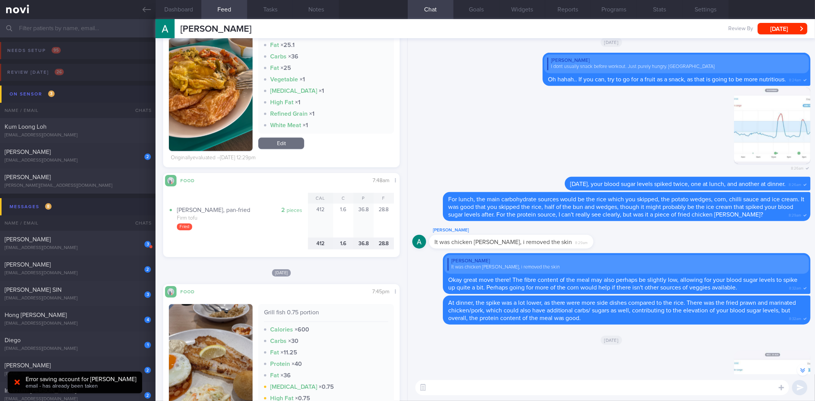
scroll to position [13606, 0]
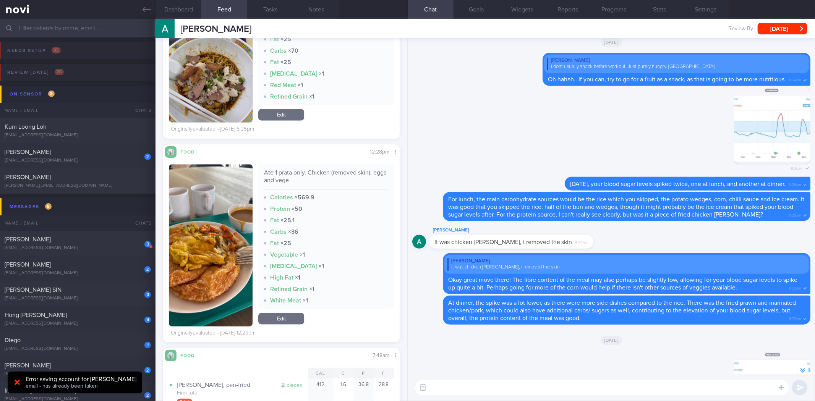
click at [228, 250] on button "button" at bounding box center [211, 245] width 84 height 162
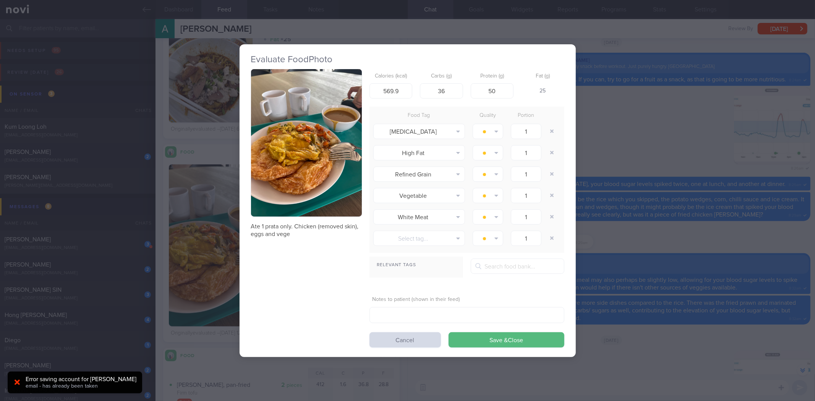
click at [309, 138] on button "button" at bounding box center [306, 143] width 111 height 148
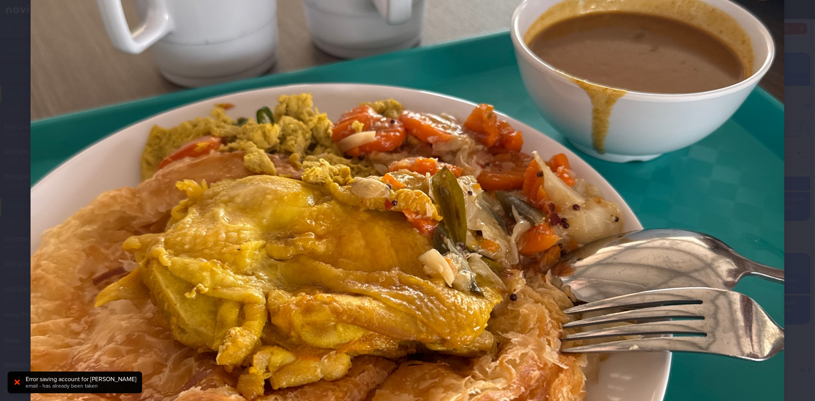
scroll to position [297, 0]
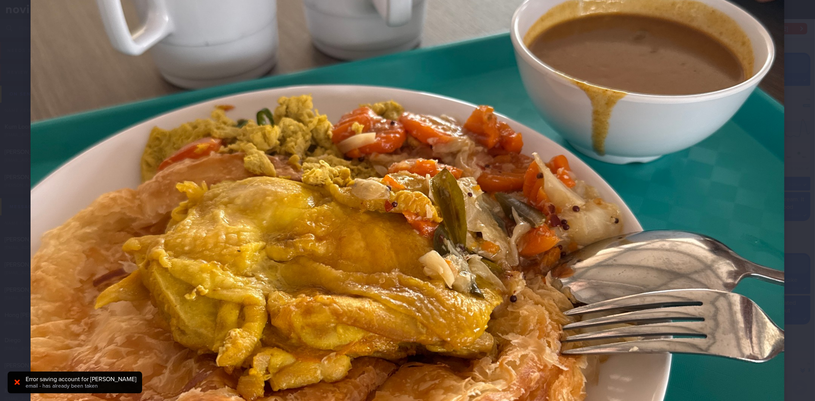
click at [789, 269] on div at bounding box center [407, 236] width 815 height 1066
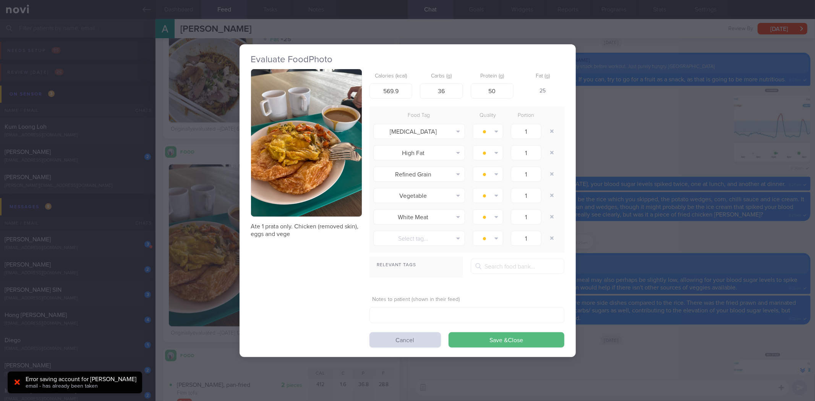
click at [343, 185] on button "button" at bounding box center [306, 143] width 111 height 148
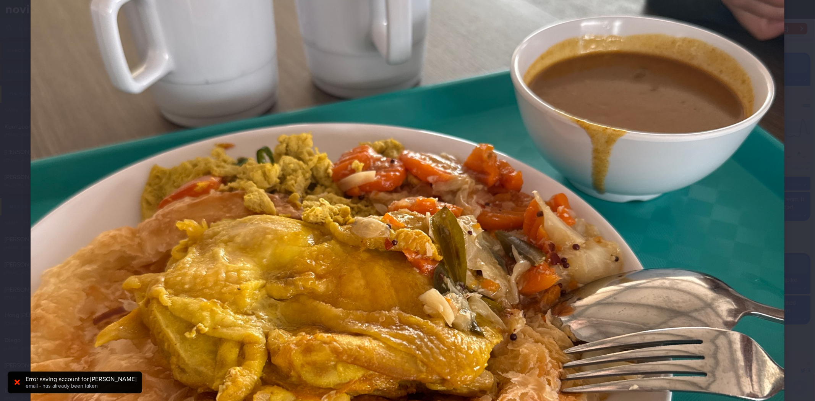
scroll to position [339, 0]
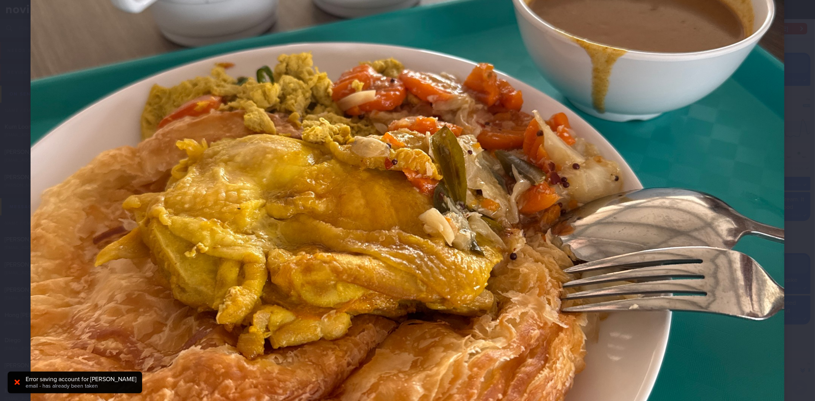
click at [796, 168] on div at bounding box center [407, 194] width 815 height 1066
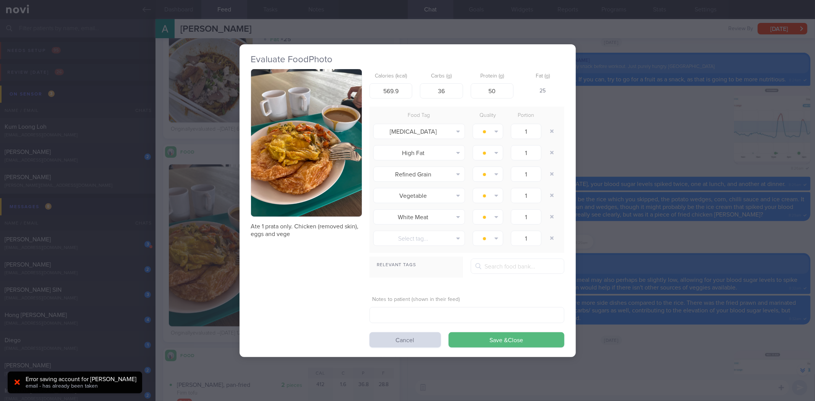
click at [758, 157] on div "Evaluate Food Photo Ate 1 prata only. Chicken (removed skin), eggs and vege Cal…" at bounding box center [407, 200] width 815 height 401
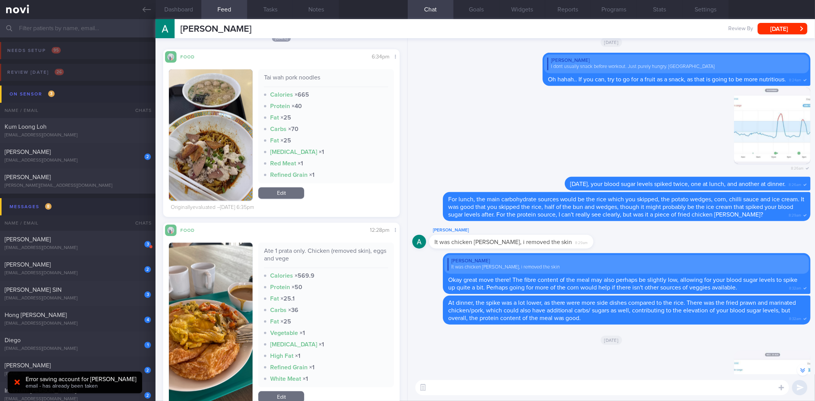
scroll to position [13563, 0]
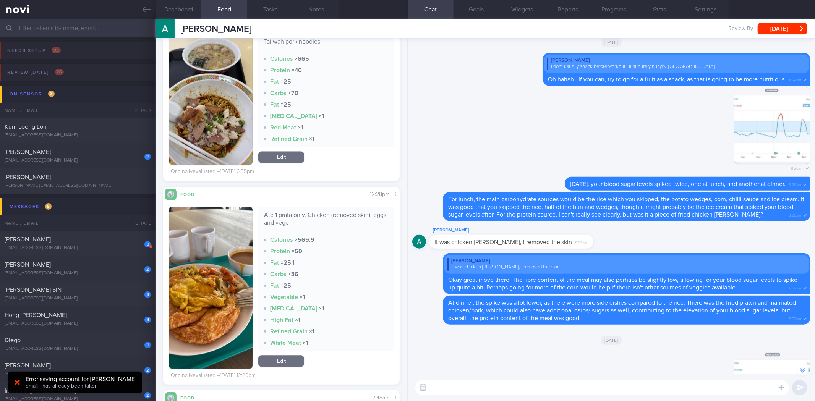
click at [229, 277] on button "button" at bounding box center [211, 288] width 84 height 162
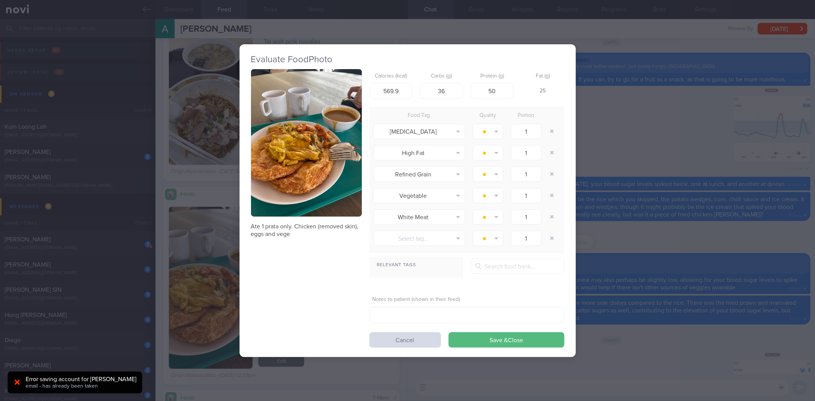
click at [354, 141] on button "button" at bounding box center [306, 143] width 111 height 148
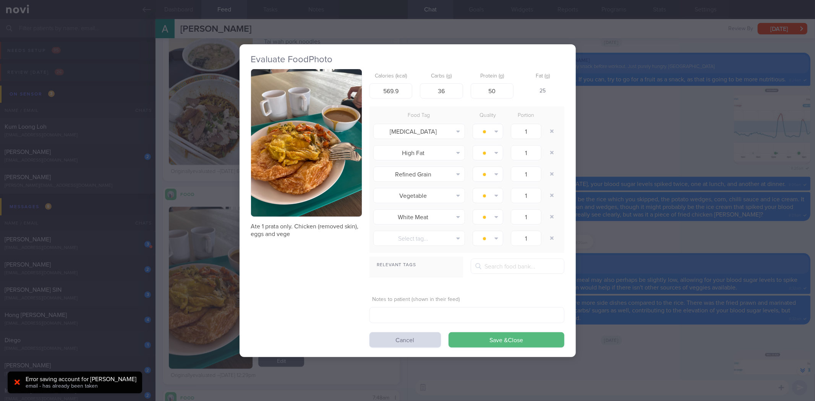
click at [752, 219] on div "Evaluate Food Photo Ate 1 prata only. Chicken (removed skin), eggs and vege Cal…" at bounding box center [407, 200] width 815 height 401
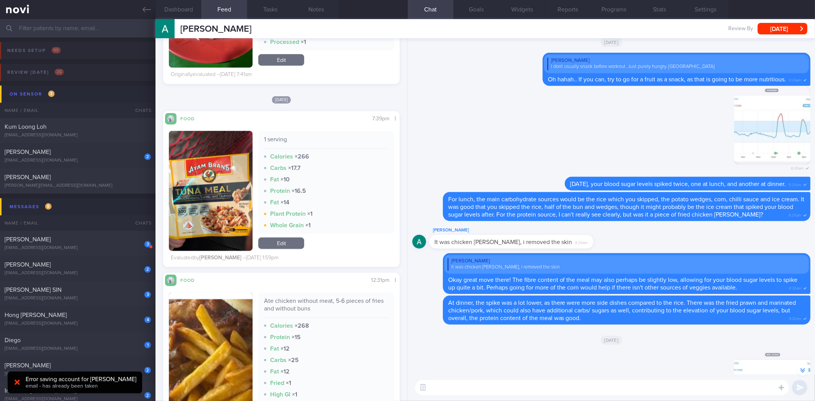
scroll to position [12766, 0]
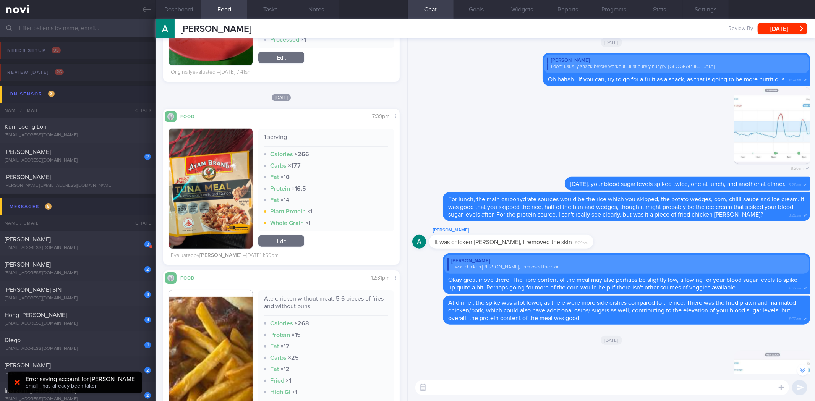
drag, startPoint x: 214, startPoint y: 187, endPoint x: 216, endPoint y: 177, distance: 10.5
click at [214, 187] on button "button" at bounding box center [211, 189] width 84 height 120
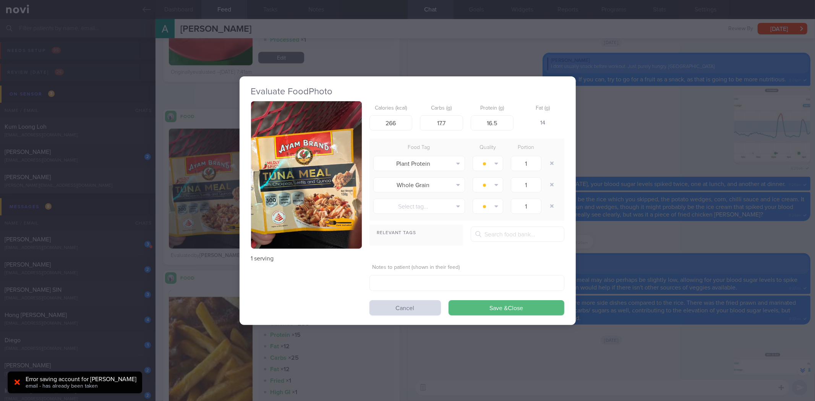
click at [330, 214] on button "button" at bounding box center [306, 175] width 111 height 148
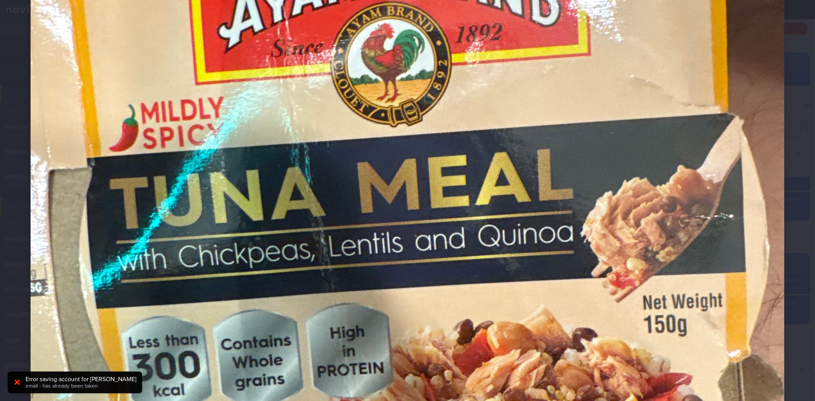
scroll to position [339, 0]
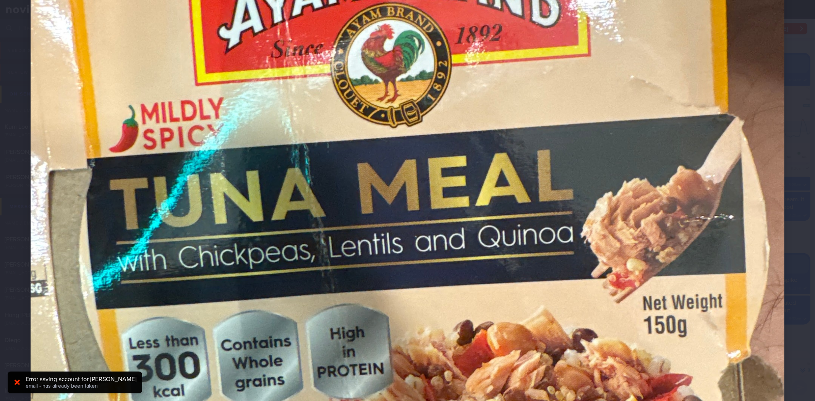
click at [800, 269] on div at bounding box center [407, 194] width 815 height 1066
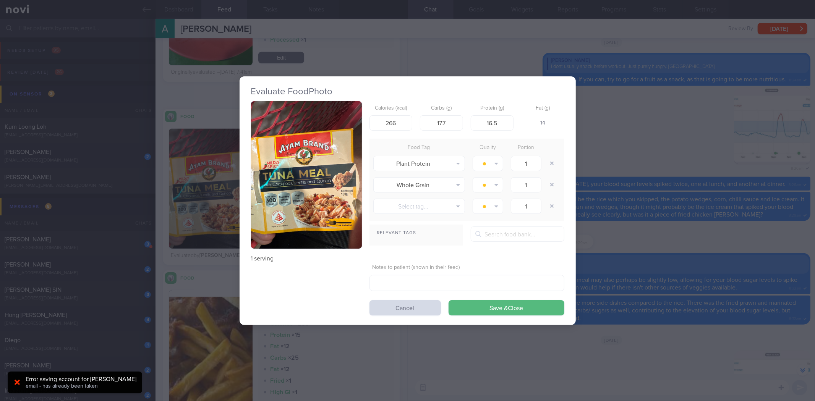
click at [619, 153] on div "Evaluate Food Photo 1 serving Calories (kcal) 266 Carbs (g) 17.7 Protein (g) 16…" at bounding box center [407, 200] width 815 height 401
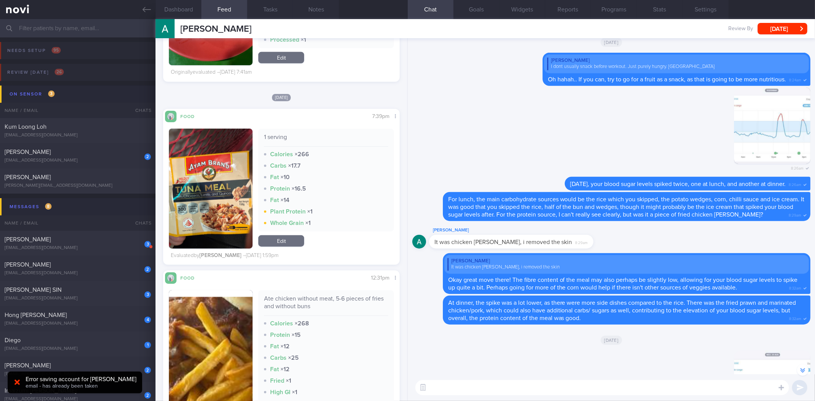
click at [213, 224] on button "button" at bounding box center [211, 189] width 84 height 120
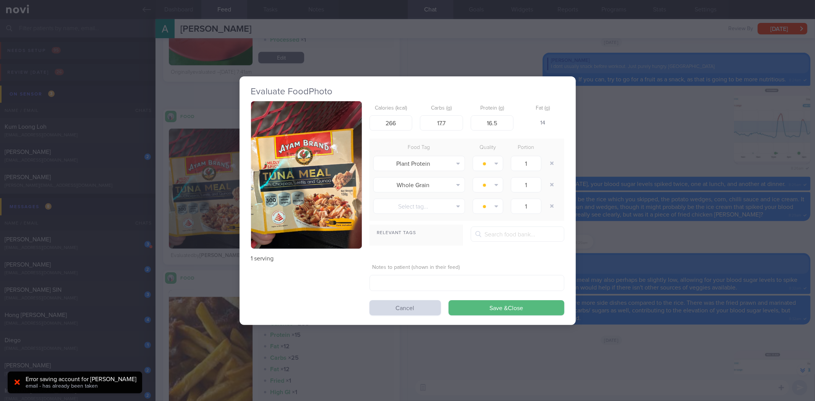
click at [327, 212] on img "button" at bounding box center [306, 175] width 111 height 148
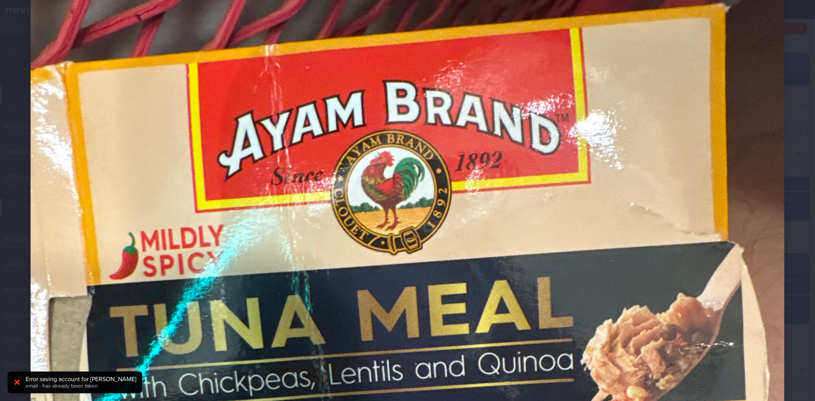
scroll to position [339, 0]
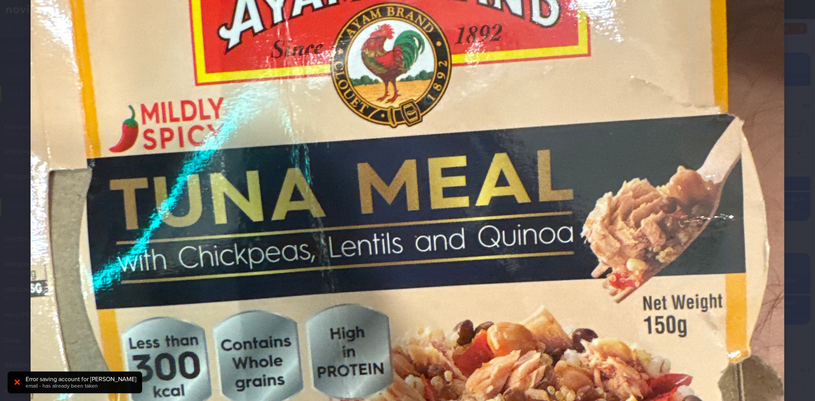
click at [784, 295] on div at bounding box center [407, 194] width 815 height 1066
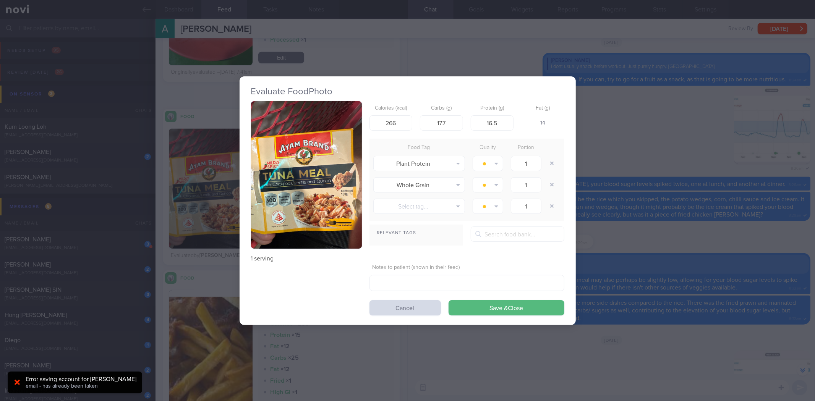
click at [712, 267] on div "Evaluate Food Photo 1 serving Calories (kcal) 266 Carbs (g) 17.7 Protein (g) 16…" at bounding box center [407, 200] width 815 height 401
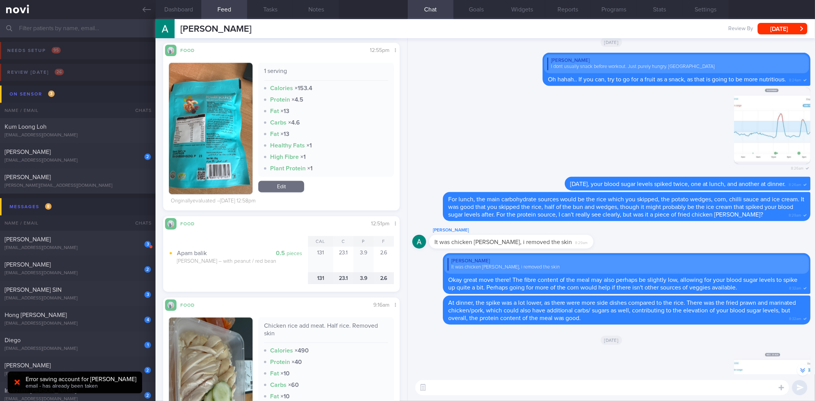
scroll to position [11123, 0]
click at [197, 9] on button "Dashboard" at bounding box center [178, 9] width 46 height 19
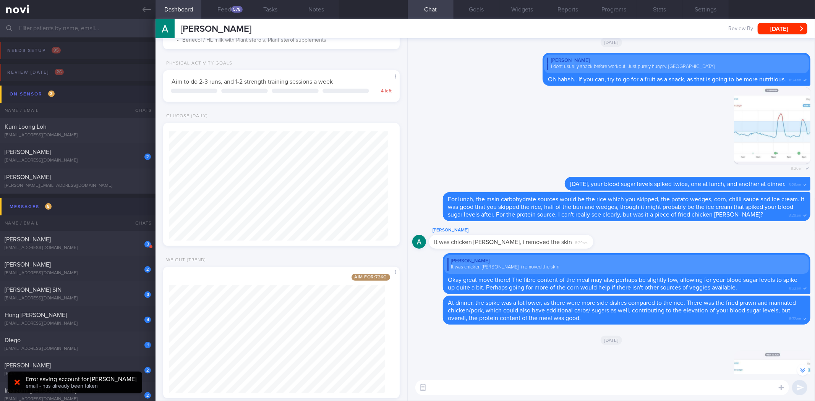
scroll to position [270, 0]
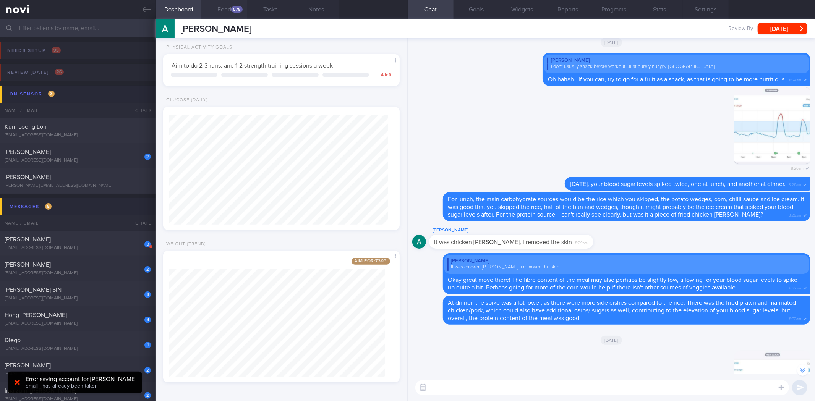
click at [235, 11] on div "578" at bounding box center [236, 9] width 11 height 6
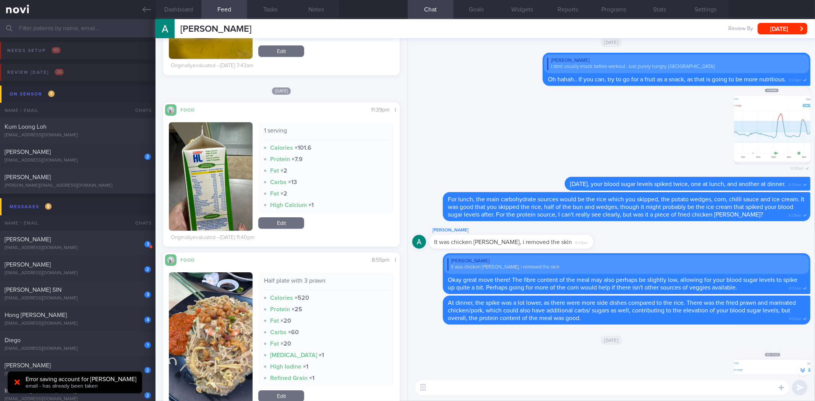
scroll to position [7128, 0]
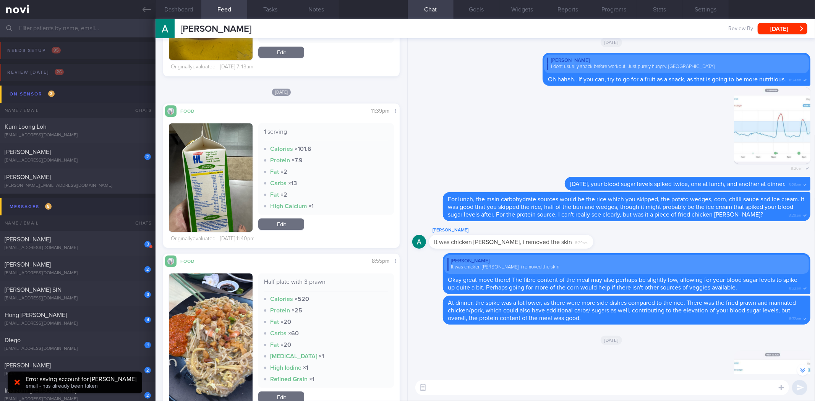
drag, startPoint x: 218, startPoint y: 195, endPoint x: 215, endPoint y: 192, distance: 4.1
click at [217, 195] on button "button" at bounding box center [211, 177] width 84 height 109
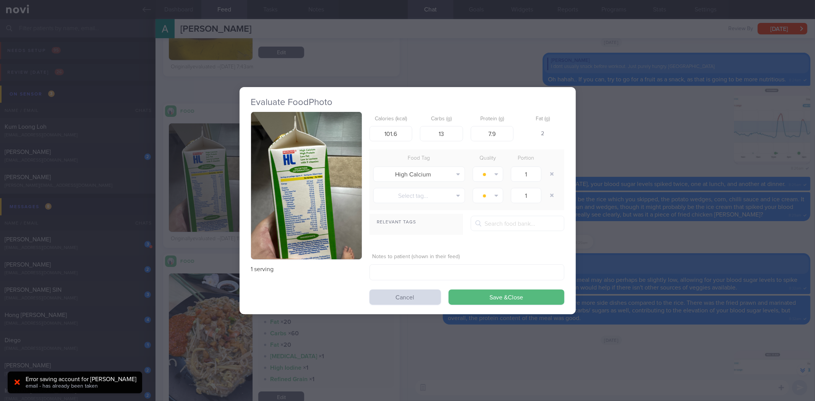
click at [665, 138] on div "Evaluate Food Photo 1 serving Calories (kcal) 101.6 Carbs (g) 13 Protein (g) 7.…" at bounding box center [407, 200] width 815 height 401
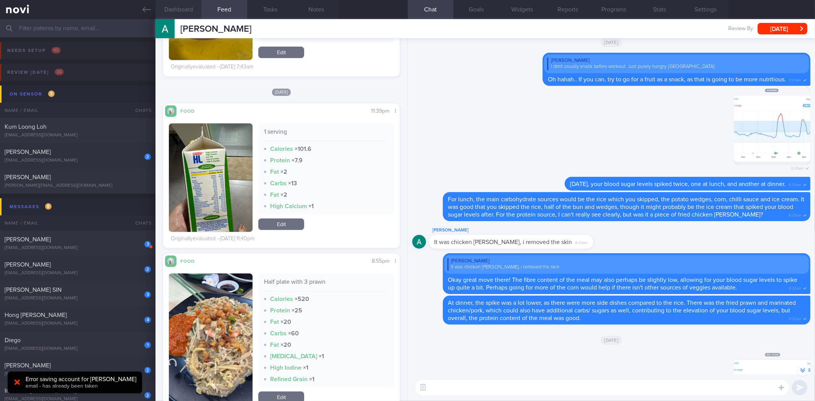
click at [188, 10] on button "Dashboard" at bounding box center [178, 9] width 46 height 19
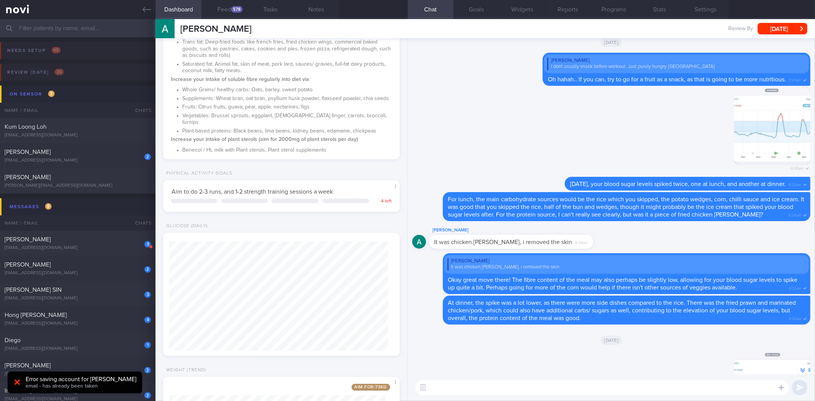
scroll to position [101, 0]
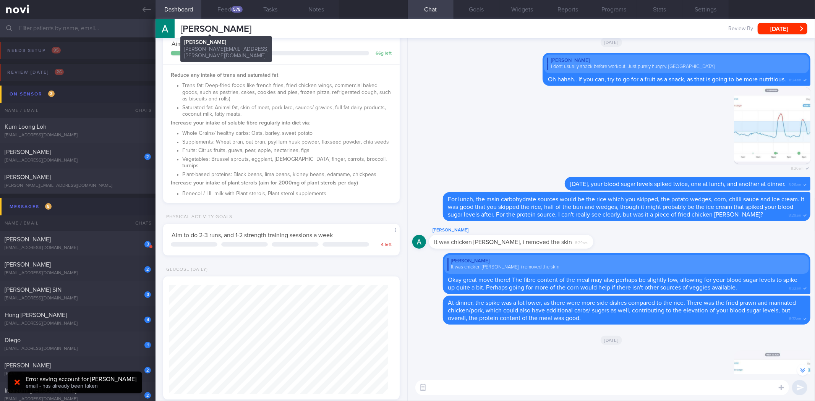
click at [231, 24] on span "[PERSON_NAME]" at bounding box center [215, 28] width 71 height 9
click at [228, 16] on button "Feed 578" at bounding box center [224, 9] width 46 height 19
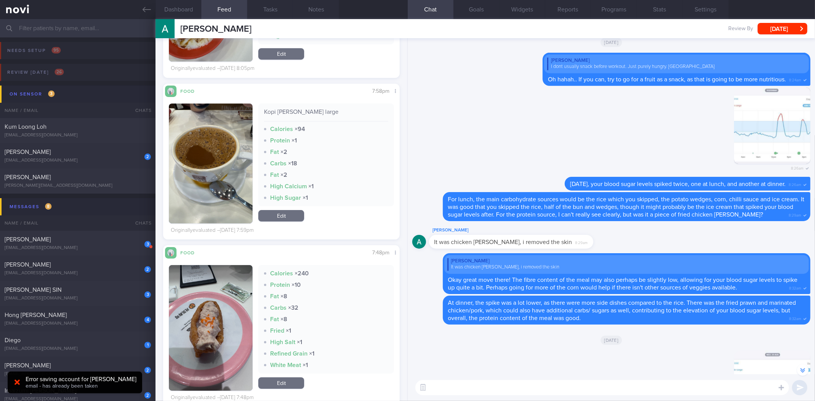
scroll to position [2084, 0]
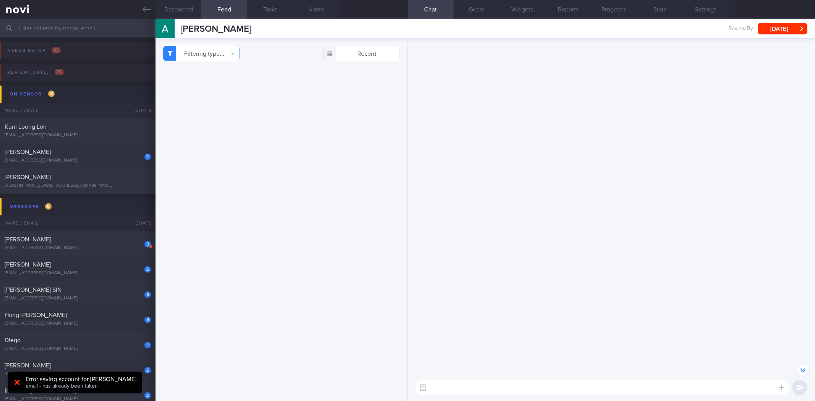
select select "8"
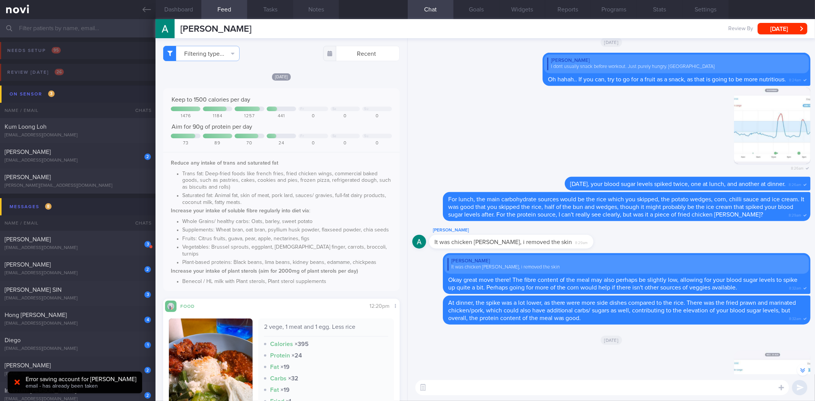
click at [319, 16] on button "Notes" at bounding box center [316, 9] width 46 height 19
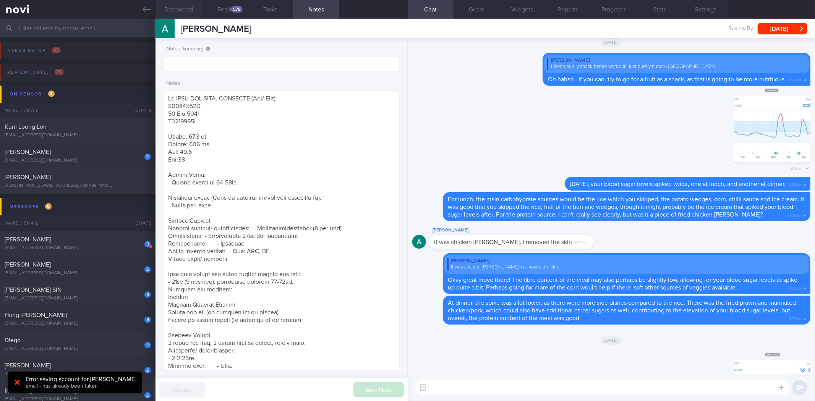
click at [174, 1] on button "Dashboard" at bounding box center [178, 9] width 46 height 19
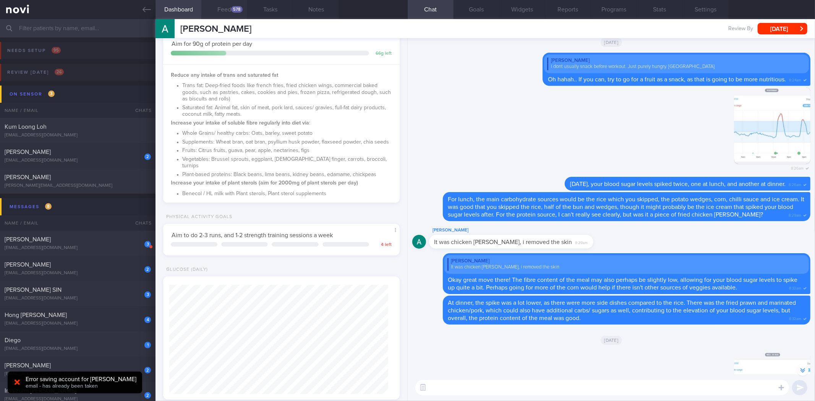
click at [220, 7] on button "Feed 578" at bounding box center [224, 9] width 46 height 19
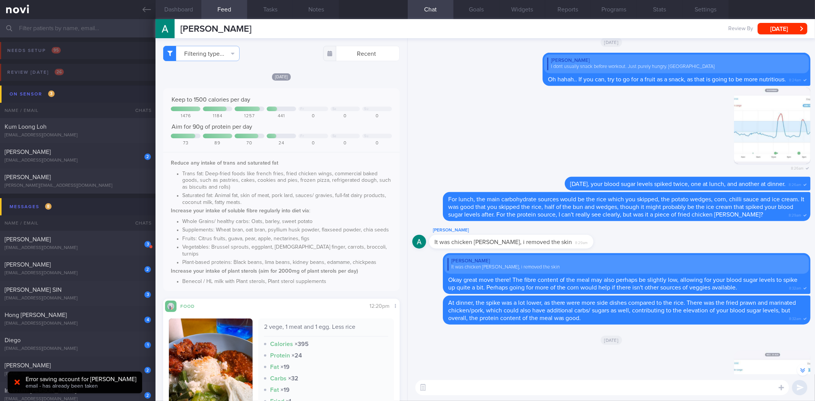
click at [199, 18] on button "Dashboard" at bounding box center [178, 9] width 46 height 19
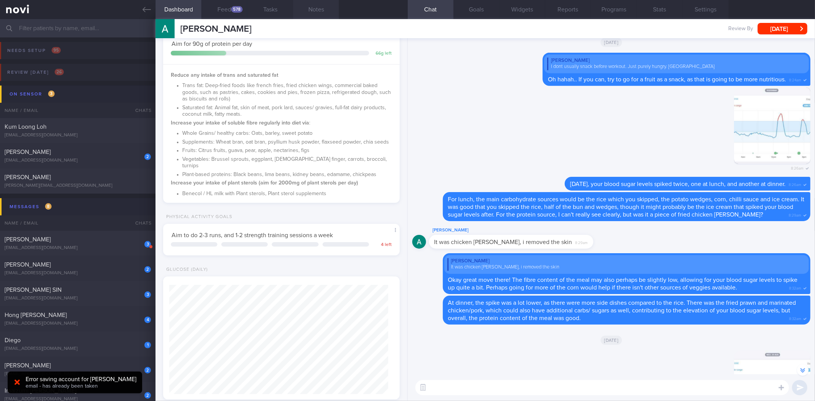
click at [306, 8] on button "Notes" at bounding box center [316, 9] width 46 height 19
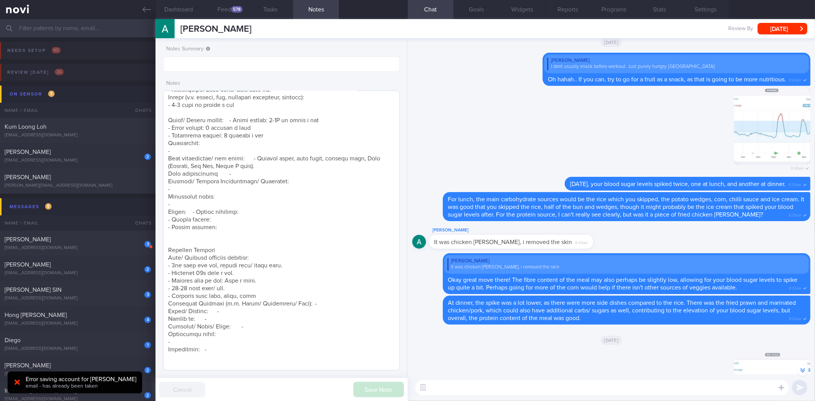
scroll to position [379, 0]
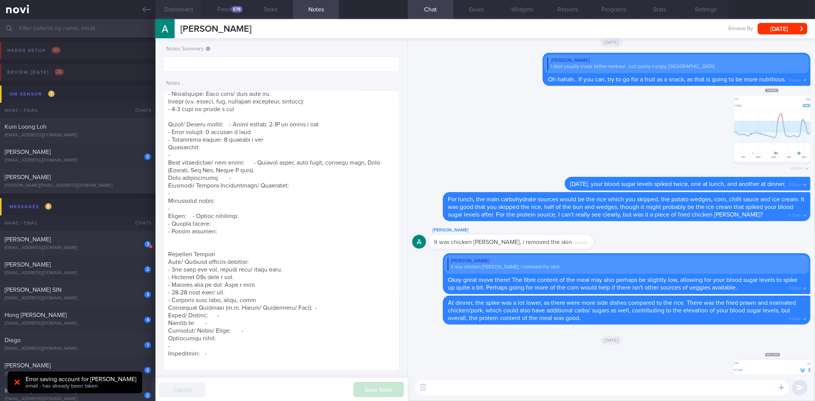
click at [192, 12] on button "Dashboard" at bounding box center [178, 9] width 46 height 19
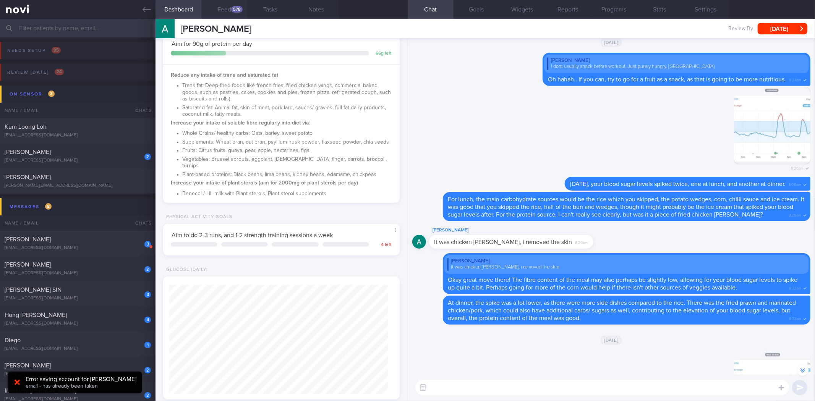
click at [219, 6] on button "Feed 578" at bounding box center [224, 9] width 46 height 19
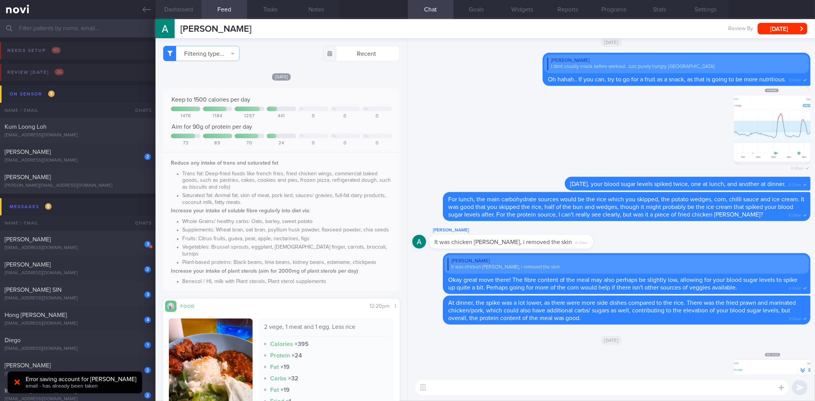
click at [183, 14] on button "Dashboard" at bounding box center [178, 9] width 46 height 19
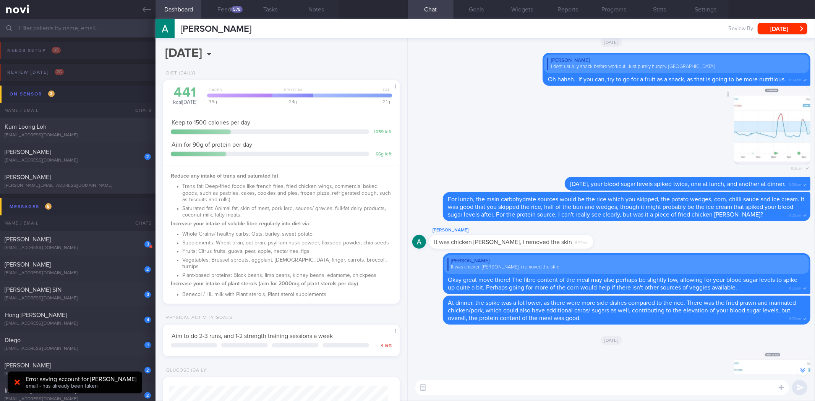
click at [706, 134] on icon at bounding box center [709, 131] width 7 height 7
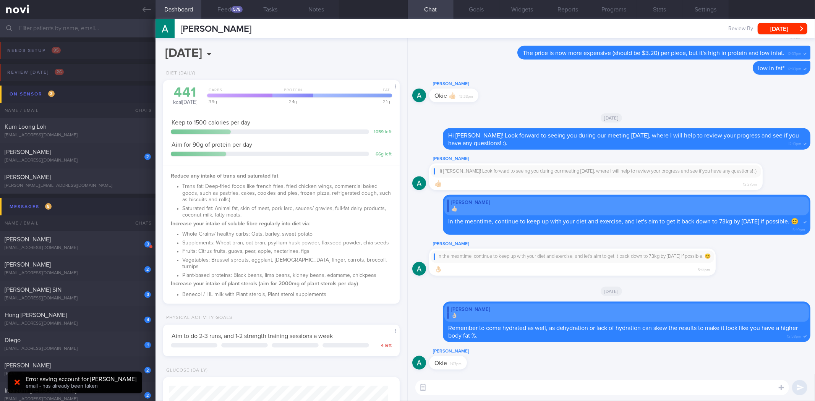
scroll to position [270, 0]
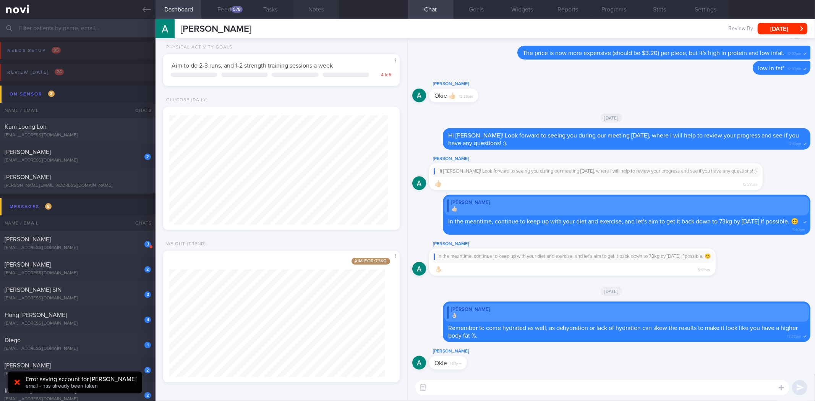
click at [300, 13] on button "Notes" at bounding box center [316, 9] width 46 height 19
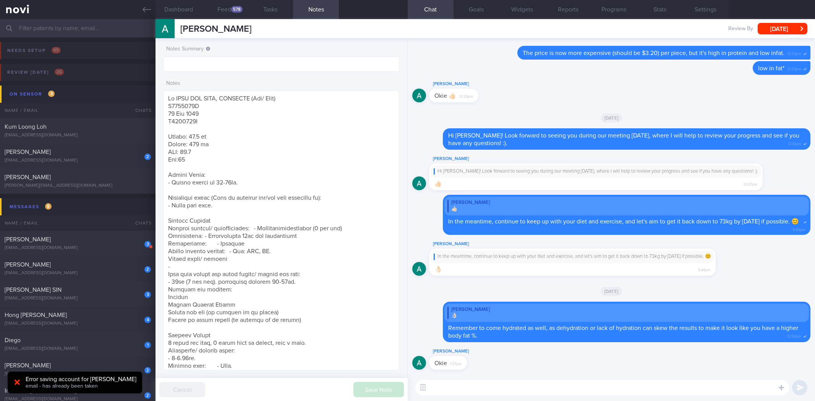
select select "8"
click at [473, 390] on textarea at bounding box center [602, 387] width 374 height 15
click at [226, 106] on textarea at bounding box center [281, 231] width 236 height 280
paste textarea "[DATE] 12:51 pm <SAF LIP> Review Weight: - Weight change: 75.6kg > 73.2kg - Bod…"
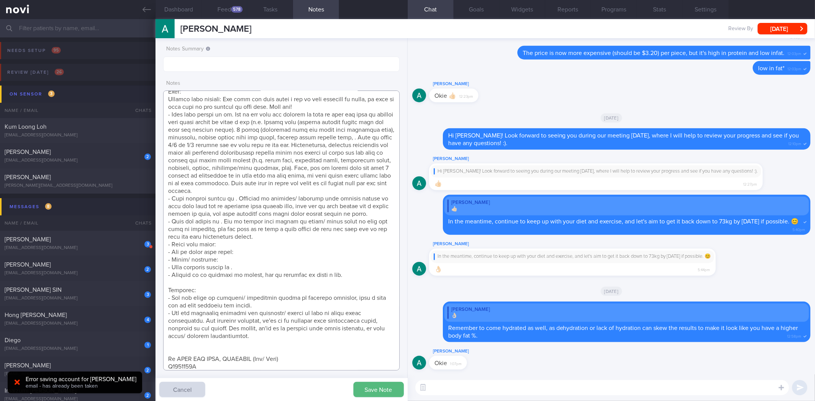
scroll to position [0, 0]
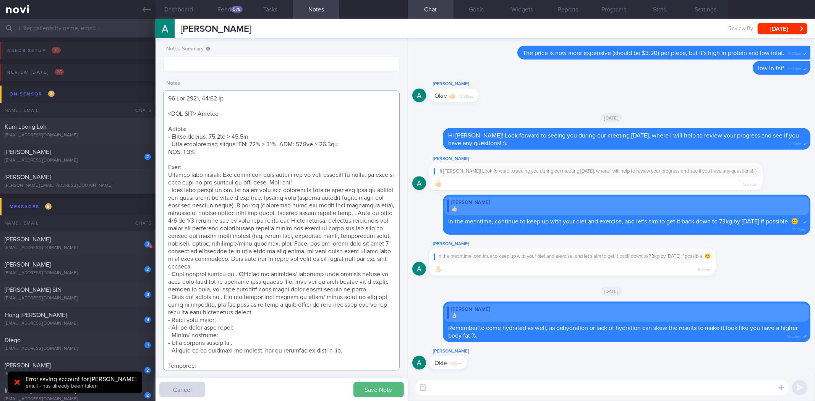
type textarea "[DATE] 12:51 pm <SAF LIP> Review Weight: - Weight change: 75.6kg > 73.2kg - Bod…"
click at [490, 386] on textarea at bounding box center [602, 387] width 374 height 15
click at [426, 387] on button "button" at bounding box center [423, 388] width 14 height 14
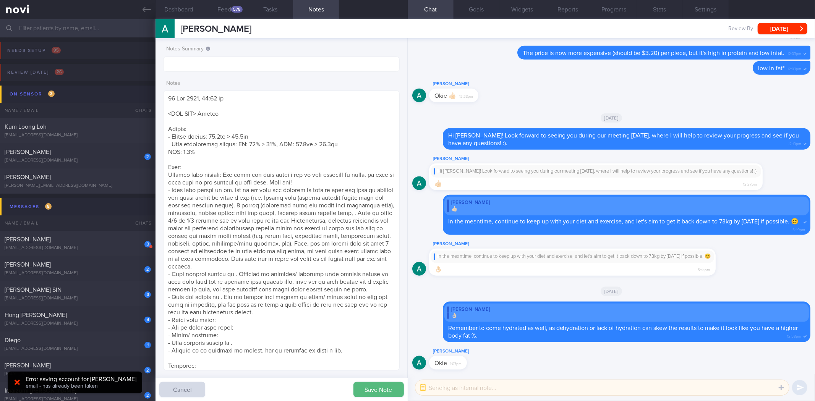
click at [446, 387] on textarea at bounding box center [602, 387] width 374 height 15
click at [437, 385] on textarea at bounding box center [602, 387] width 374 height 15
paste textarea "Hi xx, I'm glad to see that you have lost ~3kg over the past month and have a b…"
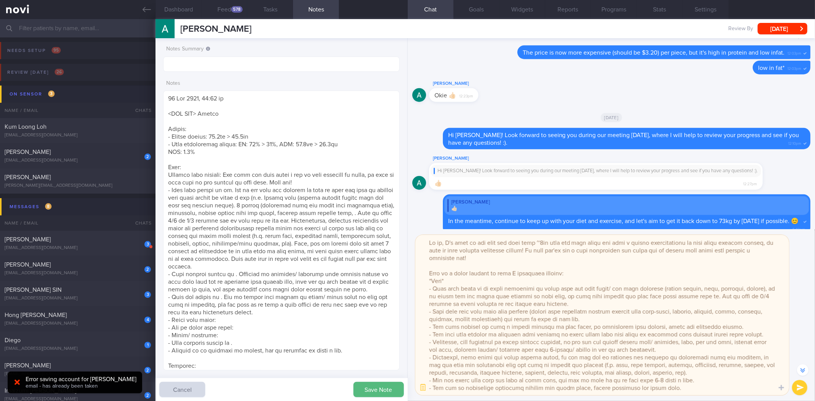
click at [439, 242] on textarea at bounding box center [602, 315] width 374 height 160
click at [570, 239] on textarea at bounding box center [602, 315] width 374 height 160
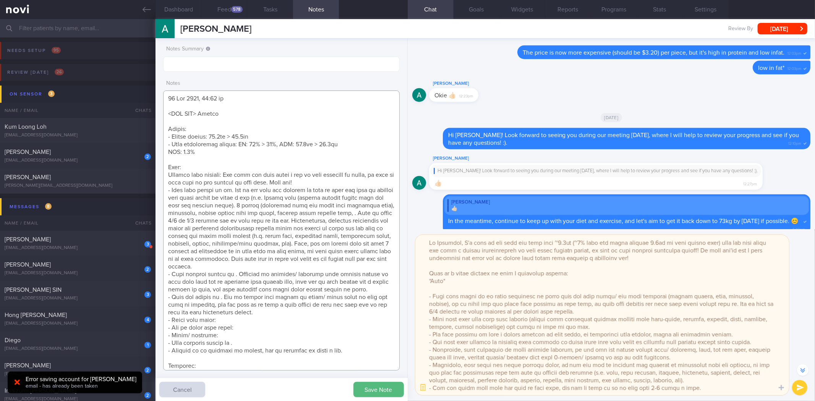
click at [309, 174] on textarea at bounding box center [281, 231] width 236 height 280
click at [463, 292] on textarea at bounding box center [602, 315] width 374 height 160
paste textarea "Overall diet quality: You have cut down quite a bit on your portions of carbs, …"
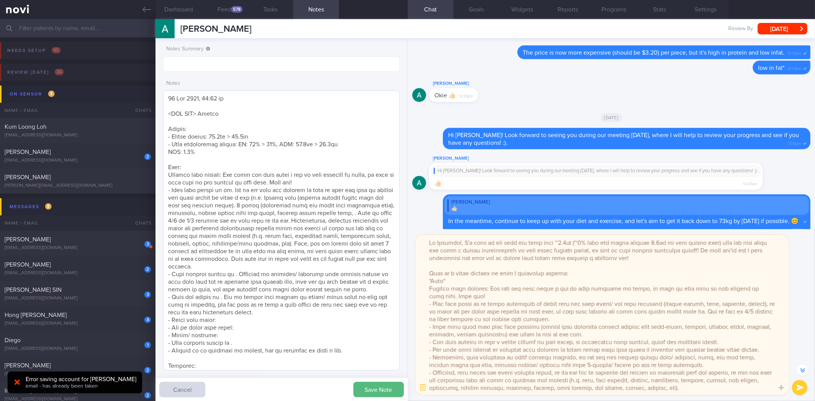
type textarea "Hi Aloysius, I'm glad to see that you have lost ~2.4kg (~2% body fat while gain…"
drag, startPoint x: 273, startPoint y: 199, endPoint x: 179, endPoint y: 220, distance: 96.8
click at [179, 220] on textarea at bounding box center [281, 231] width 236 height 280
click at [743, 304] on textarea at bounding box center [602, 315] width 374 height 160
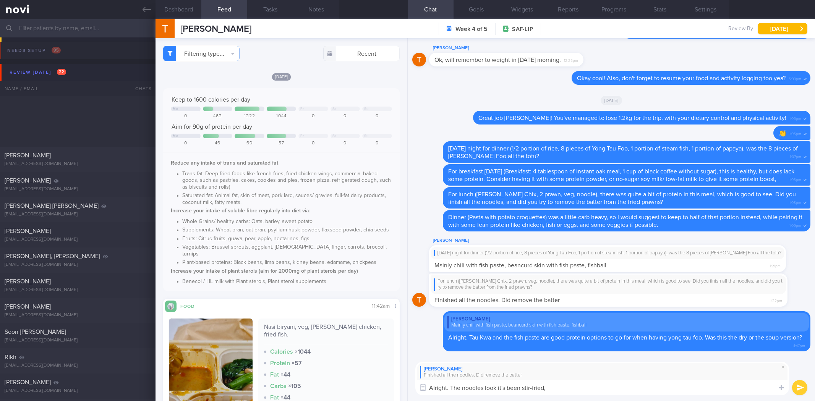
select select "8"
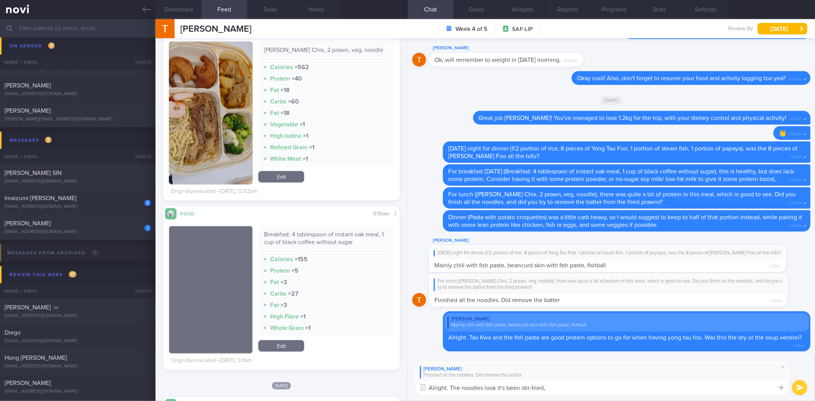
scroll to position [552, 0]
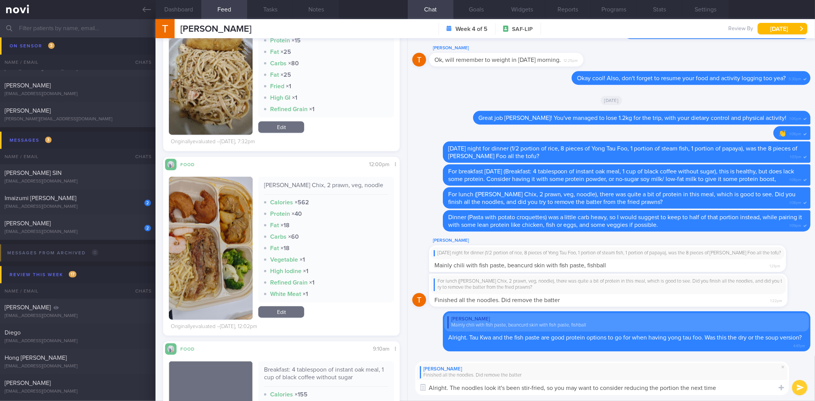
type textarea "Alright. The noodles look it's been stir-fried, so you may want to consider red…"
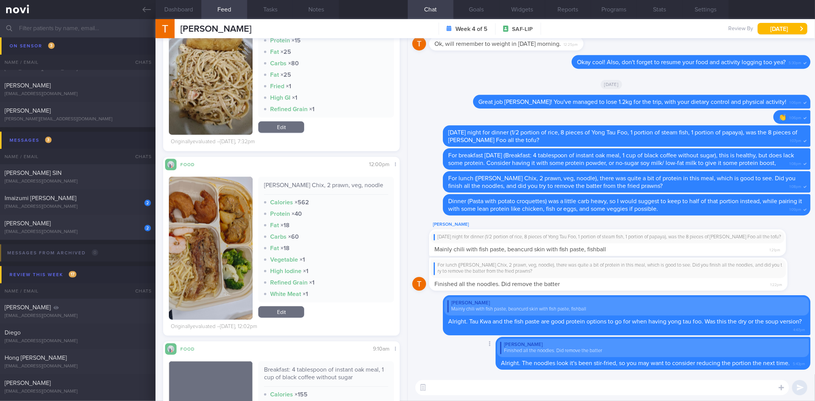
click at [487, 353] on div "Delete Terrence Siah Finished all the noodles. Did remove the batter Alright. T…" at bounding box center [637, 353] width 345 height 33
click at [482, 341] on div at bounding box center [489, 344] width 14 height 14
click at [520, 368] on div "Terrence Siah Finished all the noodles. Did remove the batter Alright. The nood…" at bounding box center [653, 353] width 315 height 33
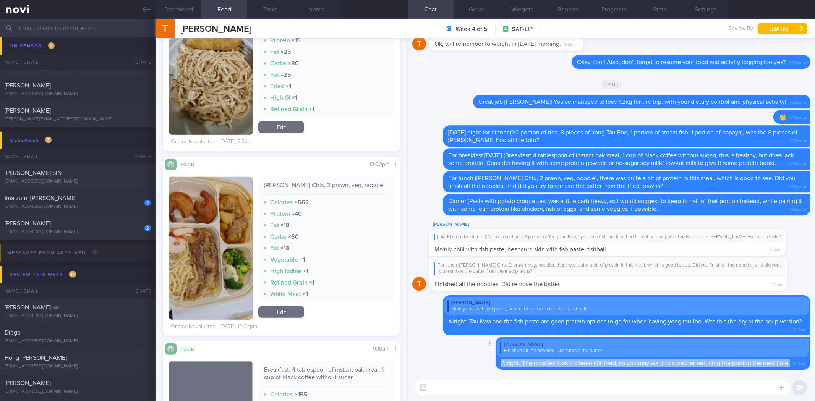
click at [520, 368] on div "Terrence Siah Finished all the noodles. Did remove the batter Alright. The nood…" at bounding box center [653, 353] width 315 height 33
copy div "Alright. The noodles look it's been stir-fried, so you may want to consider red…"
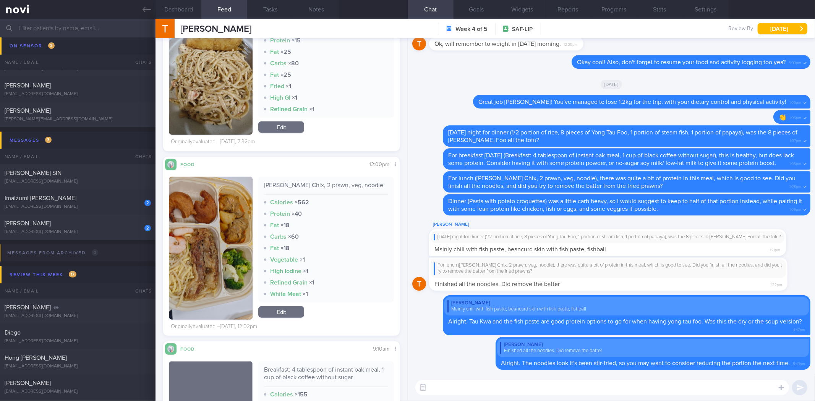
click at [464, 384] on textarea at bounding box center [602, 387] width 374 height 15
type textarea "Y"
type textarea "It was good that you removed the batter of the fried prawn, to cut down on some…"
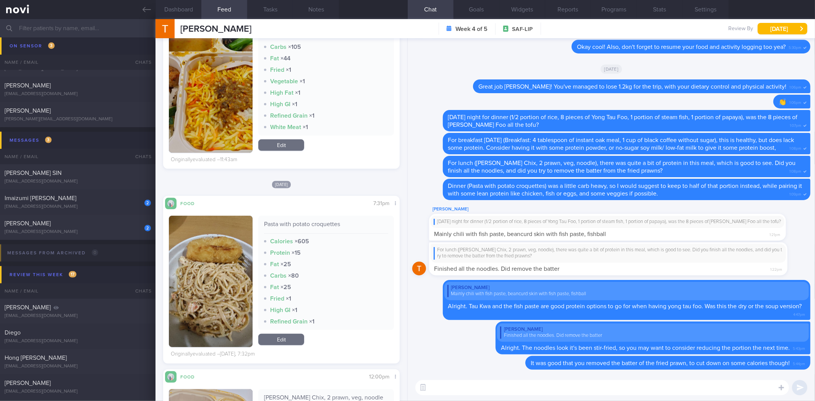
scroll to position [127, 0]
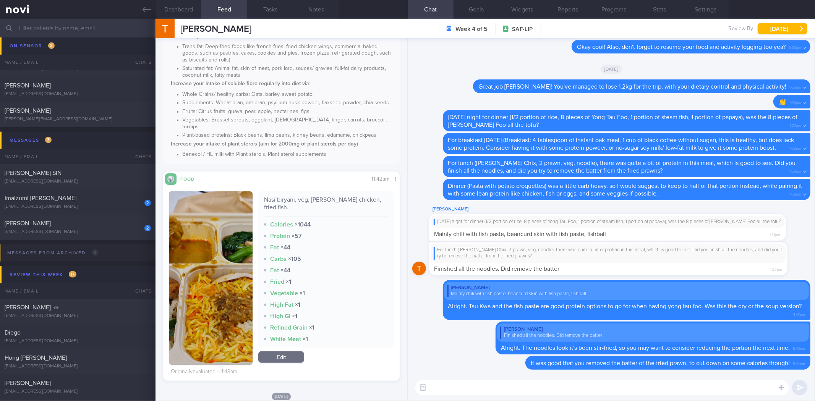
click at [194, 262] on button "button" at bounding box center [211, 277] width 84 height 173
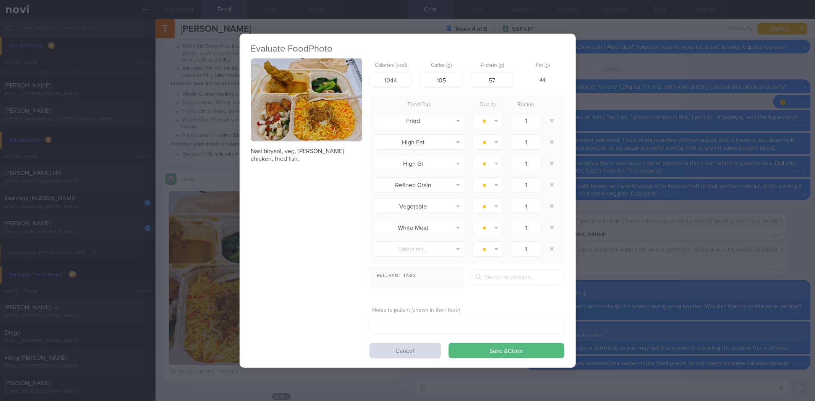
click at [347, 104] on img "button" at bounding box center [306, 99] width 111 height 83
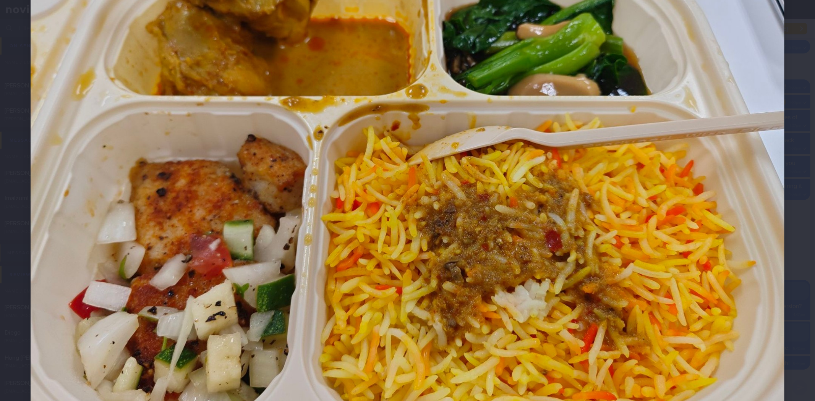
scroll to position [220, 0]
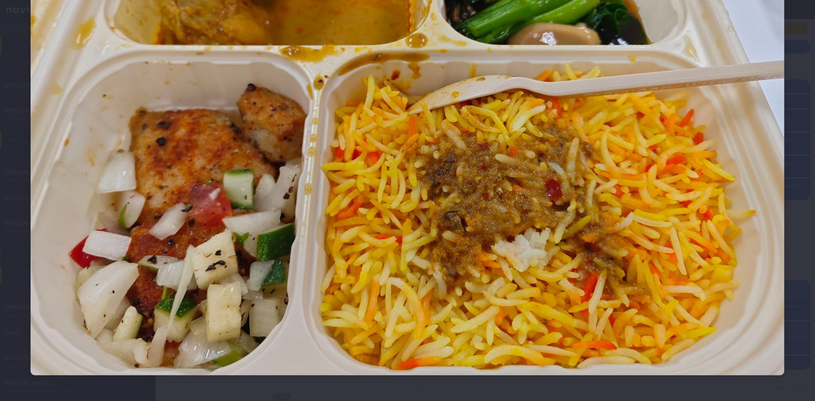
click at [784, 188] on div at bounding box center [407, 93] width 815 height 627
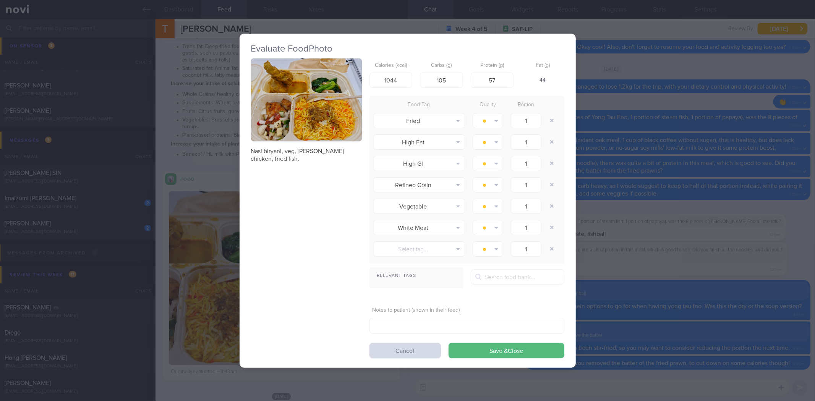
click at [699, 191] on div "Evaluate Food Photo Nasi biryani, veg, curry chicken, fried fish. Calories (kca…" at bounding box center [407, 200] width 815 height 401
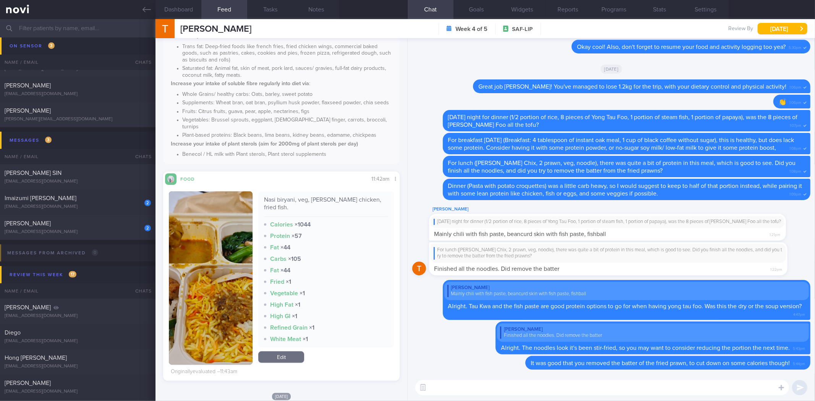
click at [520, 395] on textarea at bounding box center [602, 387] width 374 height 15
type textarea "Today's"
click at [143, 12] on icon at bounding box center [147, 9] width 8 height 8
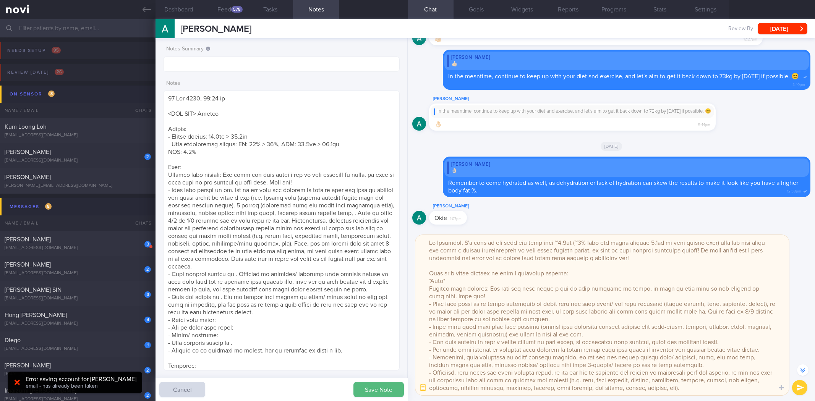
select select "8"
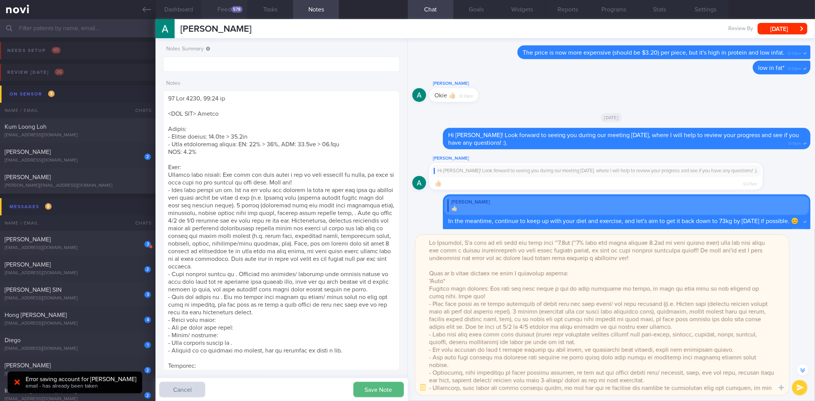
click at [230, 13] on button "Feed 578" at bounding box center [224, 9] width 46 height 19
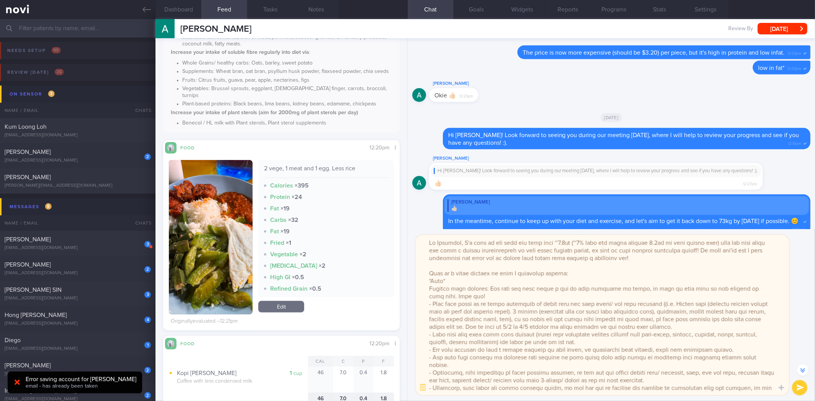
scroll to position [85, 0]
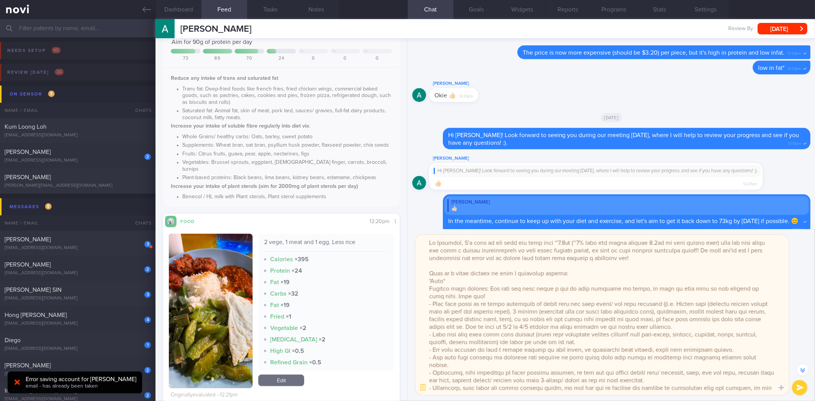
click at [222, 289] on button "button" at bounding box center [211, 311] width 84 height 154
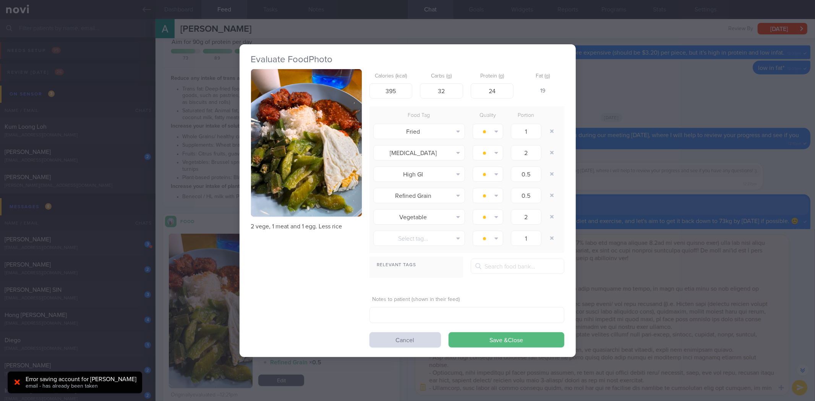
click at [304, 171] on img "button" at bounding box center [306, 143] width 111 height 148
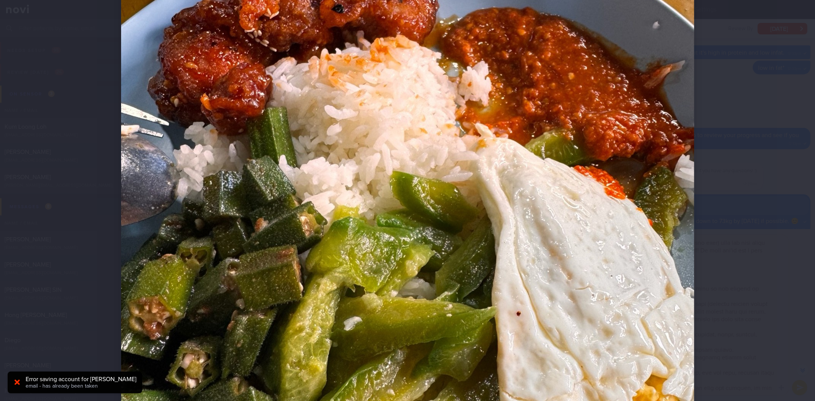
scroll to position [212, 0]
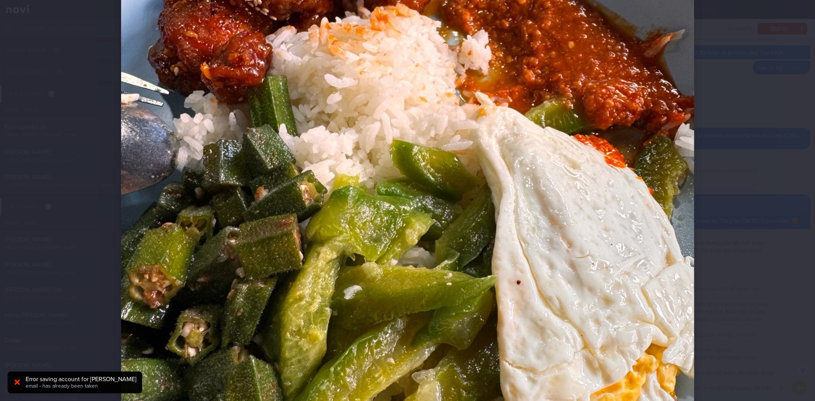
click at [721, 275] on div at bounding box center [408, 200] width 634 height 825
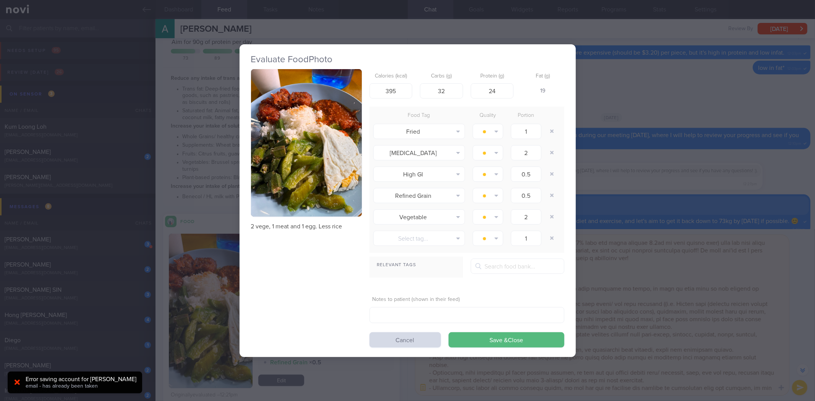
click at [663, 264] on div "Evaluate Food Photo 2 vege, 1 meat and 1 egg. Less rice Calories (kcal) 395 Car…" at bounding box center [407, 200] width 815 height 401
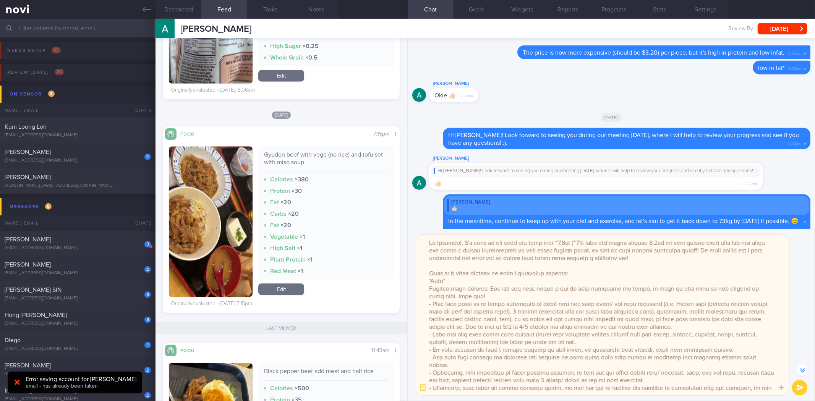
scroll to position [1316, 0]
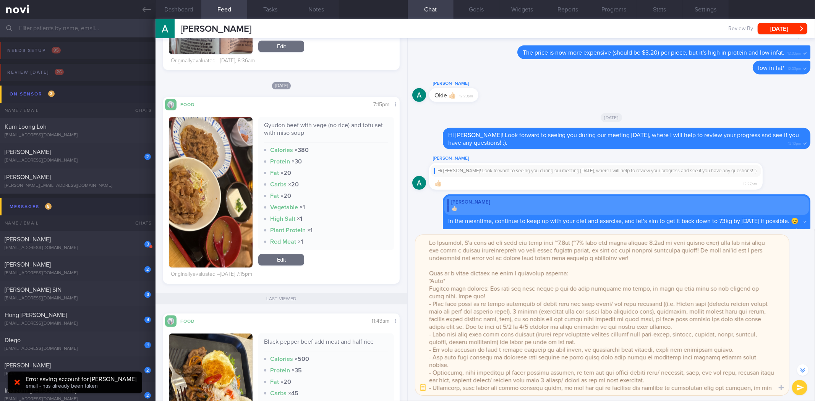
click at [487, 351] on textarea at bounding box center [602, 315] width 374 height 160
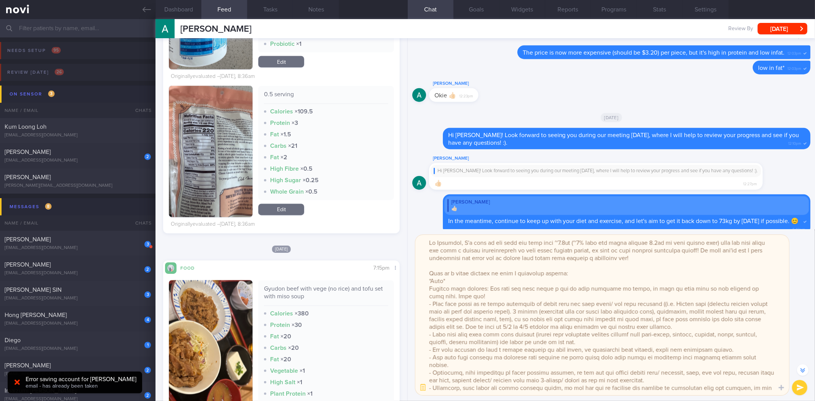
scroll to position [1146, 0]
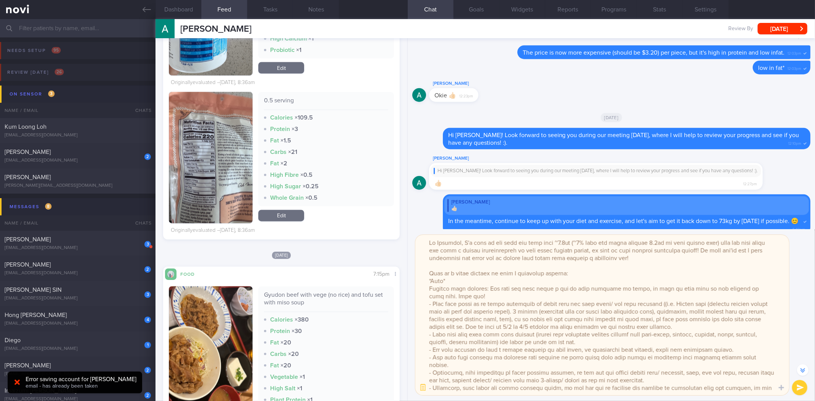
click at [534, 296] on textarea at bounding box center [602, 315] width 374 height 160
click at [764, 288] on textarea at bounding box center [602, 315] width 374 height 160
paste textarea "- You have managed to have a better balance in your meals, by increasing your p…"
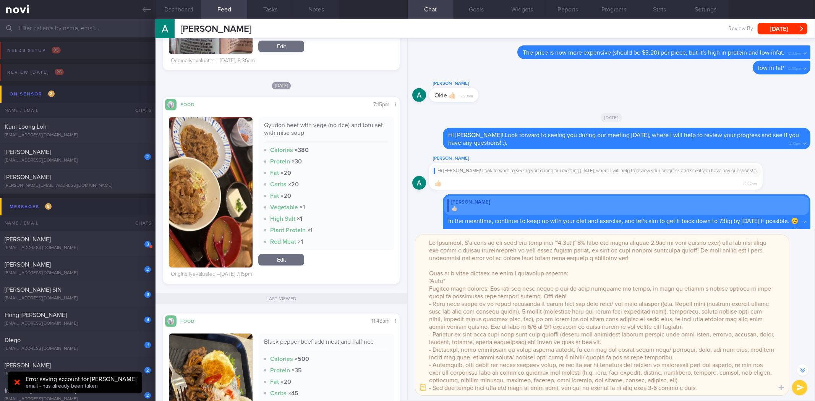
scroll to position [1231, 0]
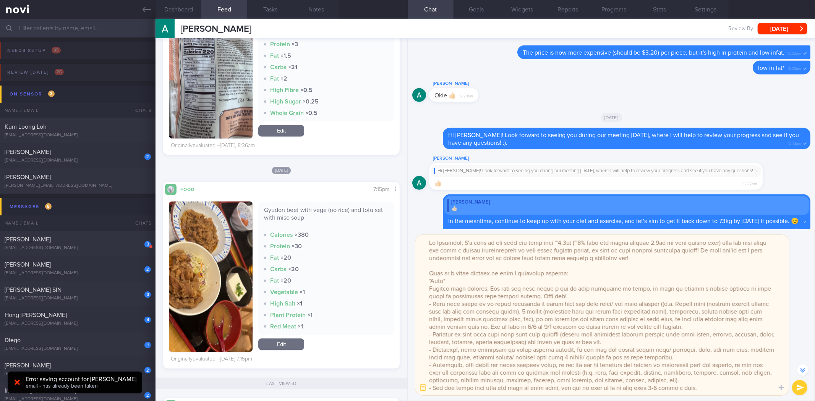
click at [680, 353] on textarea at bounding box center [602, 315] width 374 height 160
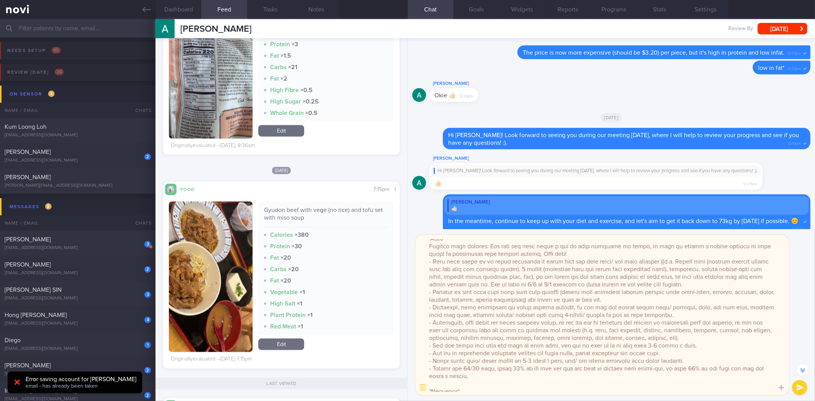
click at [440, 323] on textarea at bounding box center [602, 315] width 374 height 160
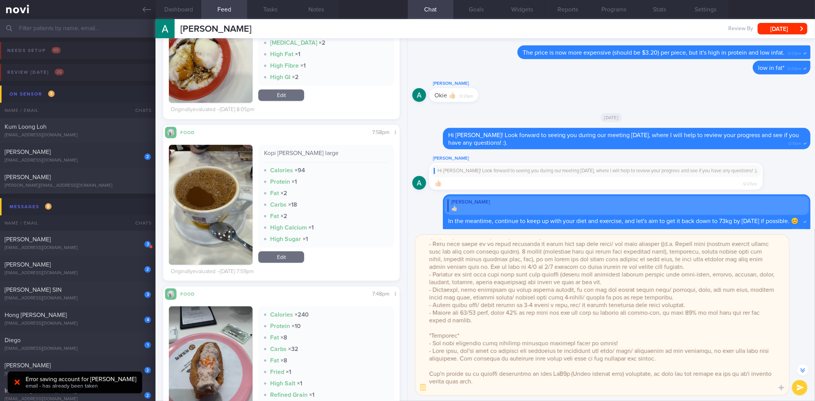
scroll to position [68, 0]
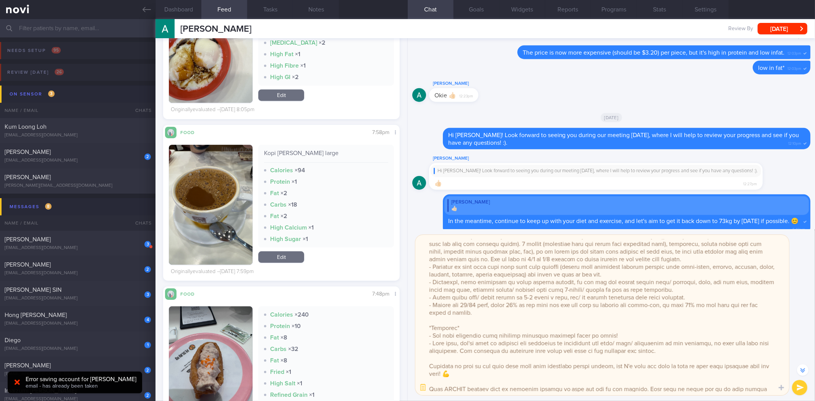
type textarea "Hi [PERSON_NAME], I'm glad to see that you have lost ~2.4kg (~2% body fat while…"
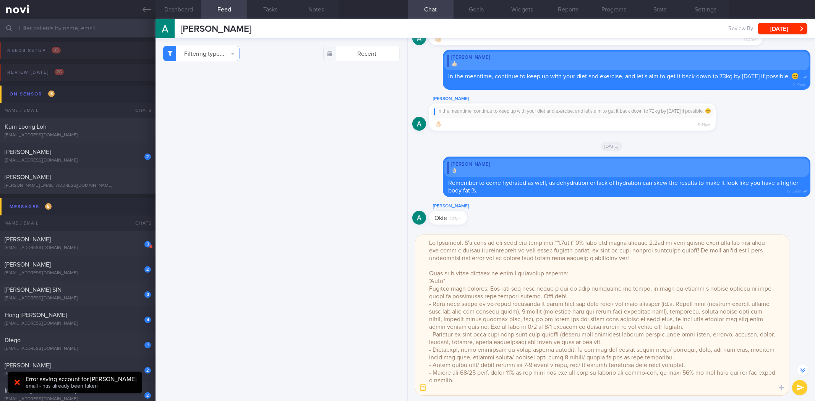
select select "8"
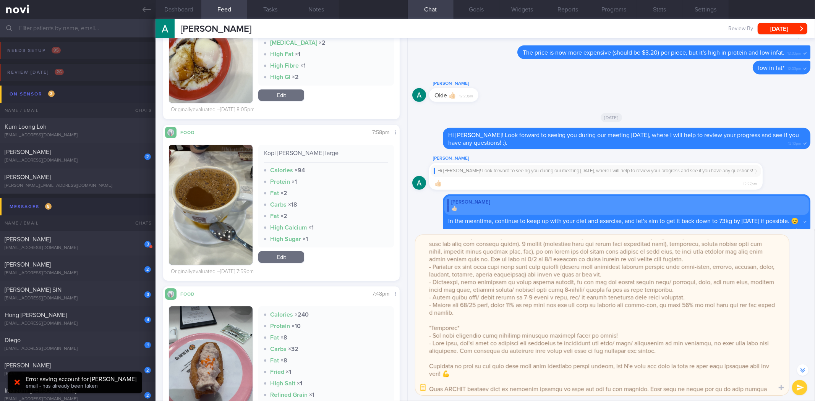
click at [669, 352] on textarea at bounding box center [602, 315] width 374 height 160
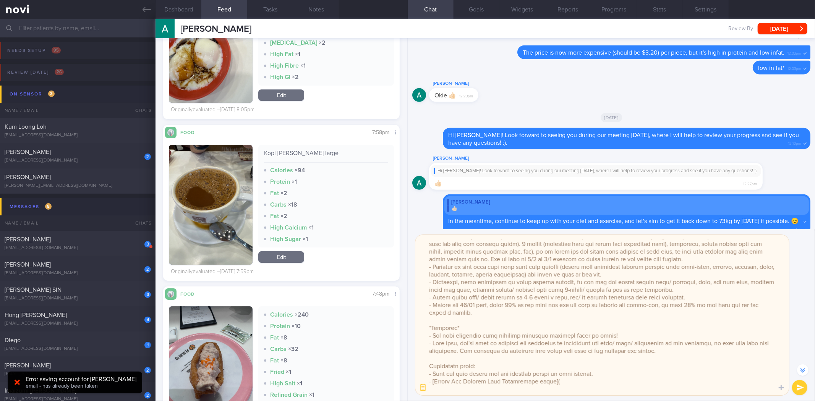
paste textarea "[URL][DOMAIN_NAME]"
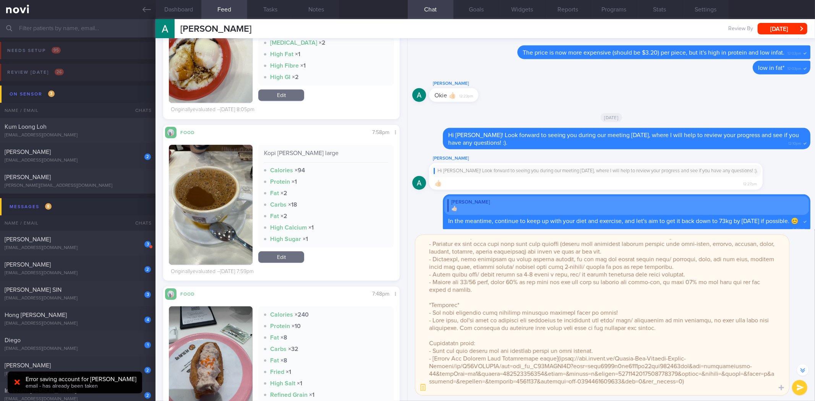
scroll to position [91, 0]
paste textarea "[URL][DOMAIN_NAME]"
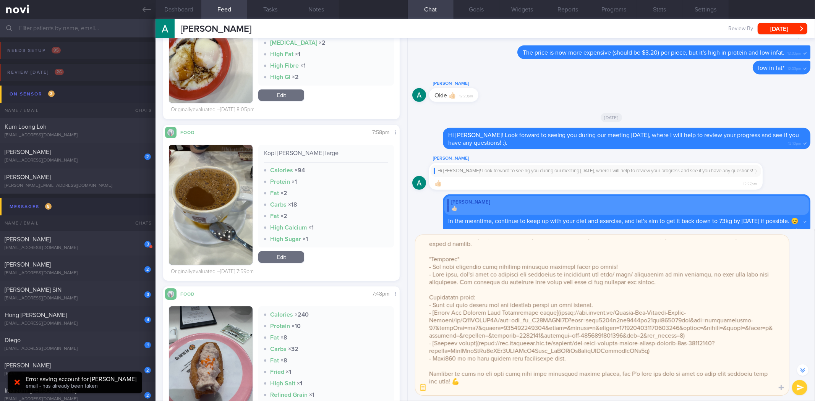
scroll to position [144, 0]
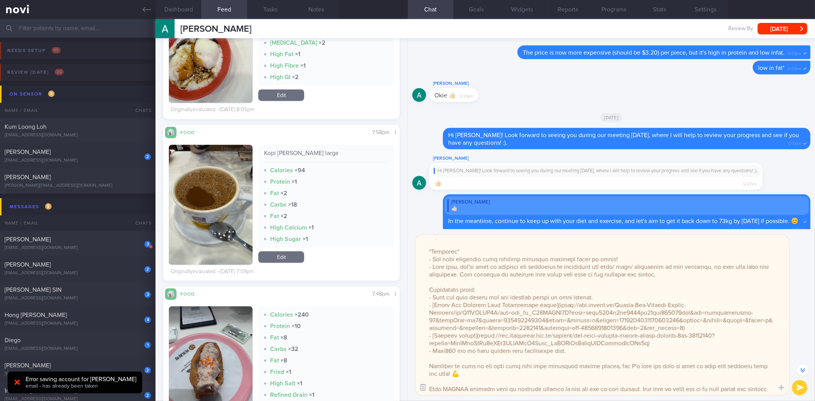
type textarea "Hi [PERSON_NAME], I'm glad to see that you have lost ~2.4kg (~2% body fat while…"
click at [421, 394] on button "button" at bounding box center [423, 388] width 14 height 14
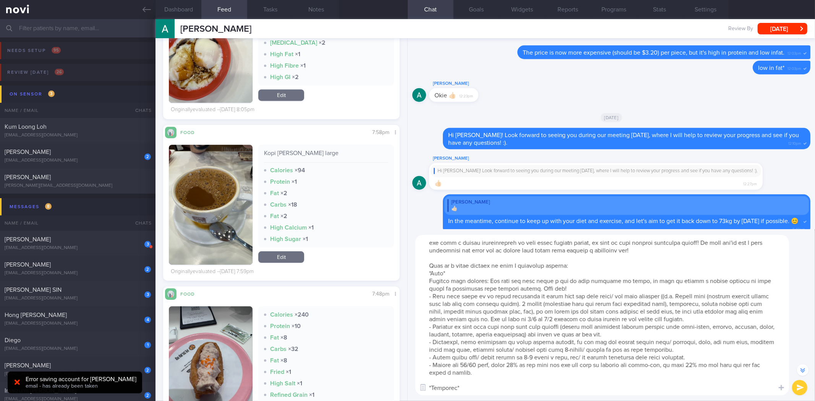
scroll to position [0, 0]
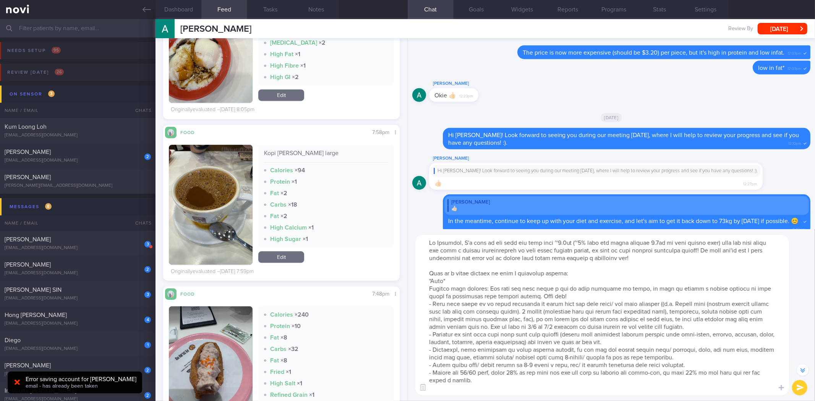
drag, startPoint x: 578, startPoint y: 352, endPoint x: 424, endPoint y: 278, distance: 170.5
click at [424, 278] on textarea at bounding box center [602, 315] width 374 height 160
click at [487, 303] on textarea at bounding box center [602, 315] width 374 height 160
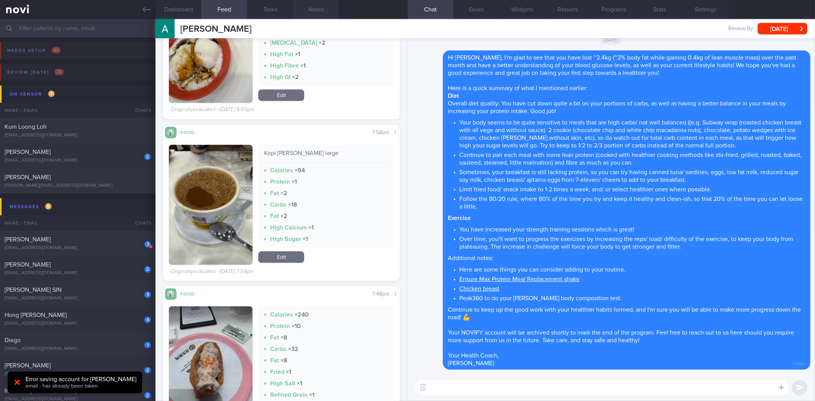
click at [316, 14] on button "Notes" at bounding box center [316, 9] width 46 height 19
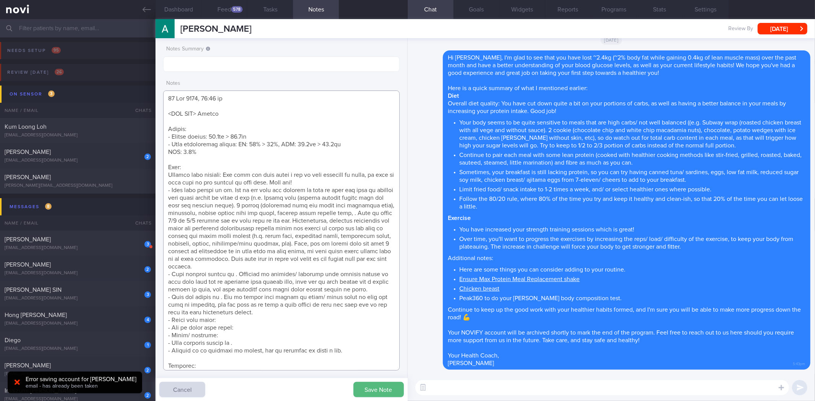
drag, startPoint x: 247, startPoint y: 328, endPoint x: 162, endPoint y: 138, distance: 208.5
click at [162, 138] on div "Notes Summary Notes Save Note Cancel" at bounding box center [281, 219] width 252 height 363
paste textarea "*Diet* Overall diet quality: You have cut down quite a bit on your portions of …"
click at [167, 167] on textarea at bounding box center [281, 231] width 236 height 280
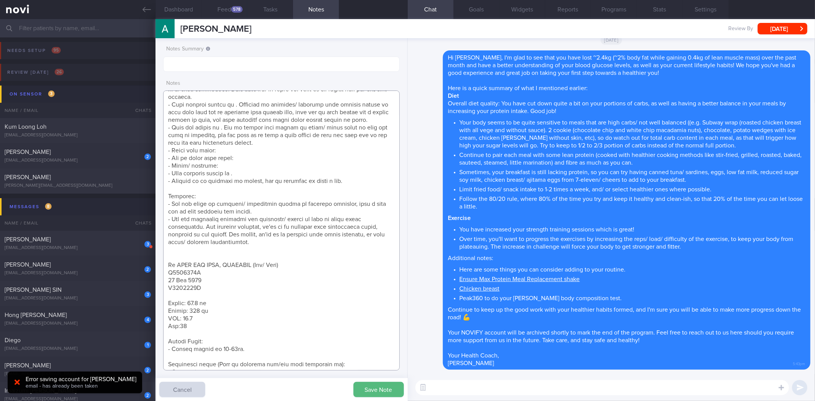
drag, startPoint x: 167, startPoint y: 167, endPoint x: 266, endPoint y: 243, distance: 125.2
click at [266, 243] on textarea at bounding box center [281, 231] width 236 height 280
paste textarea "*Diet* Overall diet quality: You have cut down quite a bit on your portions of …"
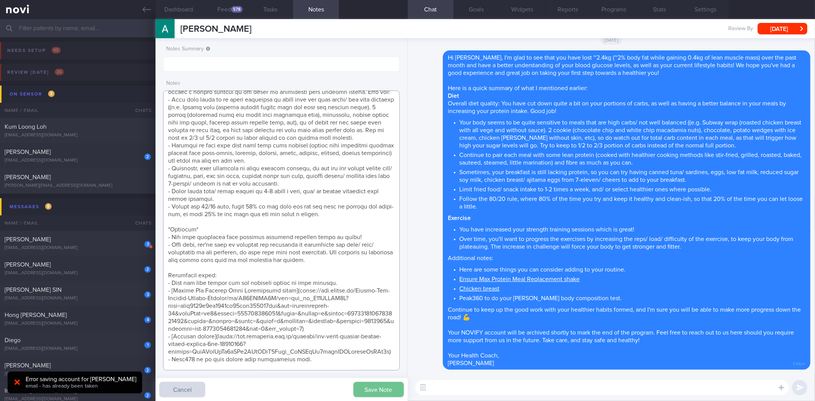
type textarea "[DATE] 12:51 pm <SAF LIP> Review Weight: - Weight change: 75.6kg > 73.2kg - Bod…"
click at [391, 392] on button "Save Note" at bounding box center [378, 389] width 50 height 15
drag, startPoint x: 152, startPoint y: 11, endPoint x: 144, endPoint y: 44, distance: 33.8
click at [152, 11] on link at bounding box center [77, 9] width 155 height 19
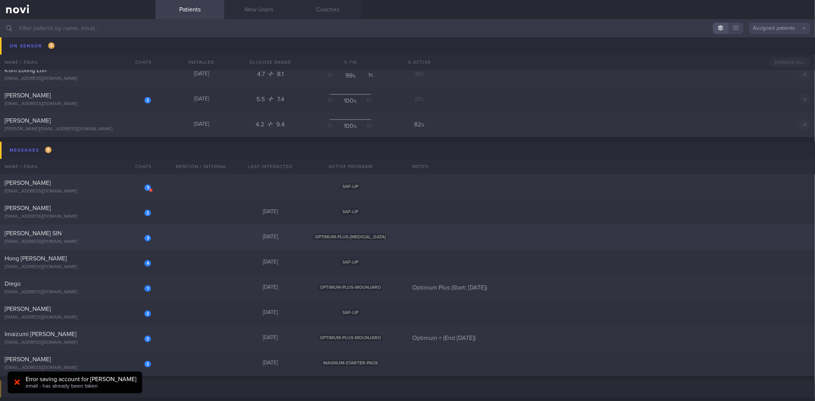
scroll to position [85, 0]
